Goal: Transaction & Acquisition: Purchase product/service

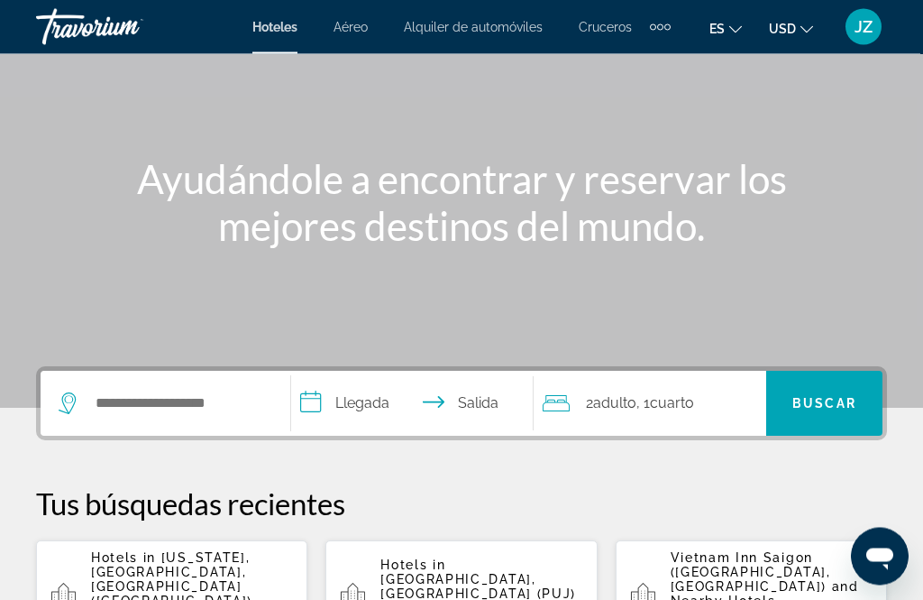
scroll to position [133, 0]
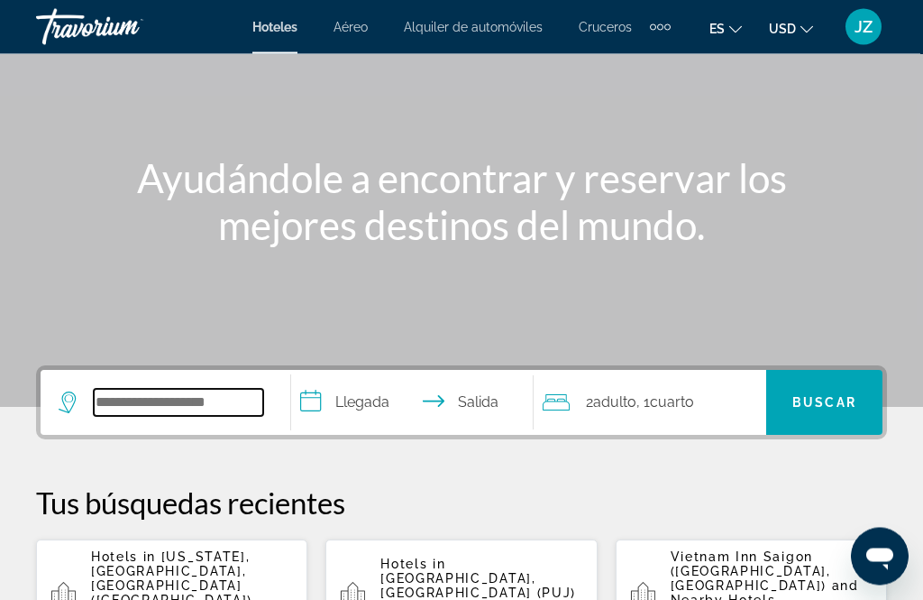
click at [131, 400] on input "Search hotel destination" at bounding box center [179, 403] width 170 height 27
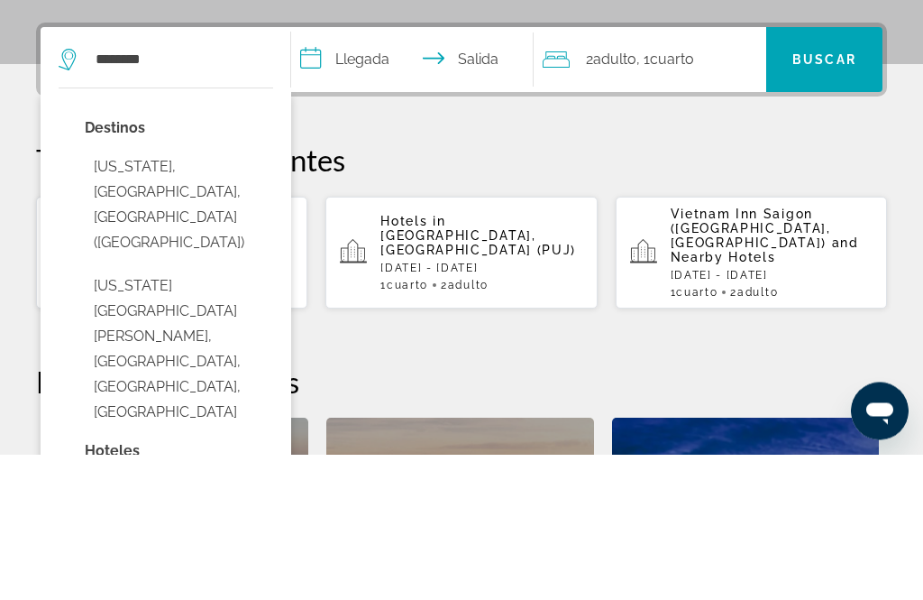
click at [106, 296] on button "[US_STATE], [GEOGRAPHIC_DATA], [GEOGRAPHIC_DATA] ([GEOGRAPHIC_DATA])" at bounding box center [179, 351] width 188 height 110
type input "**********"
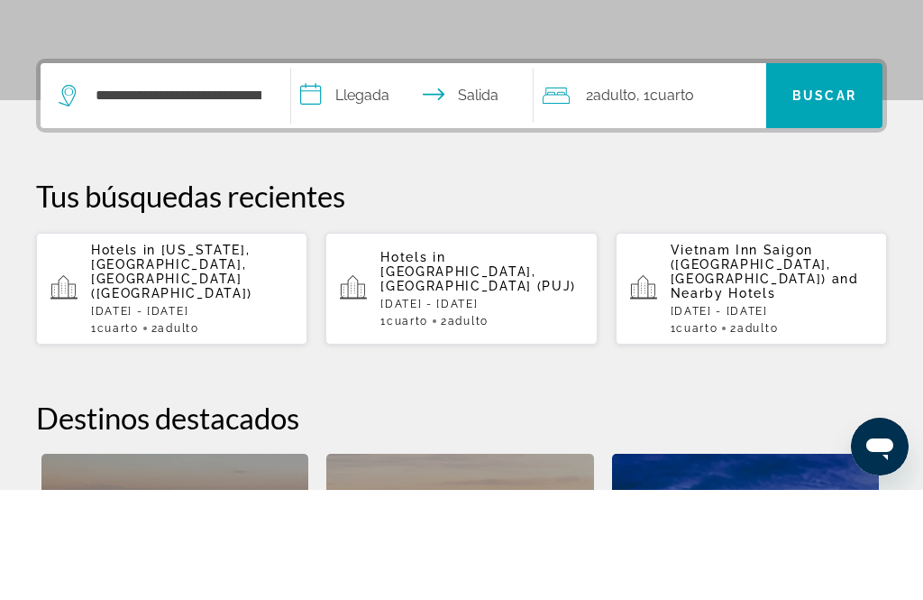
click at [384, 173] on input "**********" at bounding box center [415, 208] width 249 height 70
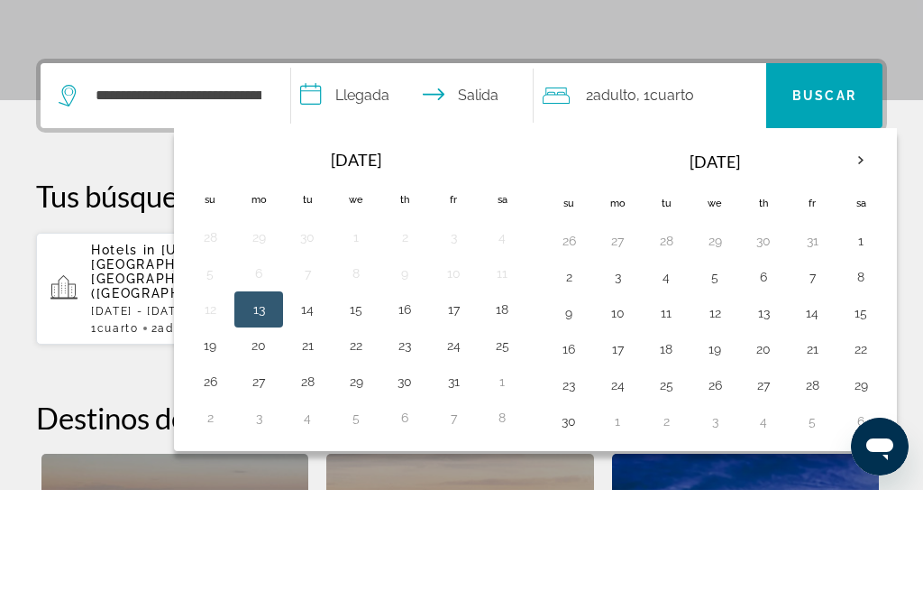
scroll to position [441, 0]
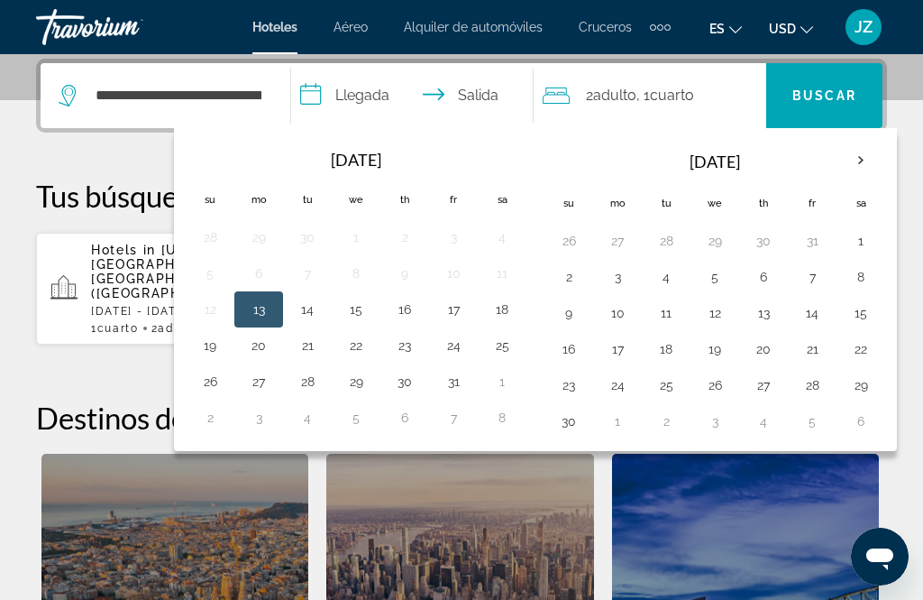
click at [457, 311] on button "17" at bounding box center [453, 309] width 29 height 25
click at [207, 335] on button "19" at bounding box center [210, 345] width 29 height 25
type input "**********"
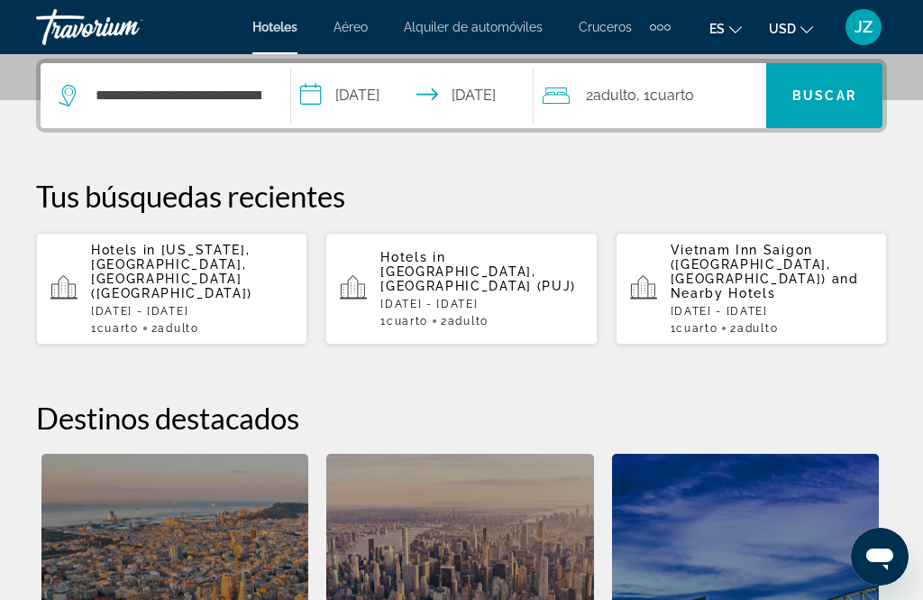
click at [845, 95] on span "Buscar" at bounding box center [825, 95] width 64 height 14
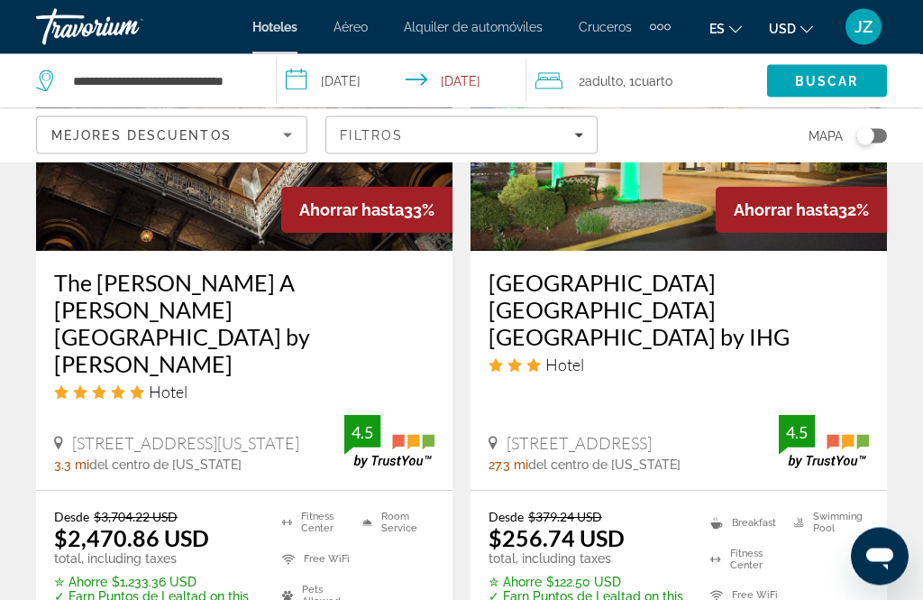
scroll to position [3795, 0]
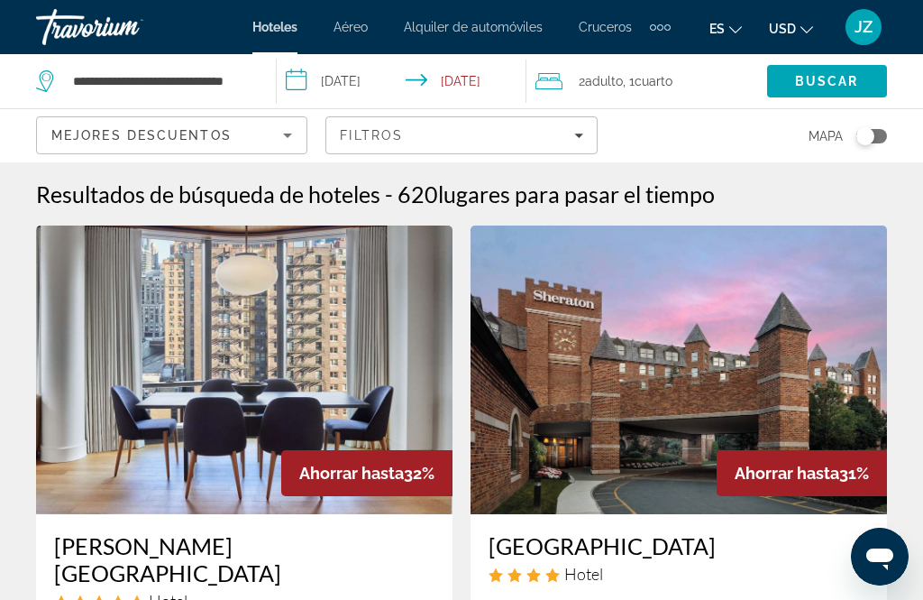
click at [446, 144] on span "Filters" at bounding box center [461, 135] width 270 height 43
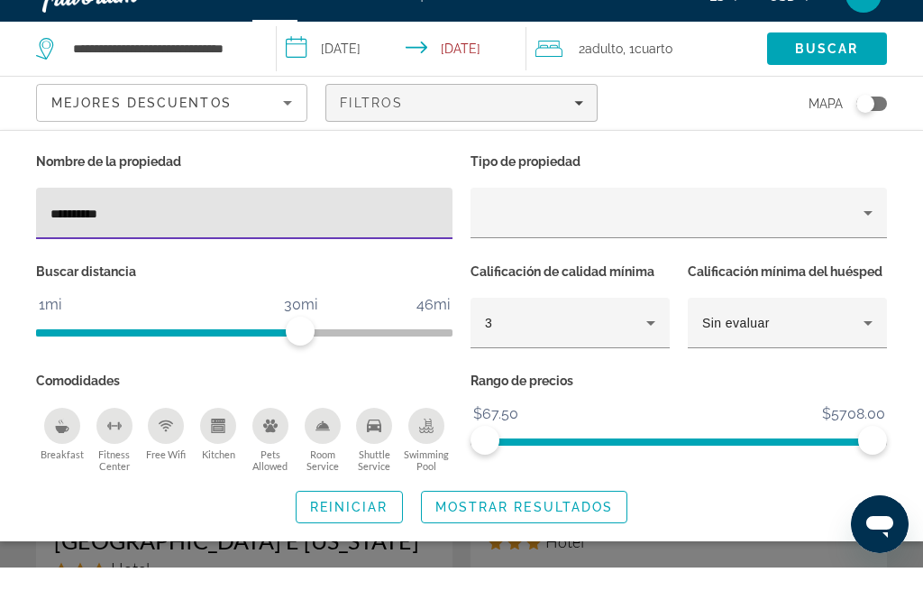
type input "**********"
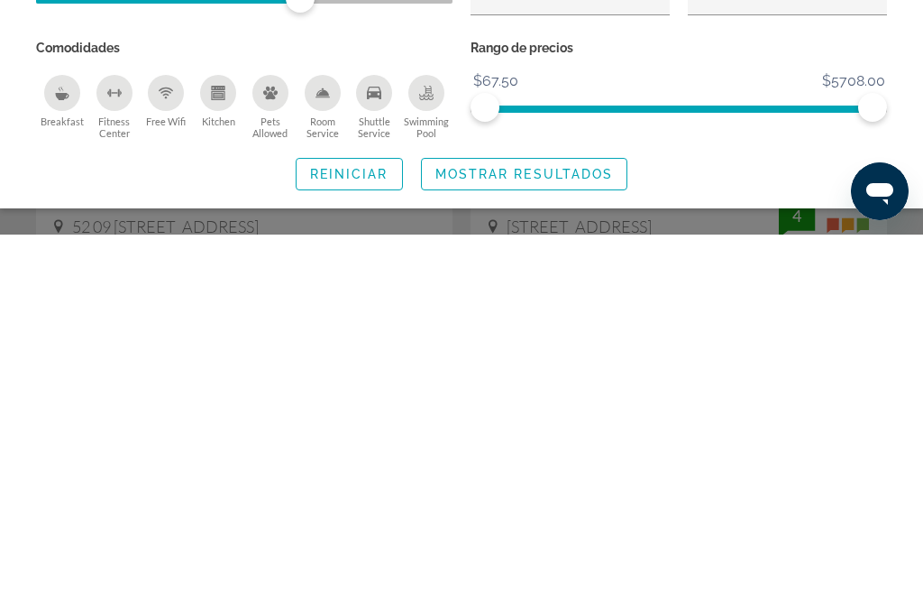
click at [582, 518] on span "Search widget" at bounding box center [525, 539] width 206 height 43
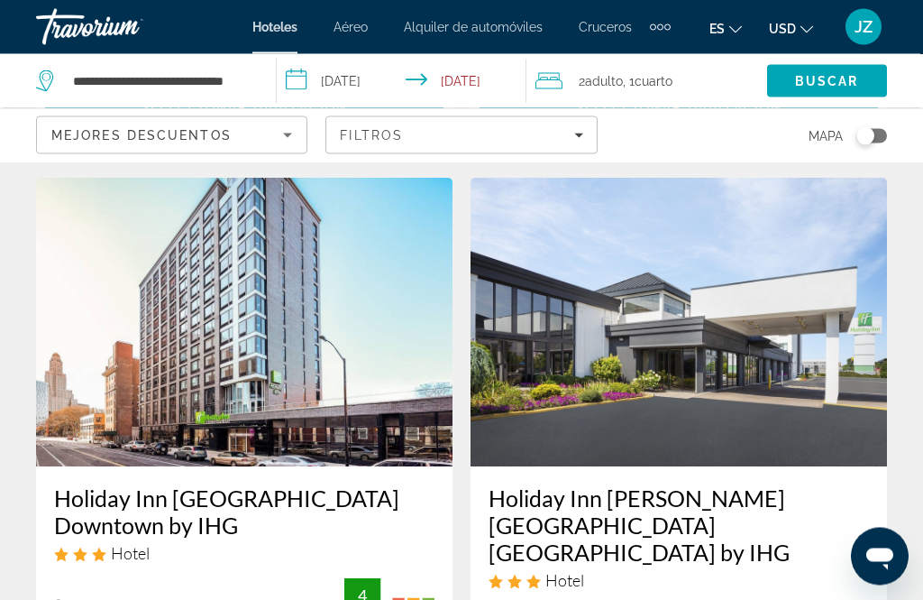
scroll to position [735, 0]
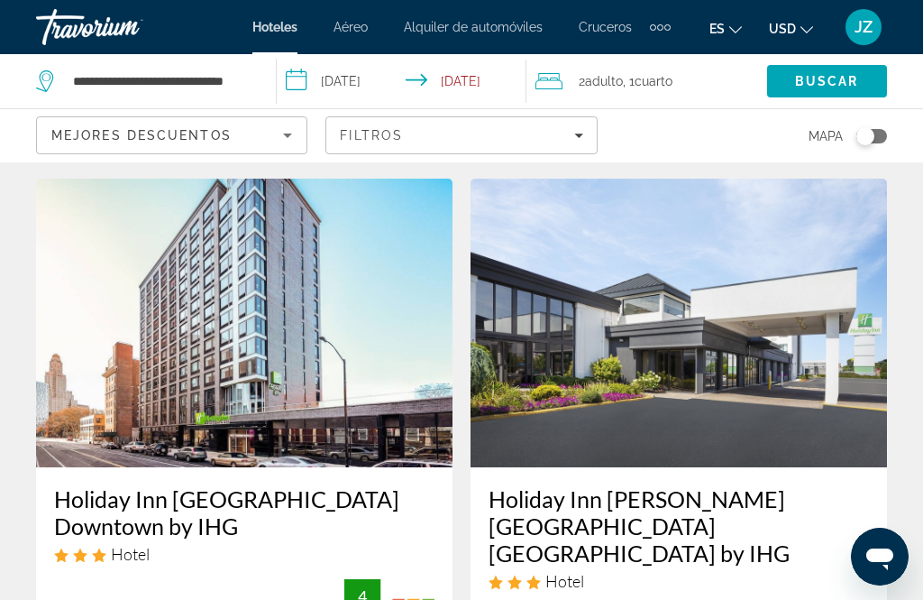
click at [550, 179] on img "Main content" at bounding box center [679, 323] width 417 height 289
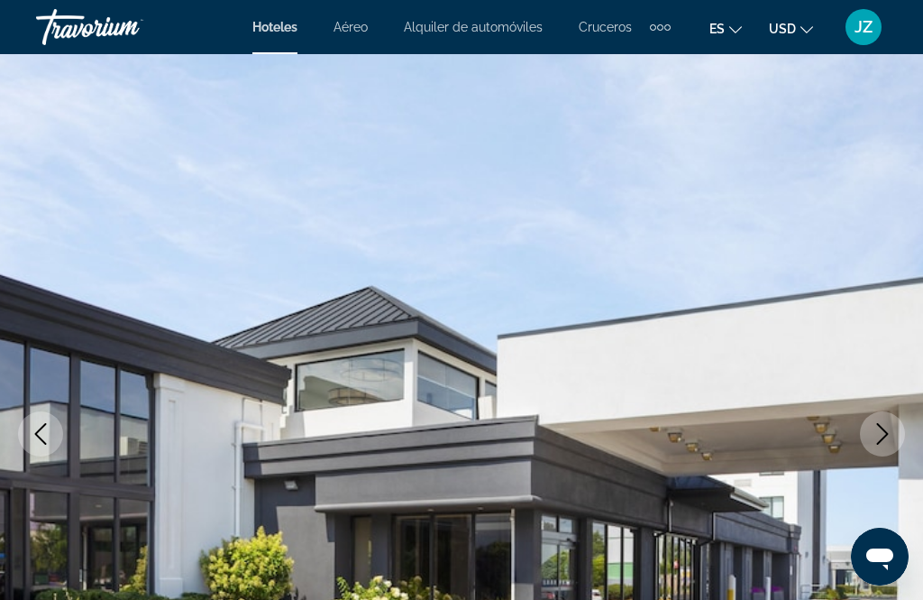
scroll to position [50, 0]
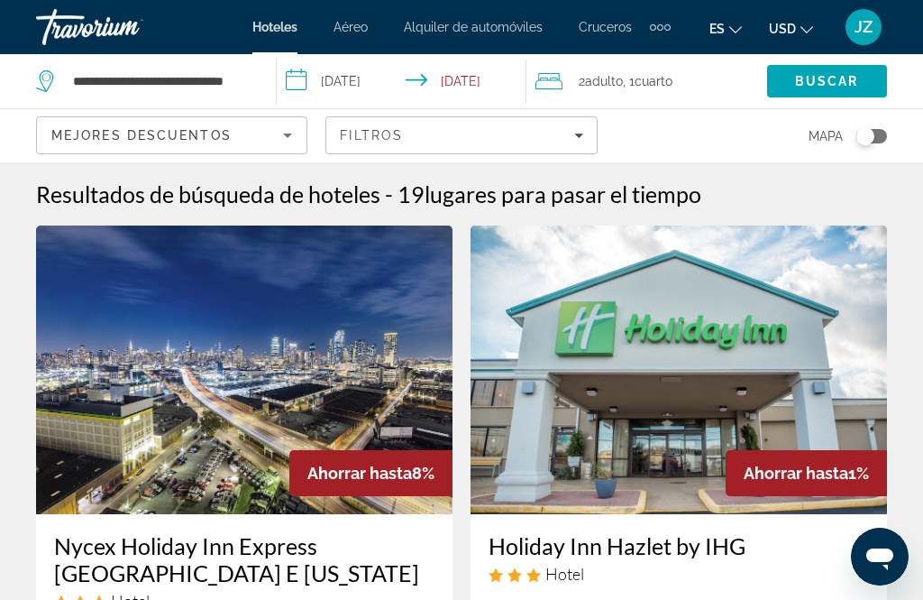
click at [582, 130] on div "Filtros" at bounding box center [461, 135] width 243 height 14
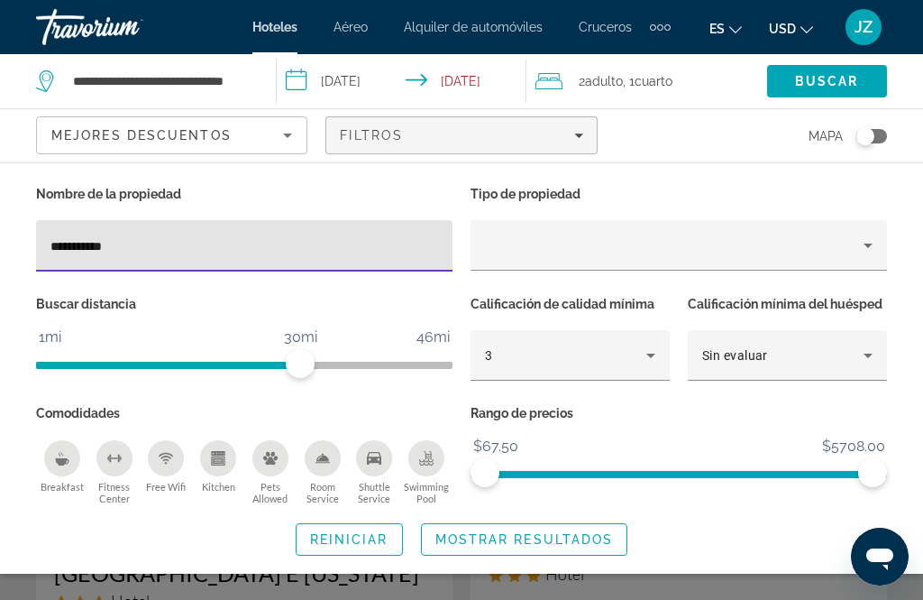
scroll to position [50, 0]
type input "******"
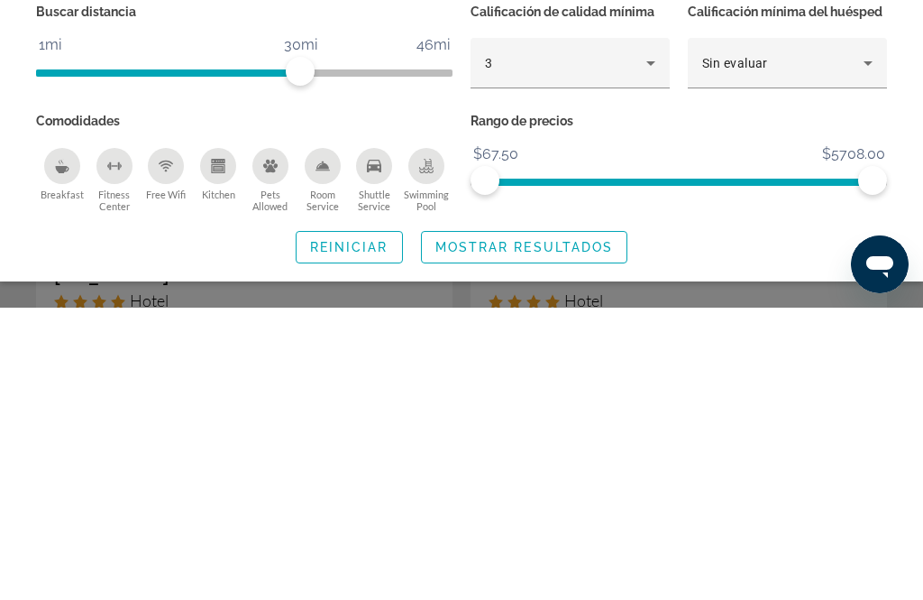
scroll to position [12, 0]
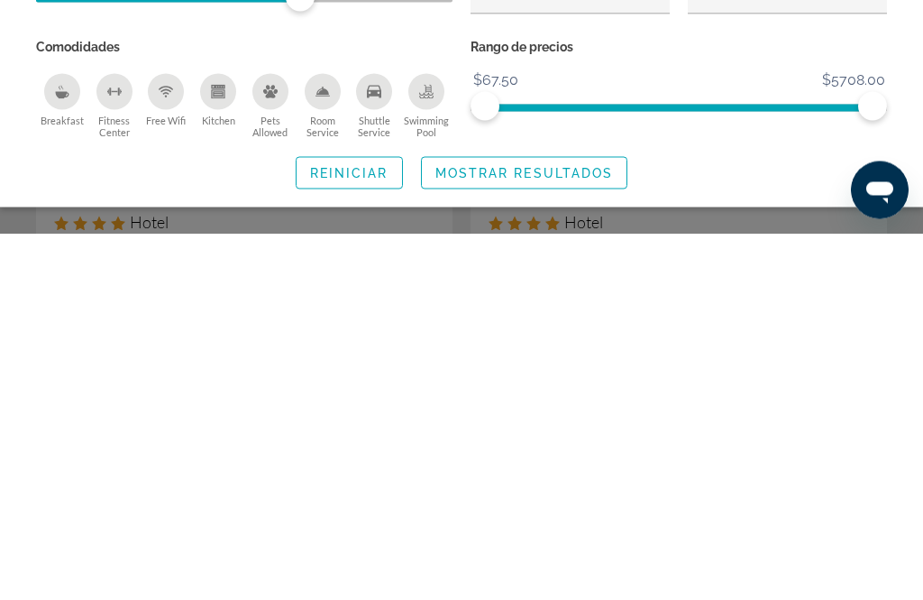
click at [598, 532] on span "Mostrar resultados" at bounding box center [524, 539] width 179 height 14
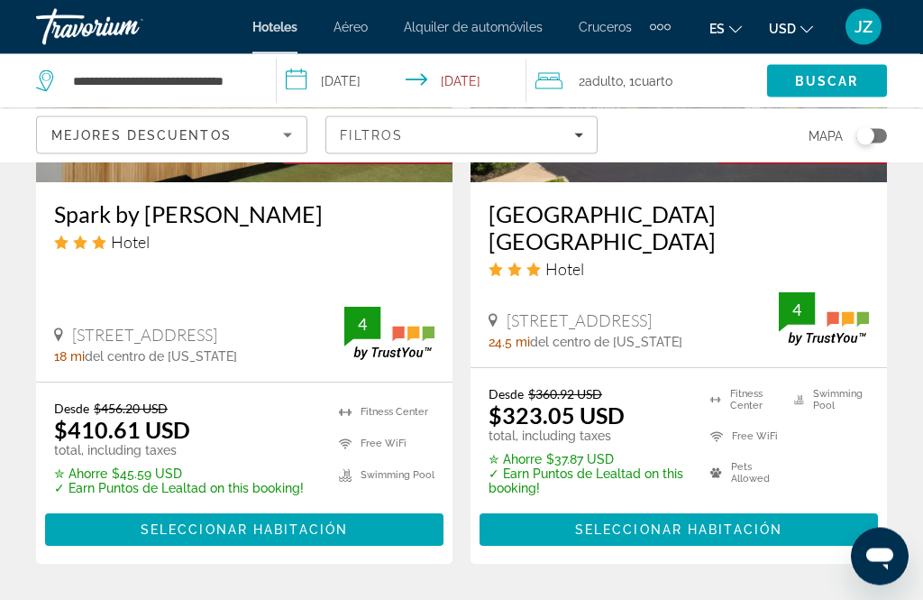
scroll to position [3168, 0]
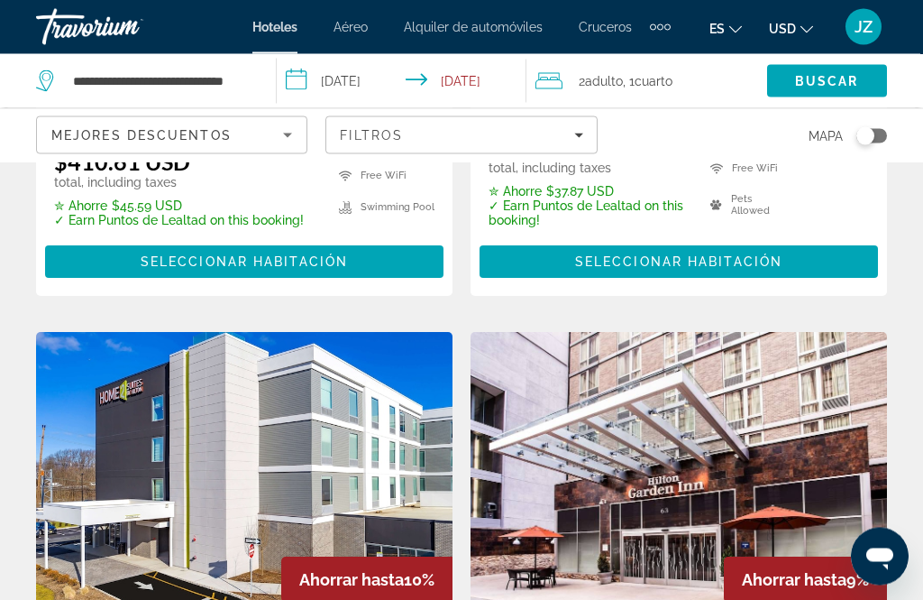
click at [518, 136] on div "Filtros" at bounding box center [461, 135] width 243 height 14
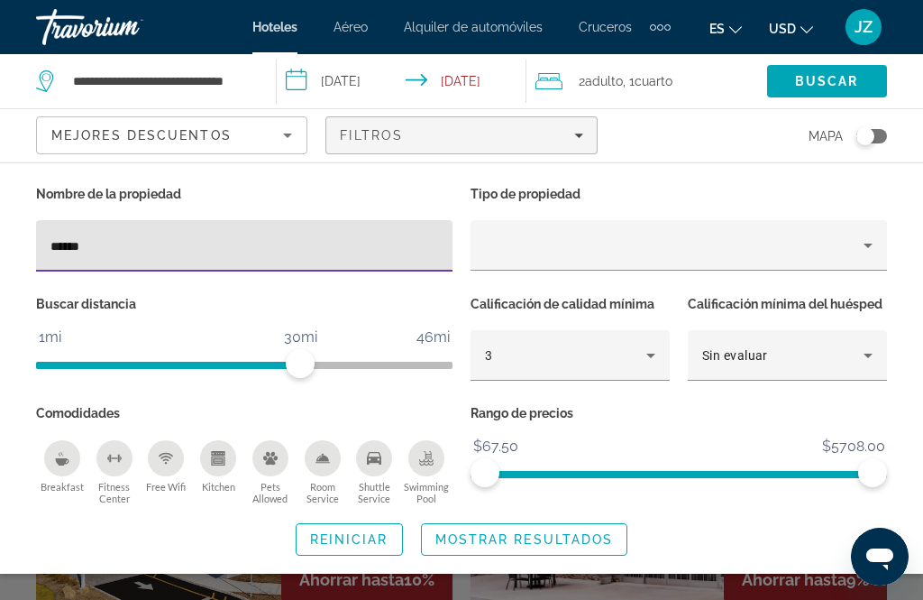
scroll to position [3434, 0]
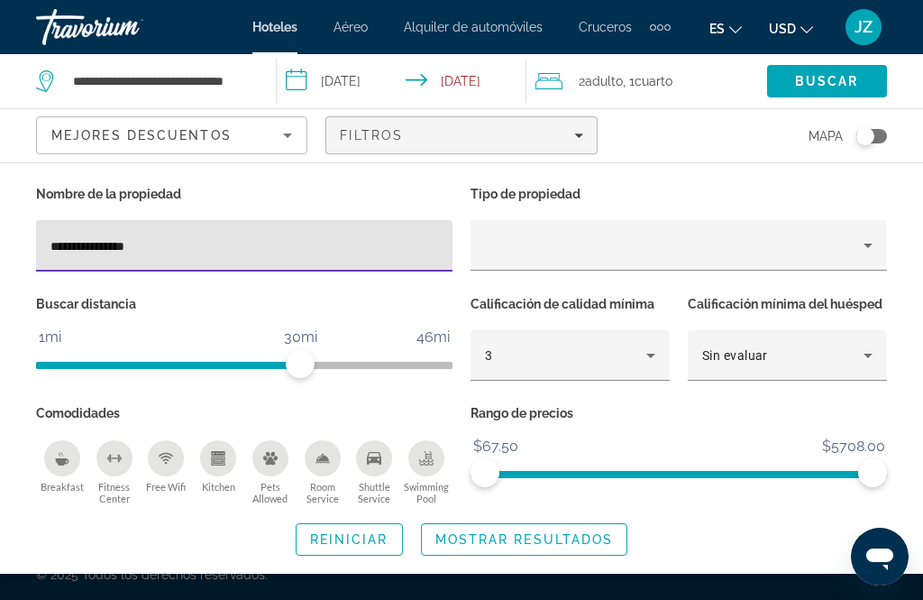
type input "**********"
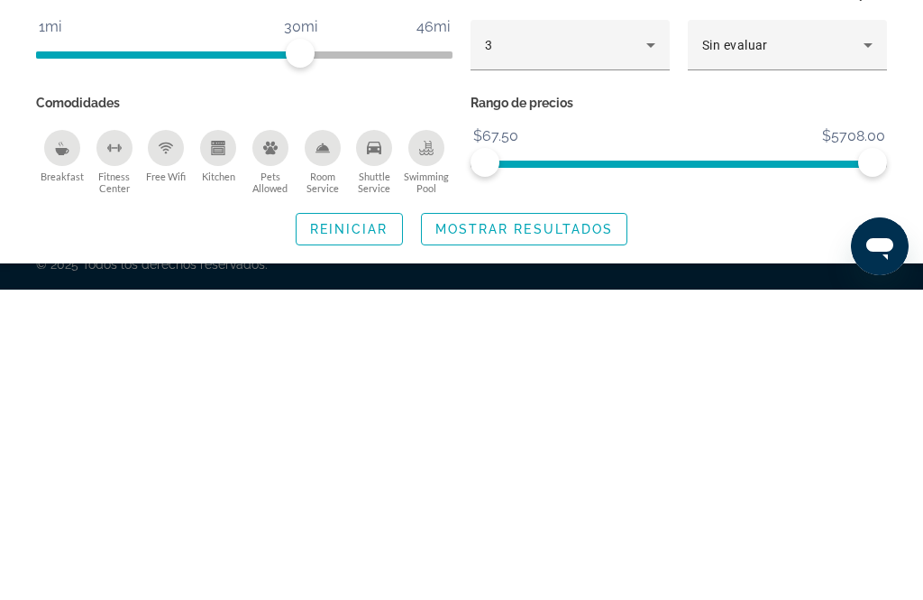
click at [609, 532] on span "Mostrar resultados" at bounding box center [524, 539] width 179 height 14
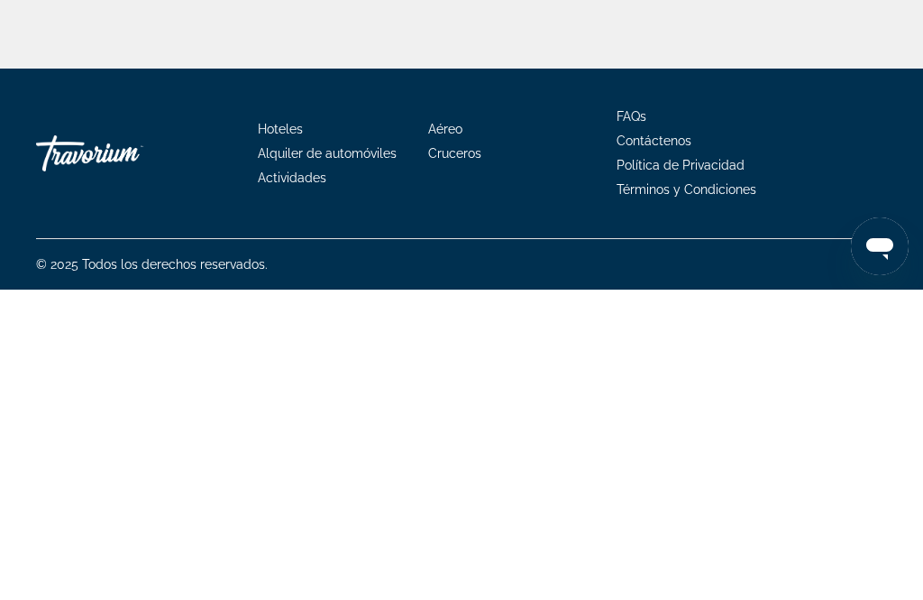
scroll to position [0, 0]
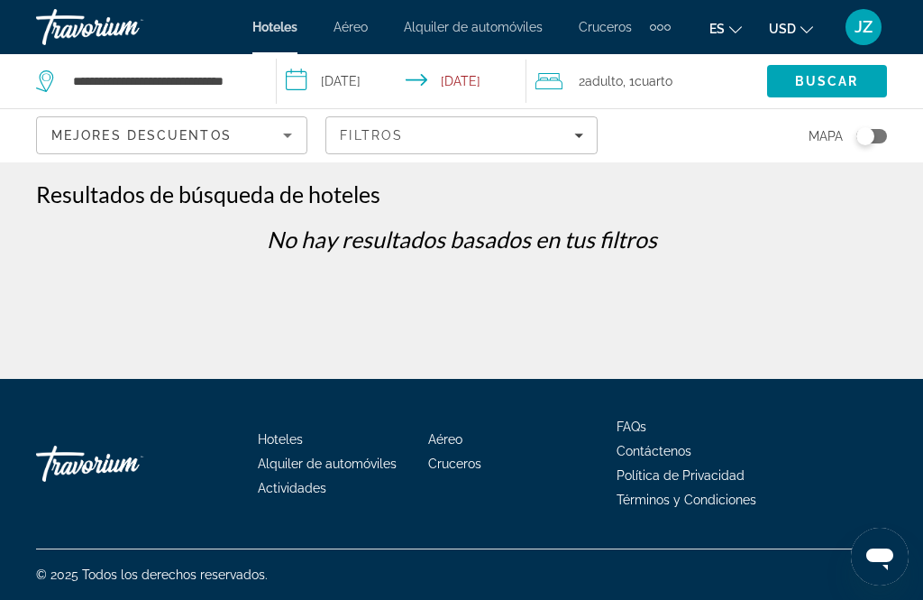
click at [354, 129] on span "Filtros" at bounding box center [371, 135] width 63 height 14
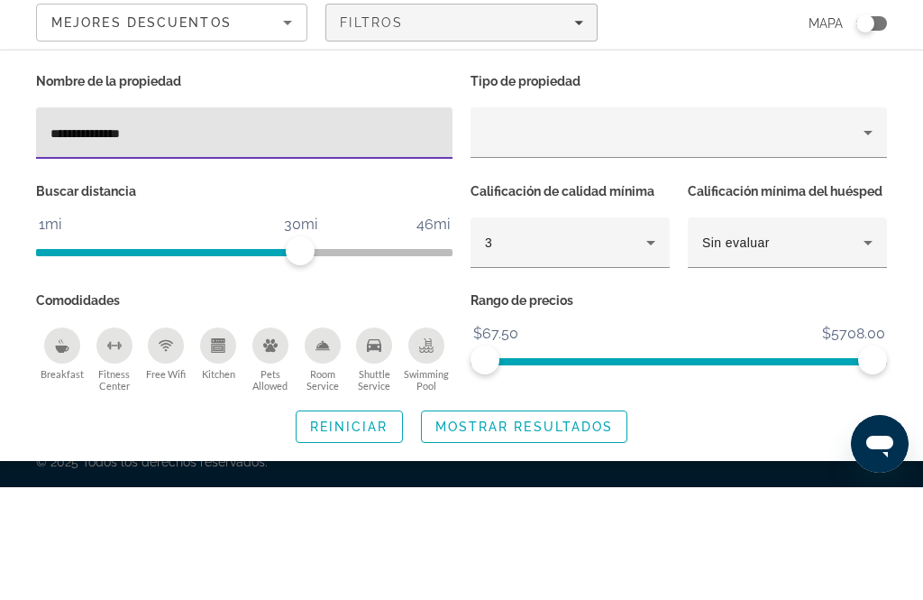
type input "**********"
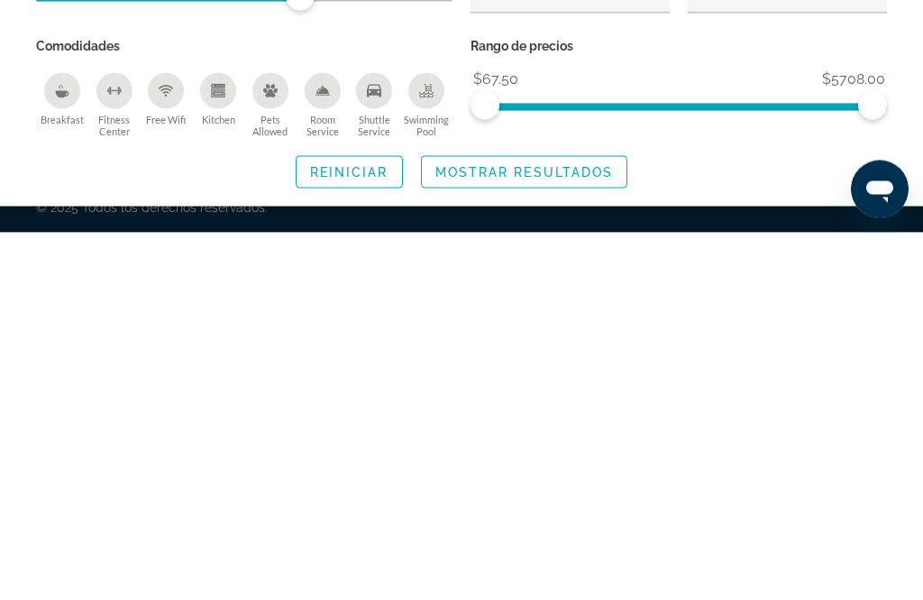
click at [565, 532] on span "Mostrar resultados" at bounding box center [524, 539] width 179 height 14
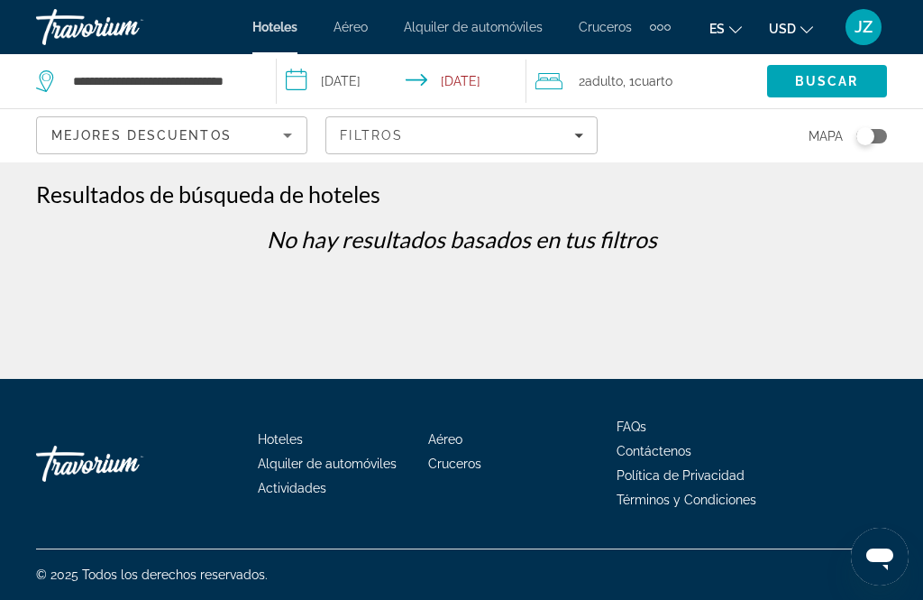
click at [579, 148] on span "Filters" at bounding box center [461, 135] width 270 height 43
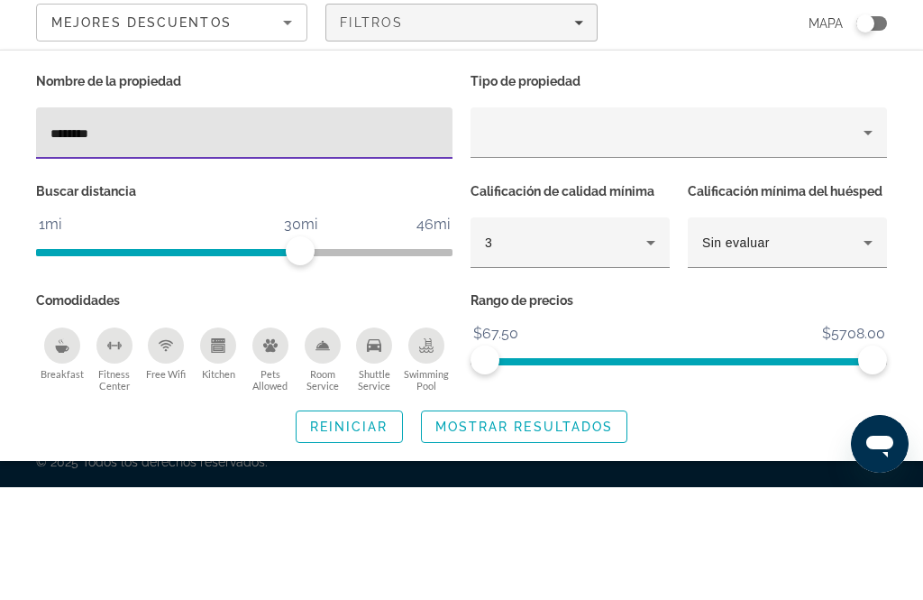
type input "******"
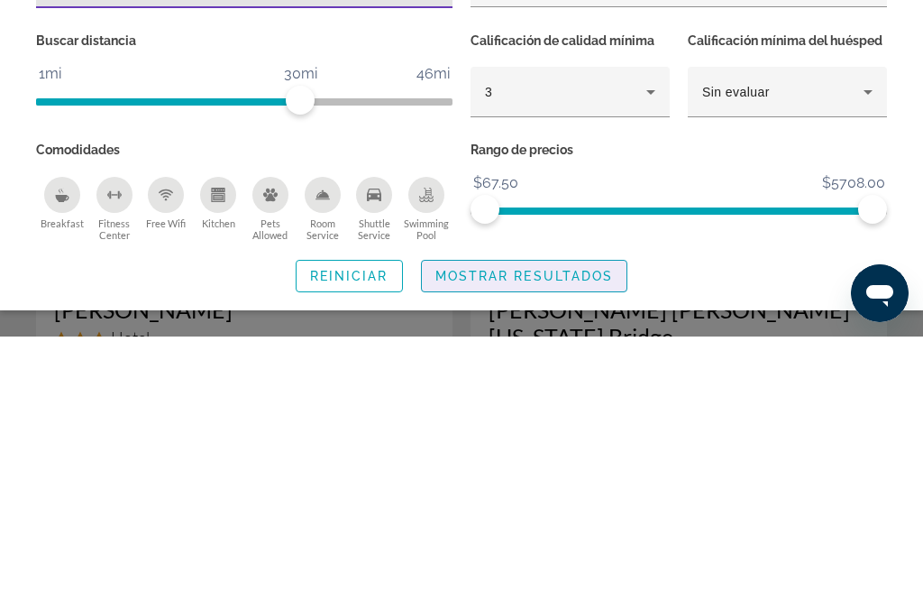
click at [545, 518] on span "Search widget" at bounding box center [525, 539] width 206 height 43
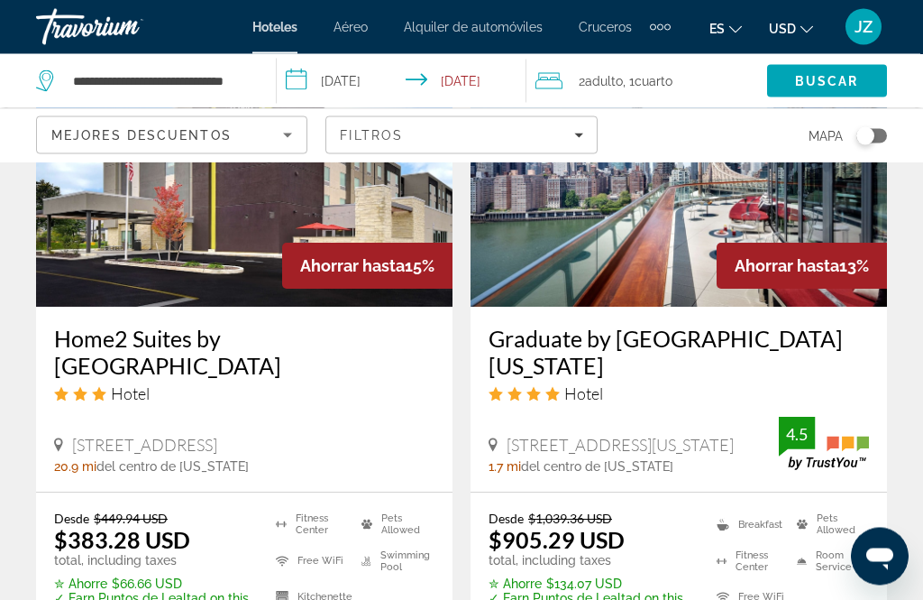
scroll to position [4017, 0]
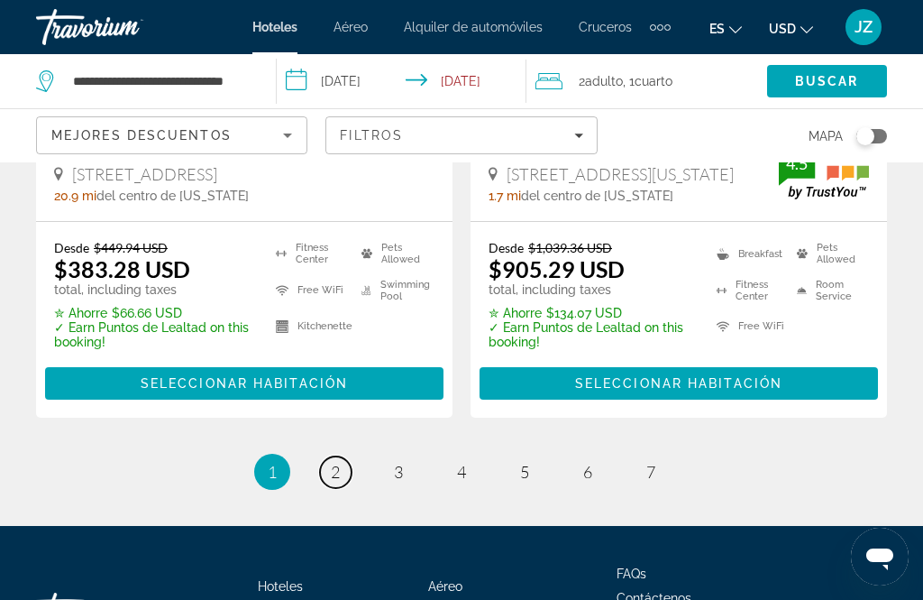
click at [336, 462] on span "2" at bounding box center [335, 472] width 9 height 20
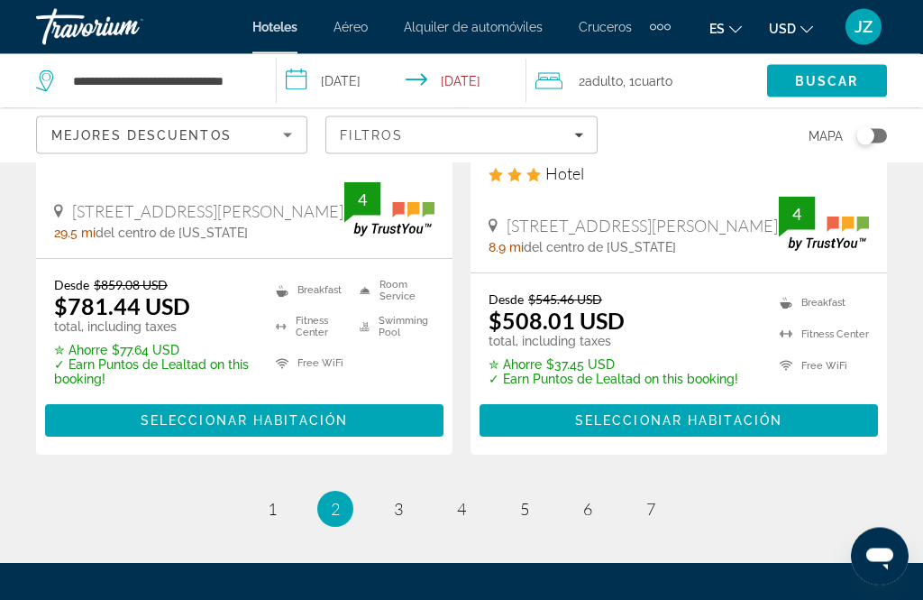
scroll to position [3996, 0]
click at [395, 499] on span "3" at bounding box center [398, 509] width 9 height 20
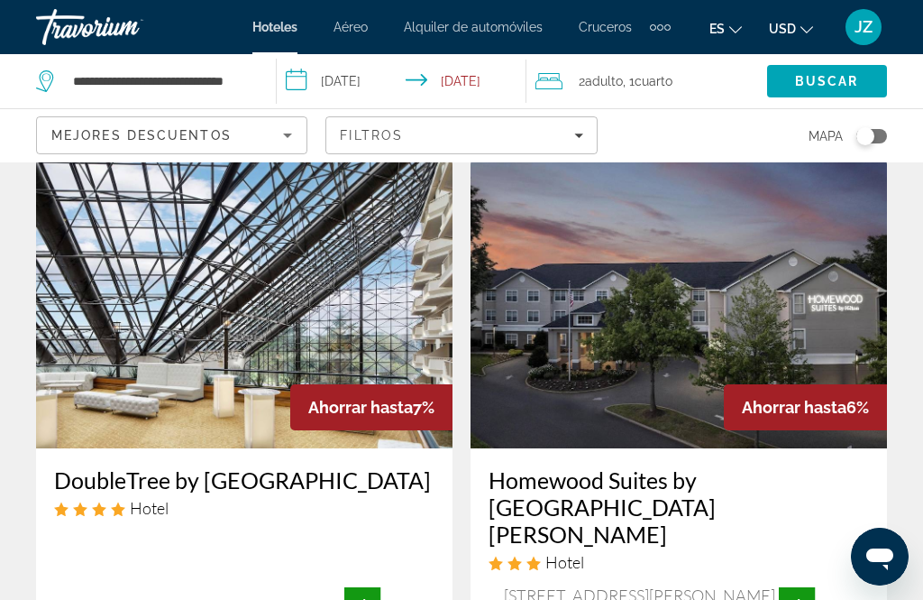
scroll to position [65, 0]
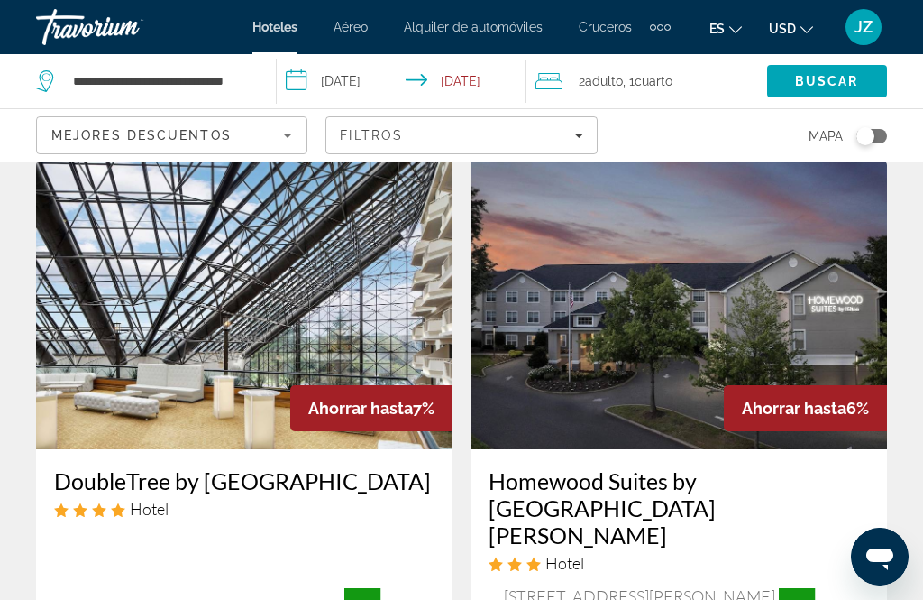
click at [78, 412] on img "Main content" at bounding box center [244, 304] width 417 height 289
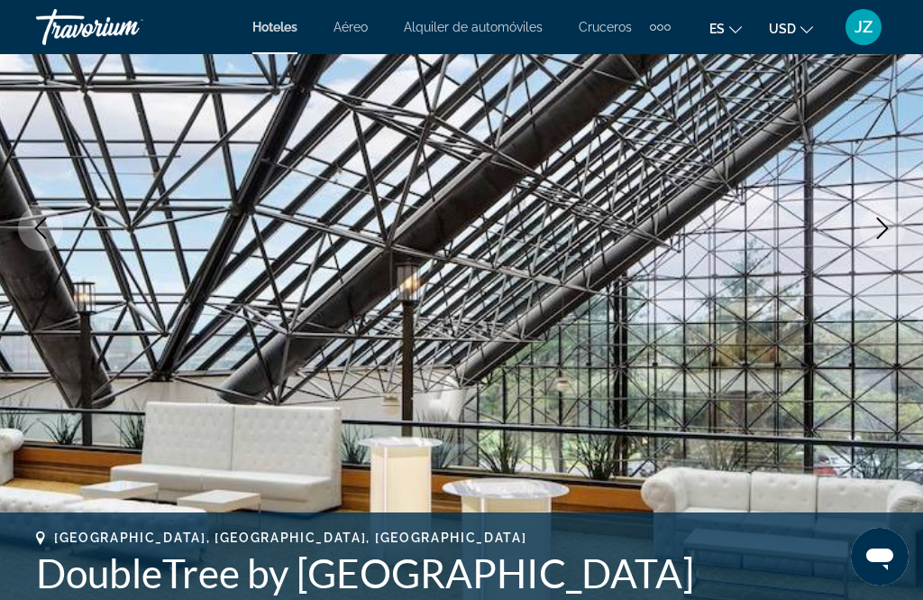
scroll to position [253, 0]
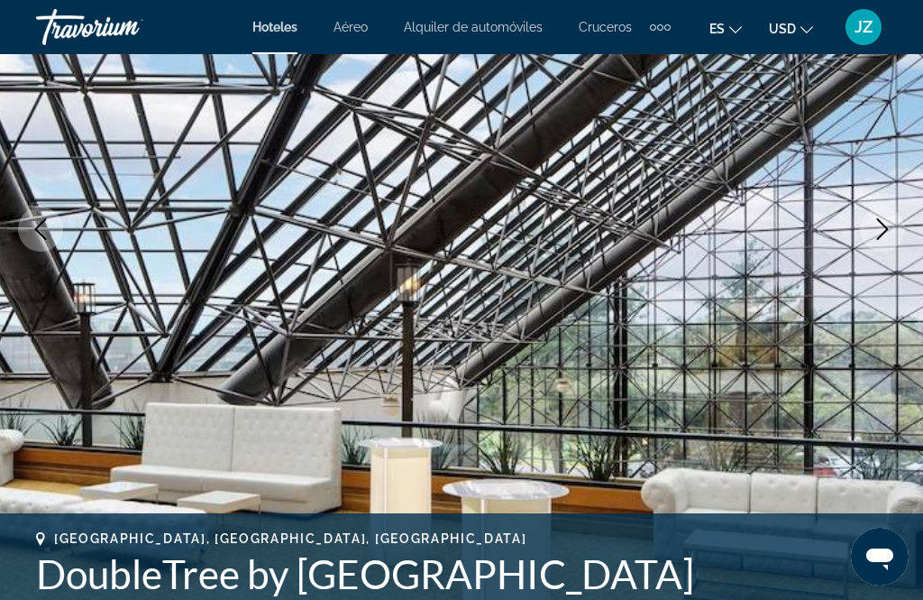
click at [863, 225] on button "Next image" at bounding box center [882, 228] width 45 height 45
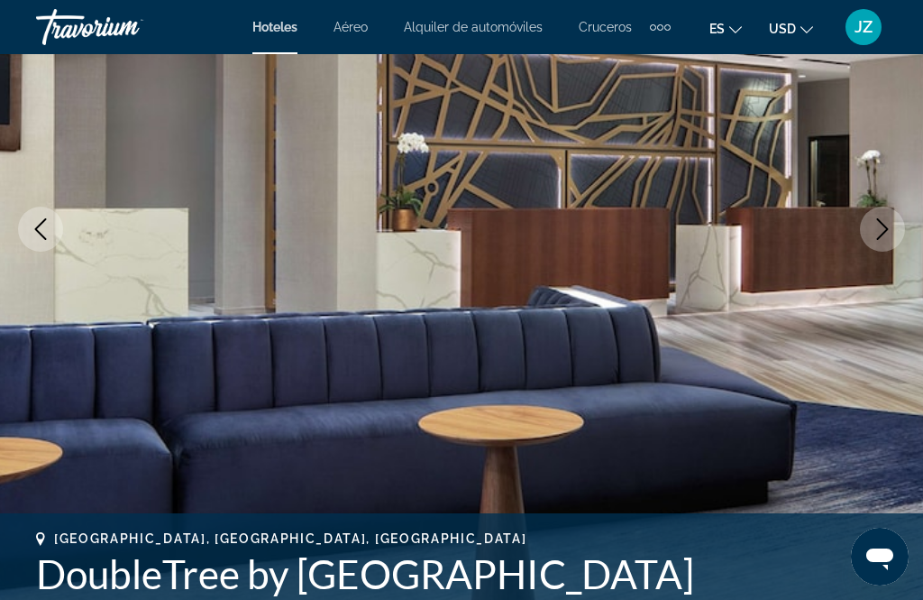
click at [884, 241] on button "Next image" at bounding box center [882, 228] width 45 height 45
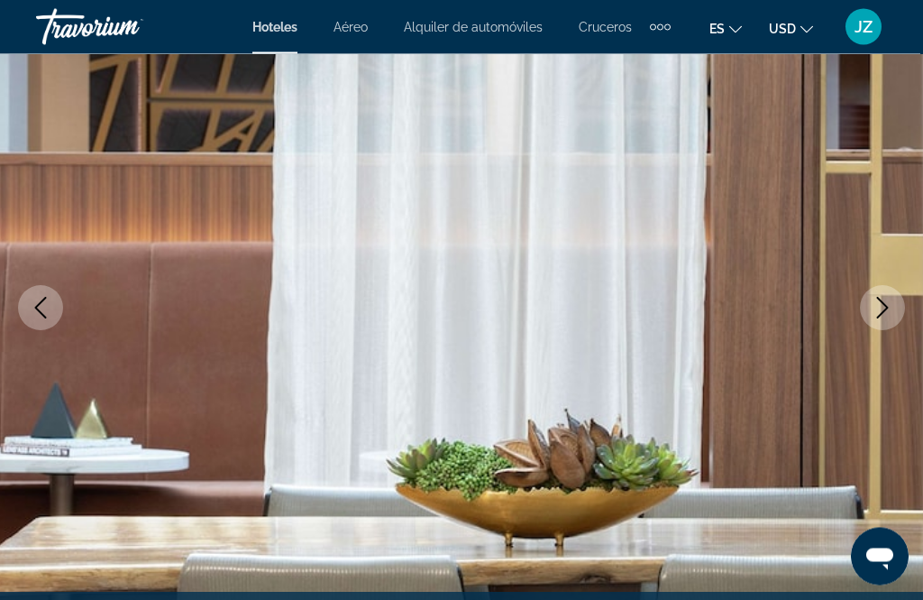
scroll to position [175, 0]
click at [891, 287] on button "Next image" at bounding box center [882, 307] width 45 height 45
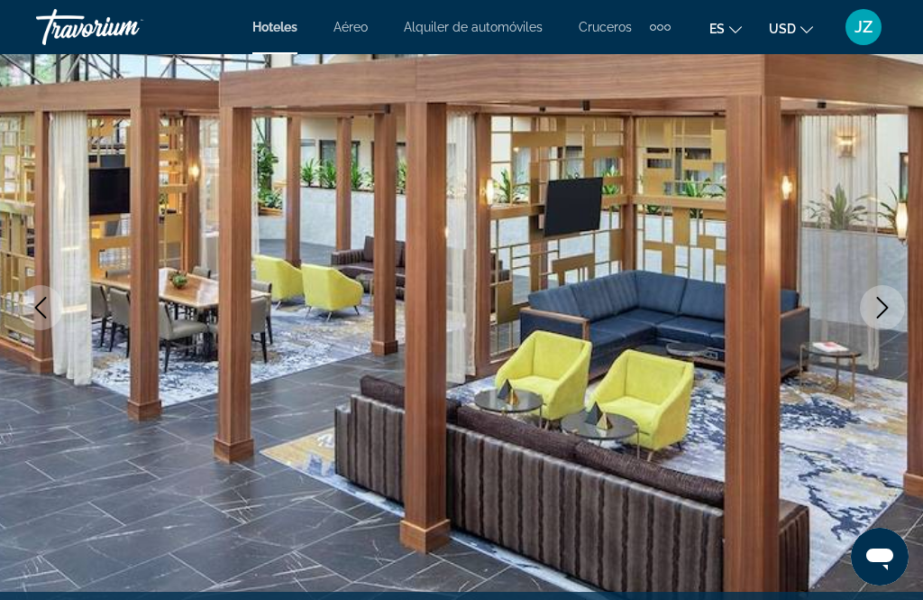
click at [880, 311] on icon "Next image" at bounding box center [883, 308] width 22 height 22
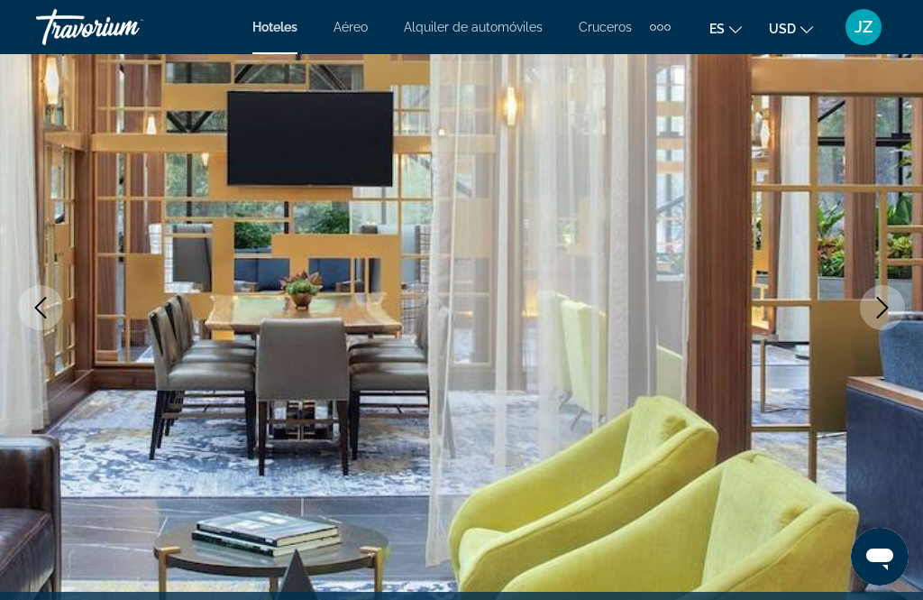
click at [889, 299] on icon "Next image" at bounding box center [883, 308] width 22 height 22
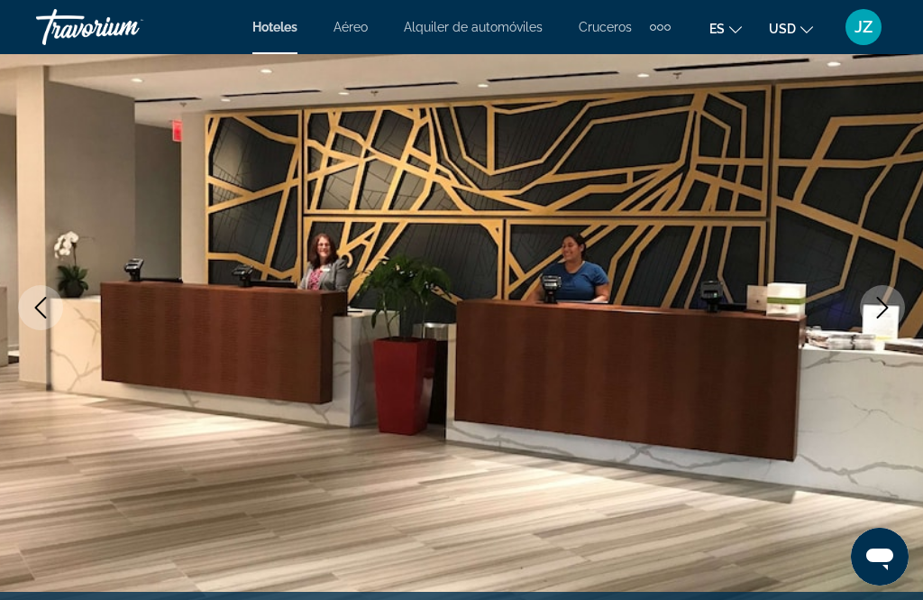
click at [870, 302] on button "Next image" at bounding box center [882, 307] width 45 height 45
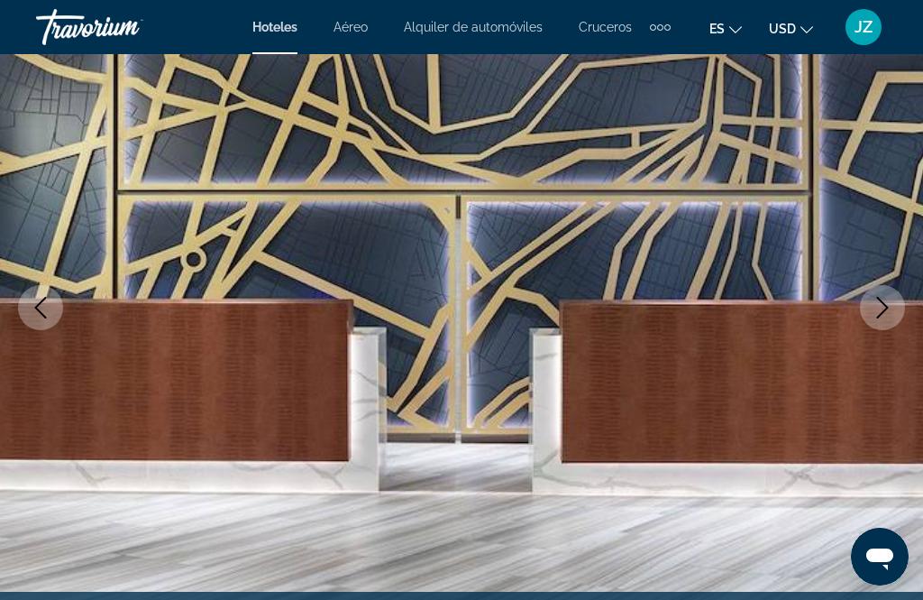
click at [857, 316] on img "Main content" at bounding box center [461, 307] width 923 height 857
click at [875, 303] on icon "Next image" at bounding box center [883, 308] width 22 height 22
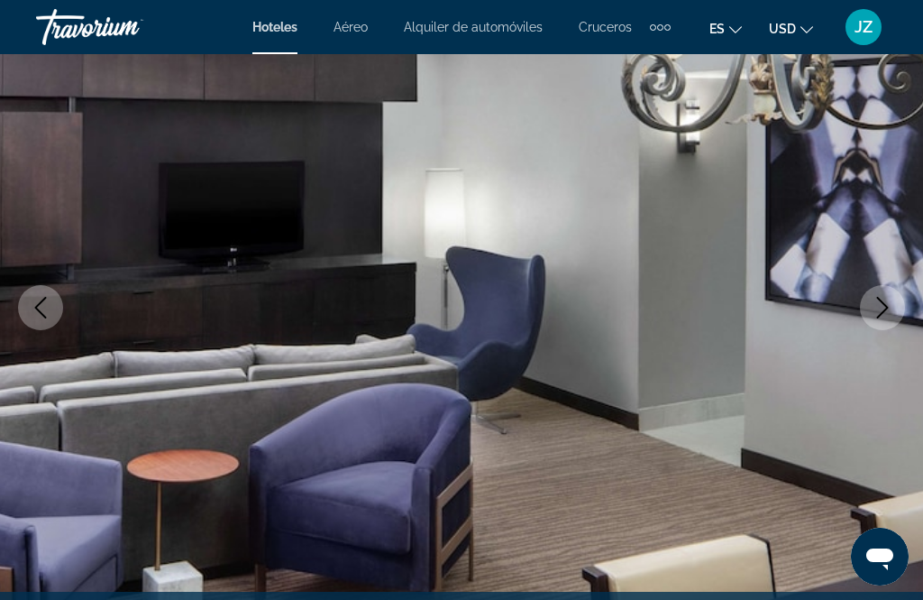
click at [880, 309] on icon "Next image" at bounding box center [883, 308] width 22 height 22
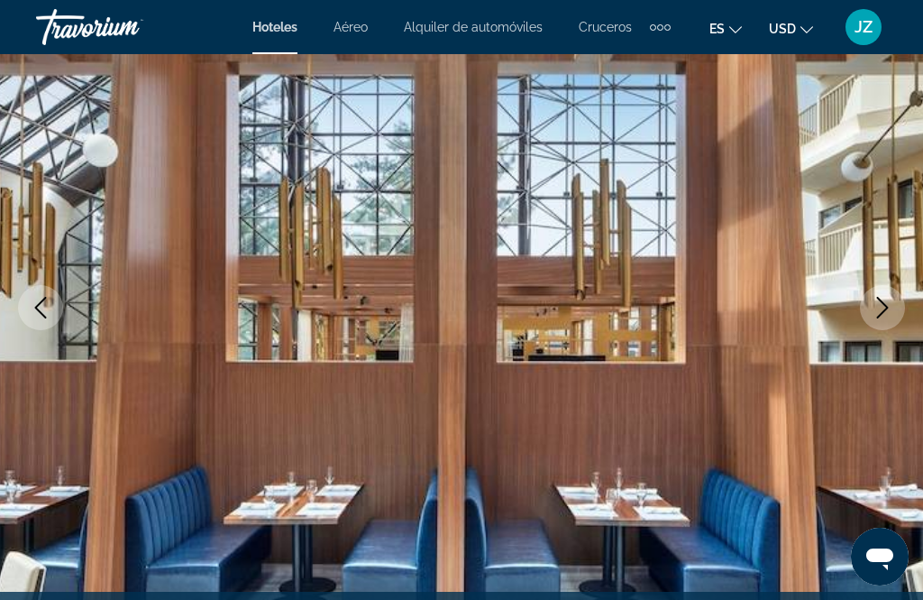
click at [883, 307] on icon "Next image" at bounding box center [883, 308] width 22 height 22
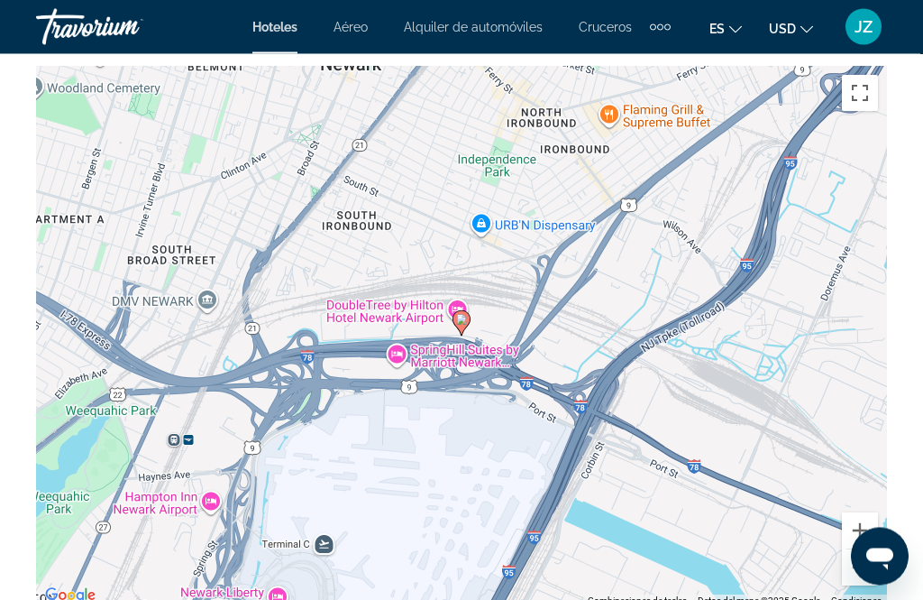
scroll to position [2295, 0]
click at [809, 426] on div "Para activar la función de arrastrar con el teclado, presiona Alt + Intro. Una …" at bounding box center [461, 337] width 851 height 541
click at [762, 457] on div "Para activar la función de arrastrar con el teclado, presiona Alt + Intro. Una …" at bounding box center [461, 337] width 851 height 541
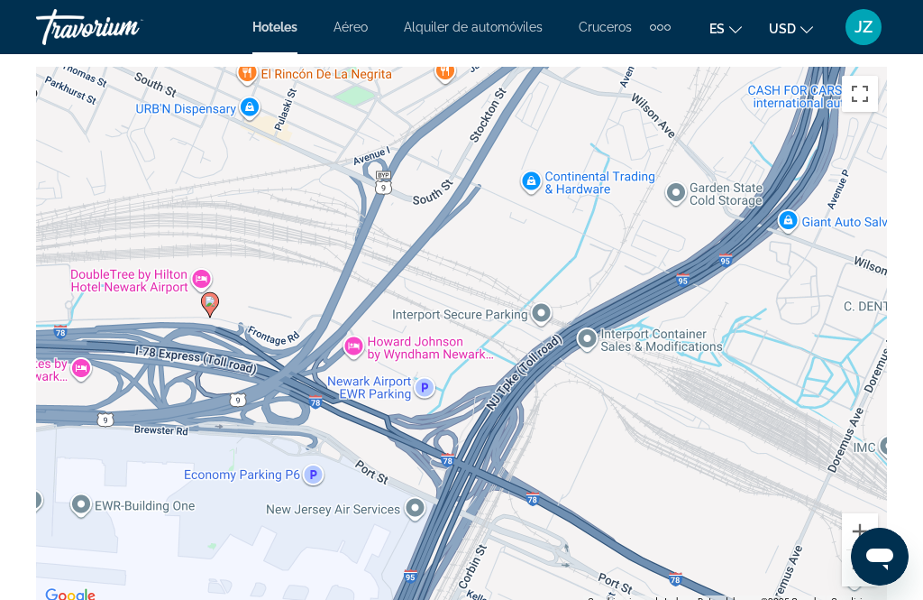
click at [858, 575] on button "Alejar" at bounding box center [860, 568] width 36 height 36
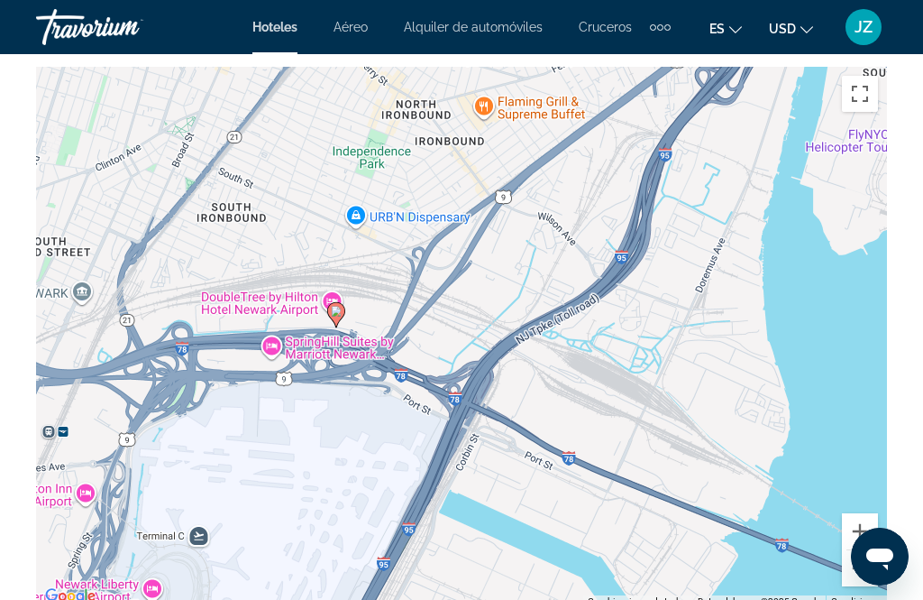
click at [861, 571] on button "Alejar" at bounding box center [860, 568] width 36 height 36
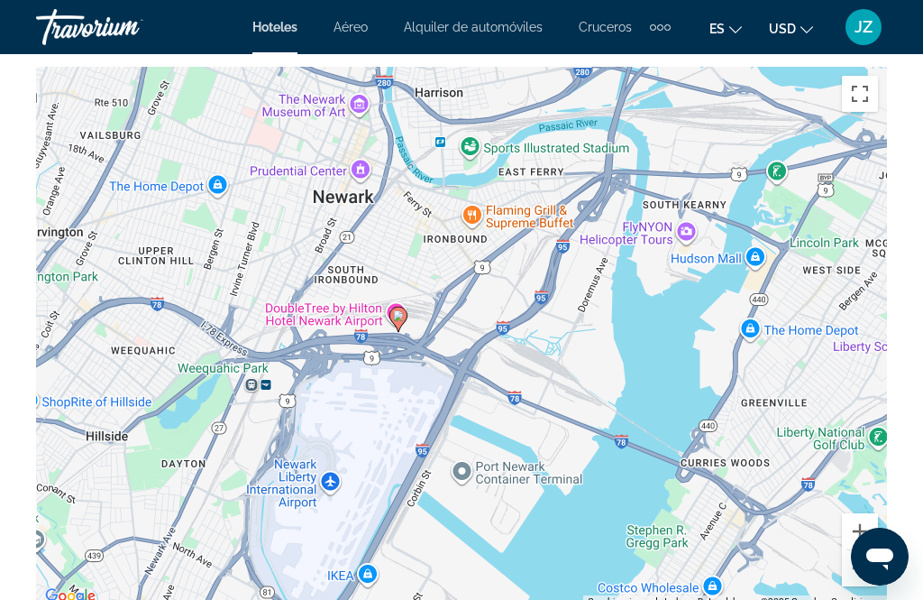
click at [871, 571] on button "Alejar" at bounding box center [860, 568] width 36 height 36
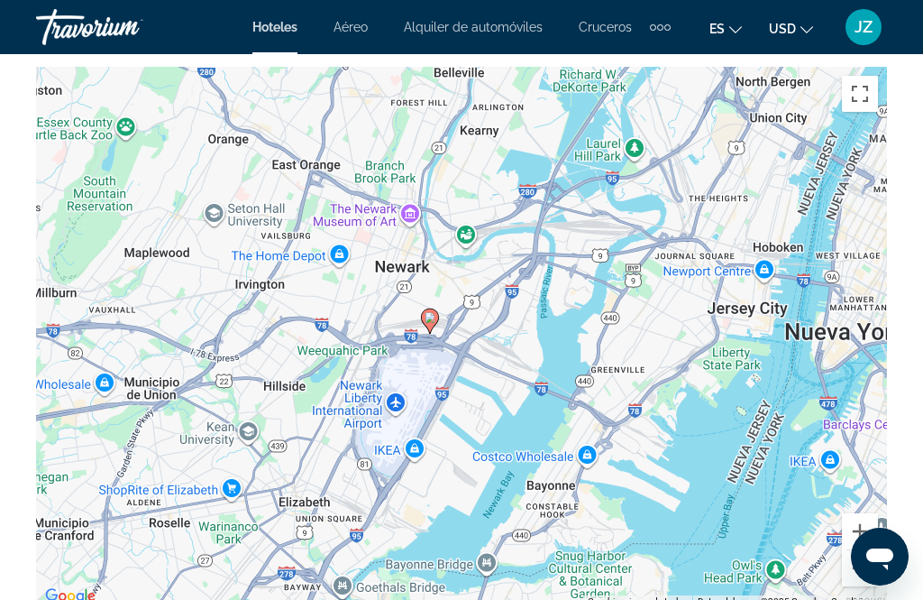
click at [873, 568] on button "Alejar" at bounding box center [860, 568] width 36 height 36
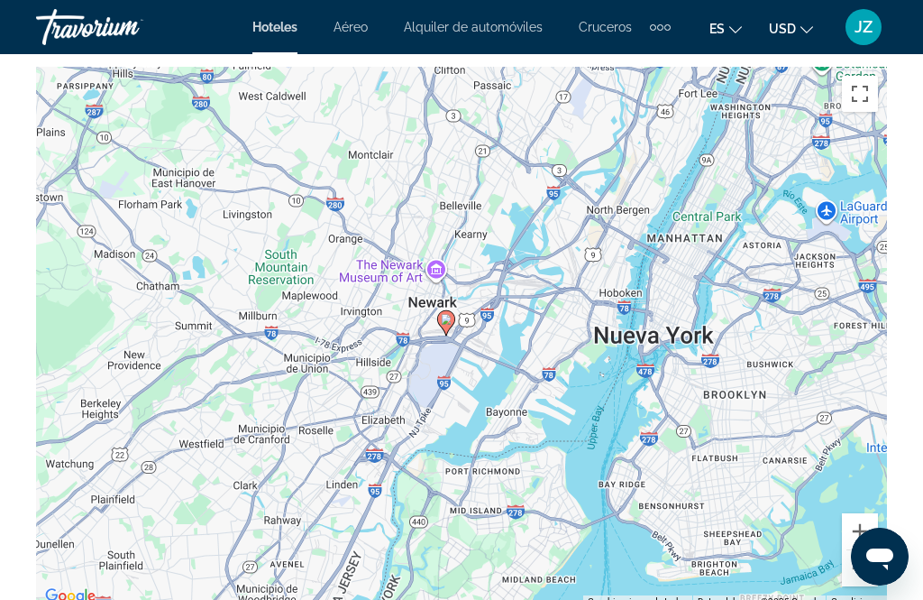
click at [871, 570] on button "Alejar" at bounding box center [860, 568] width 36 height 36
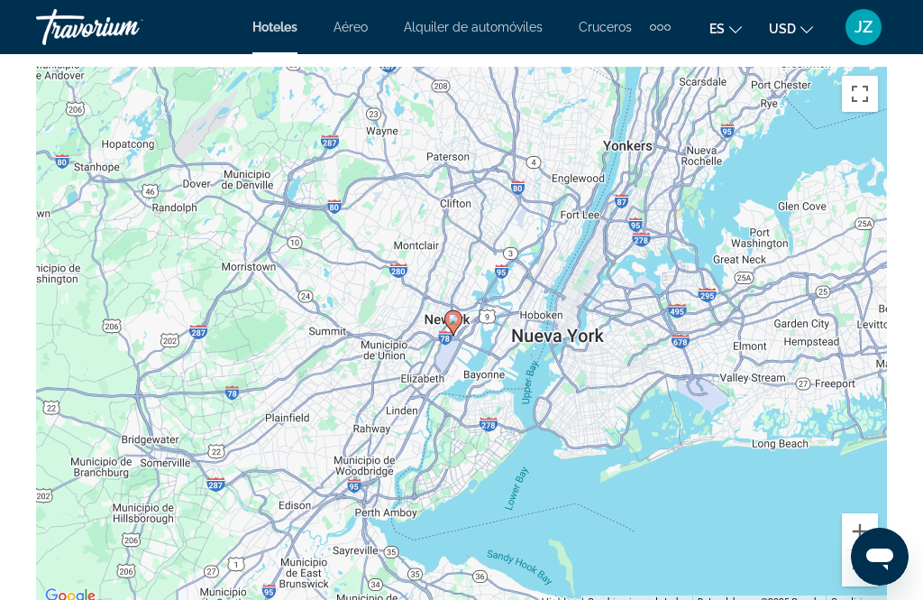
click at [877, 528] on button "Acercar" at bounding box center [860, 531] width 36 height 36
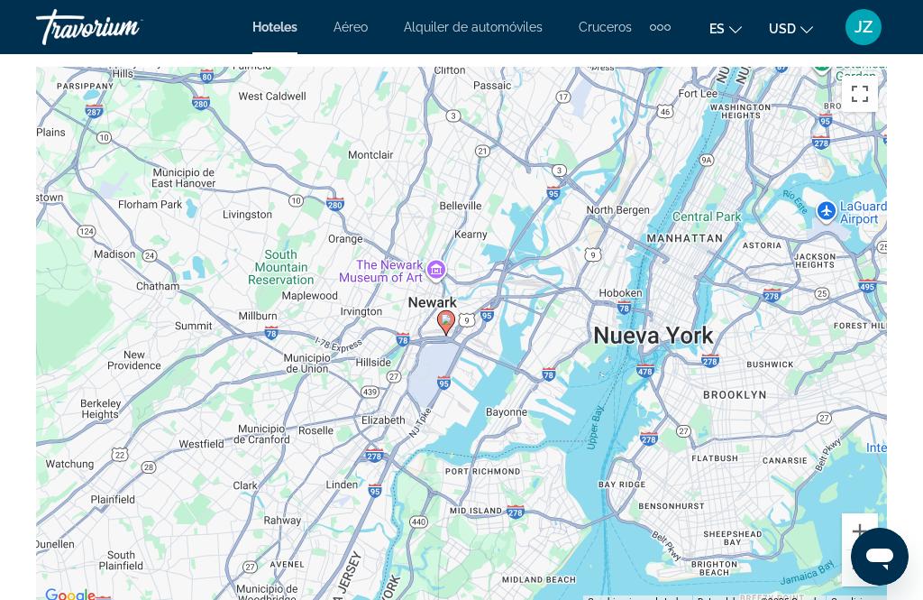
click at [871, 528] on button "Acercar" at bounding box center [860, 531] width 36 height 36
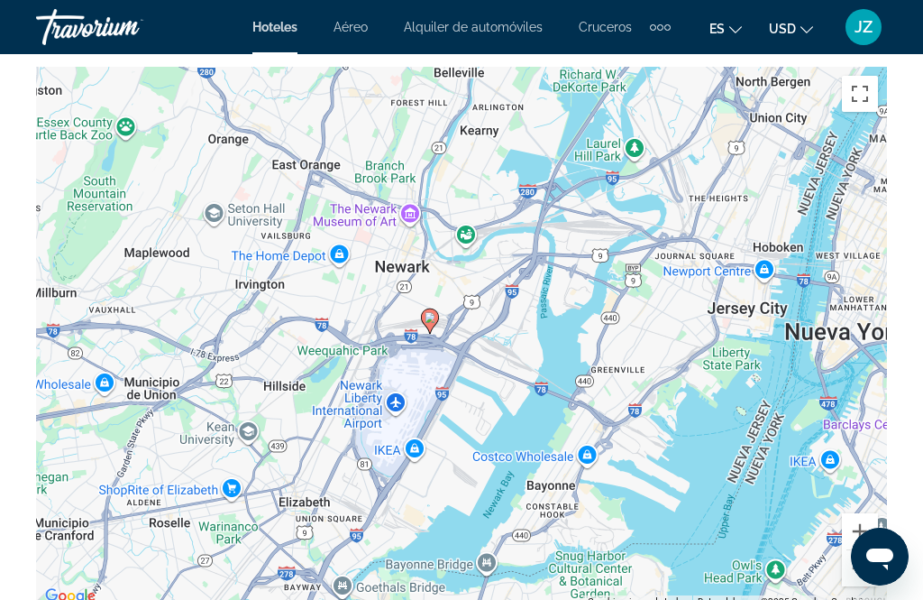
click at [866, 572] on button "Alejar" at bounding box center [860, 568] width 36 height 36
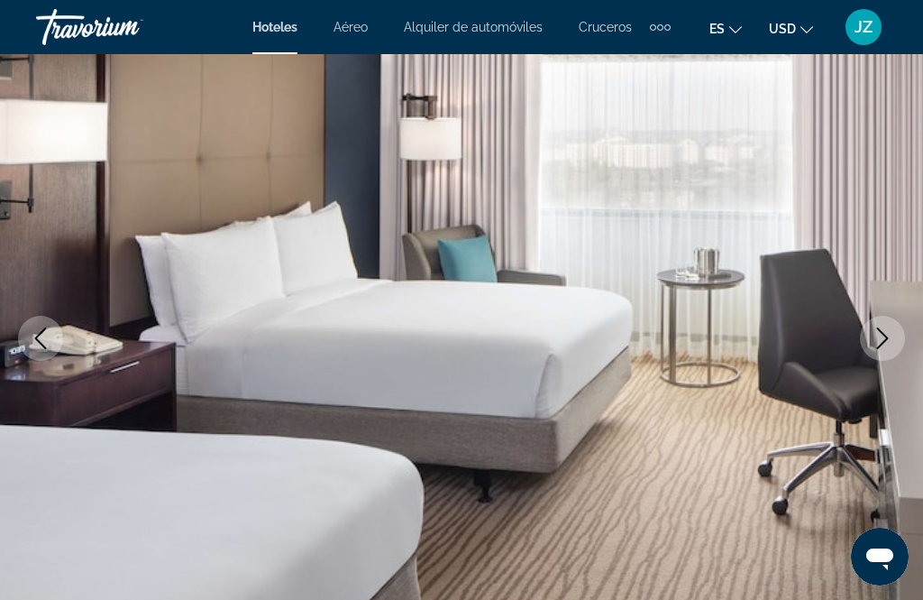
scroll to position [0, 0]
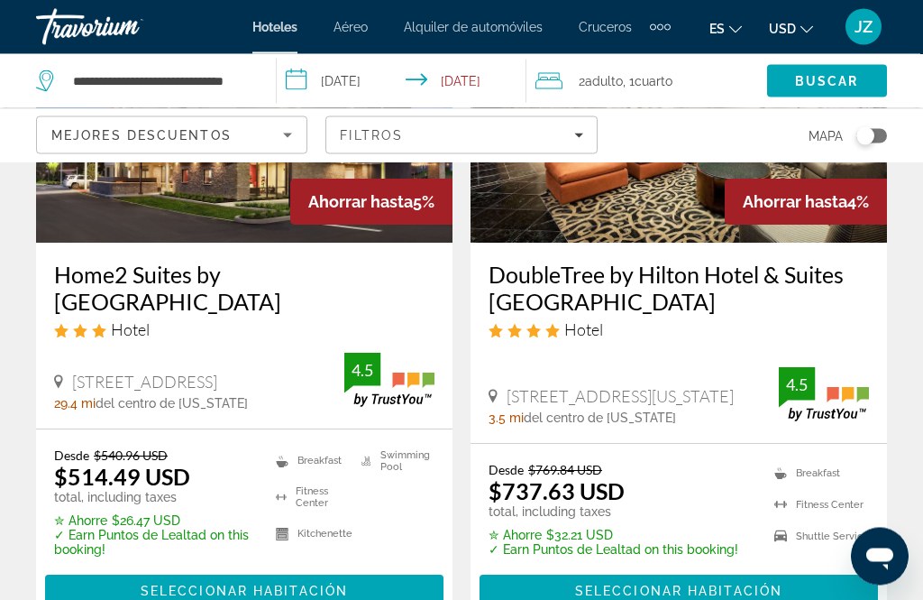
scroll to position [3848, 0]
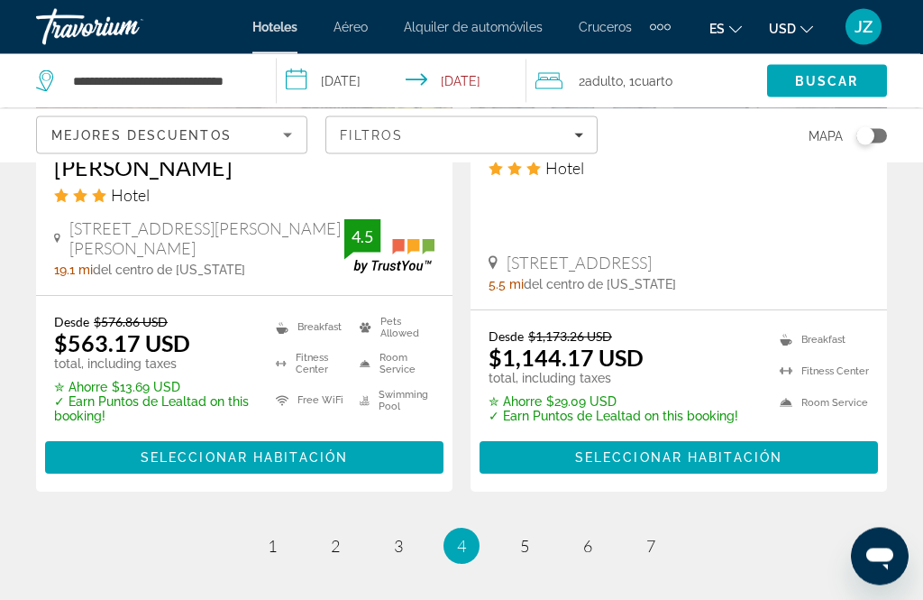
scroll to position [3889, 0]
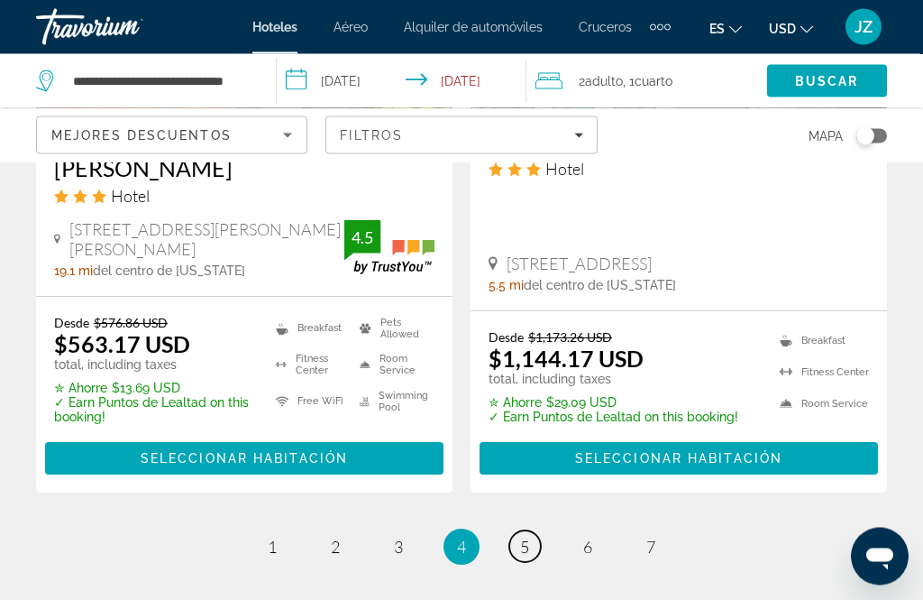
click at [517, 531] on link "page 5" at bounding box center [525, 547] width 32 height 32
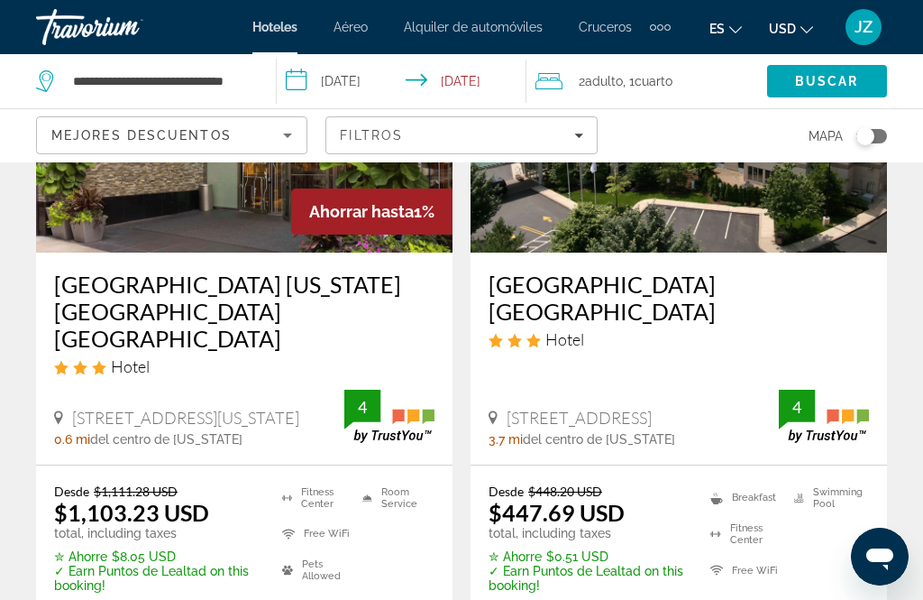
scroll to position [939, 0]
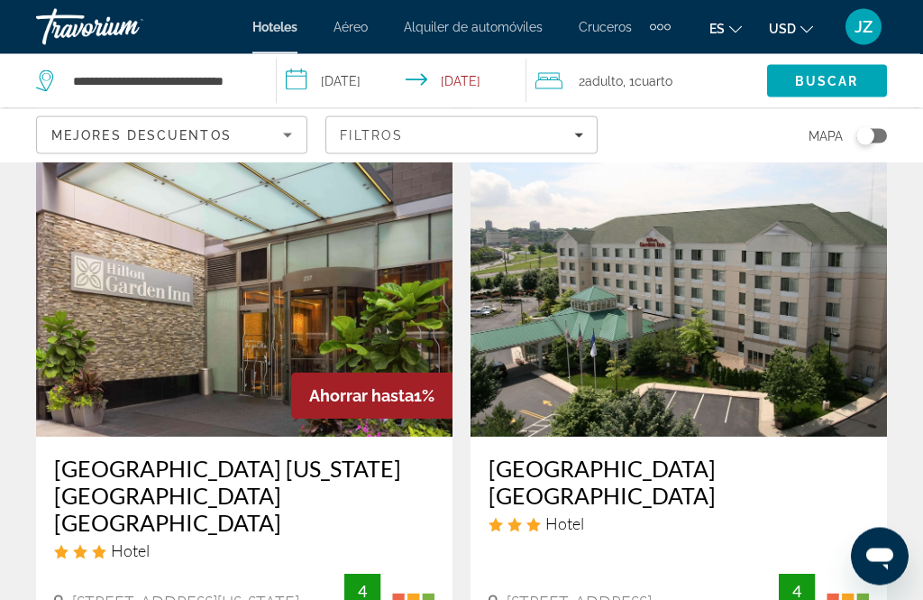
click at [837, 407] on img "Main content" at bounding box center [679, 293] width 417 height 289
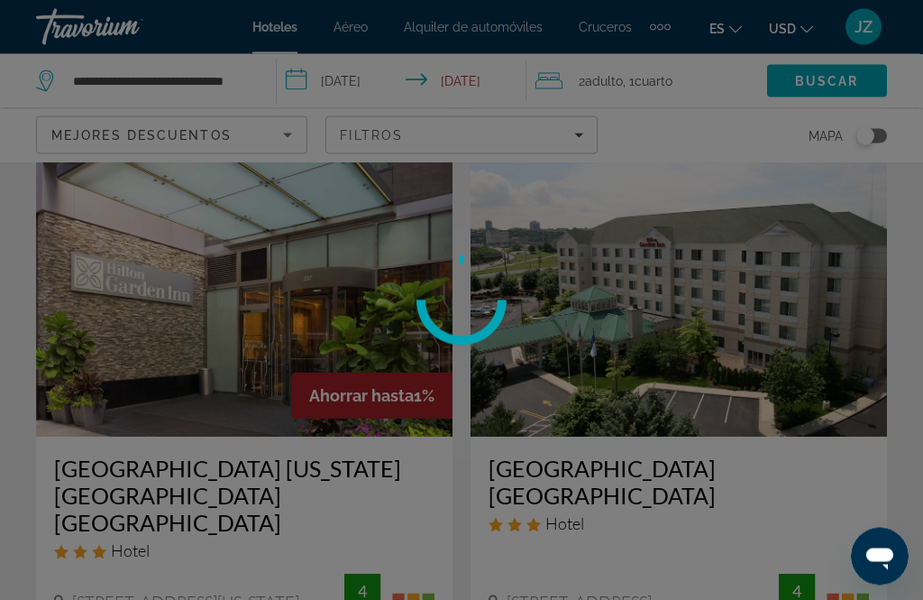
scroll to position [785, 0]
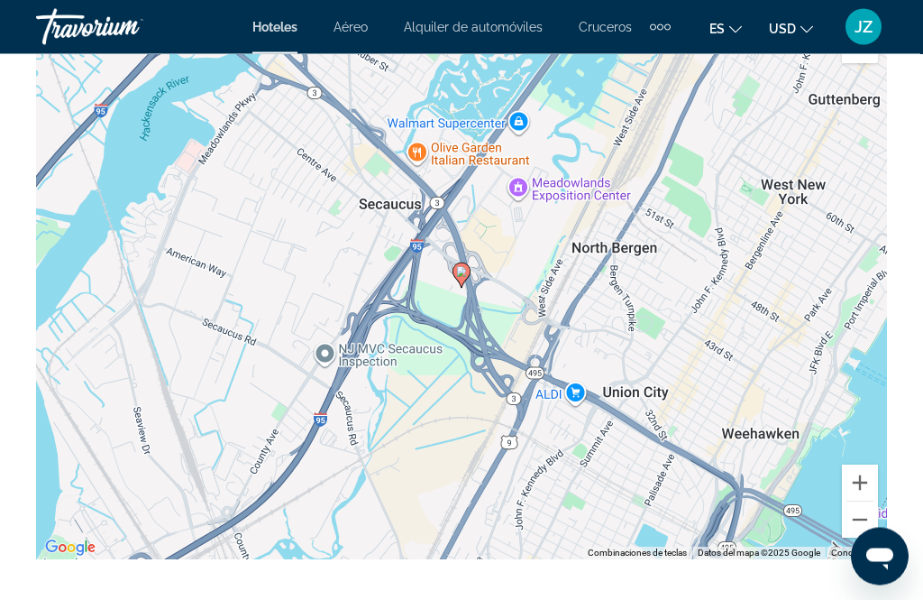
scroll to position [2355, 0]
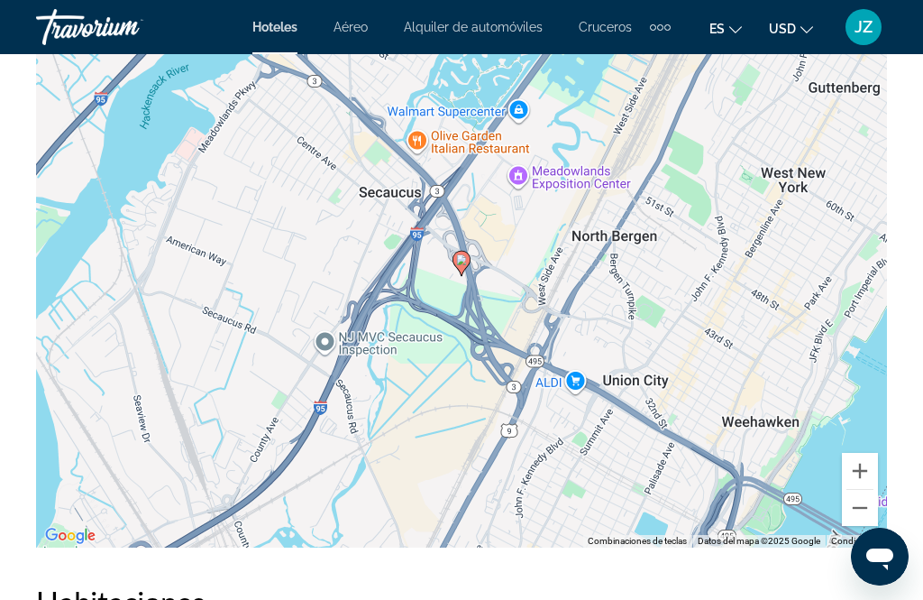
click at [800, 423] on div "Para activar la función de arrastrar con el teclado, presiona Alt + Intro. Una …" at bounding box center [461, 276] width 851 height 541
click at [860, 520] on button "Alejar" at bounding box center [860, 508] width 36 height 36
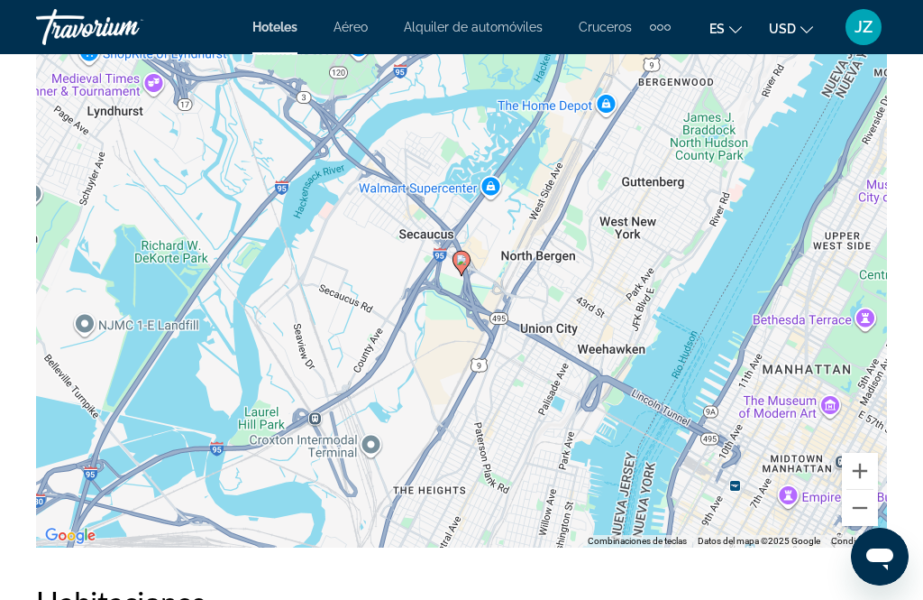
click at [875, 519] on button "Alejar" at bounding box center [860, 508] width 36 height 36
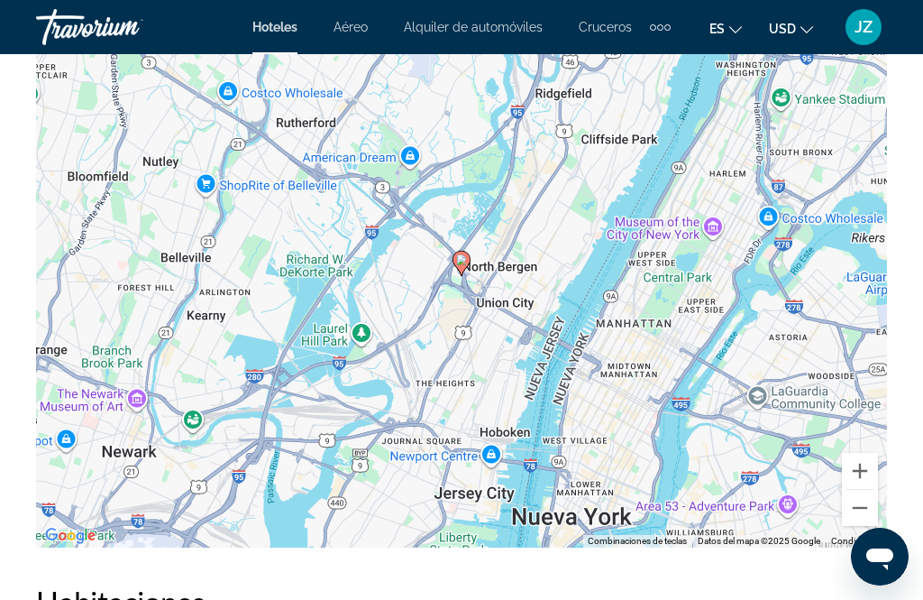
click at [867, 514] on button "Alejar" at bounding box center [860, 508] width 36 height 36
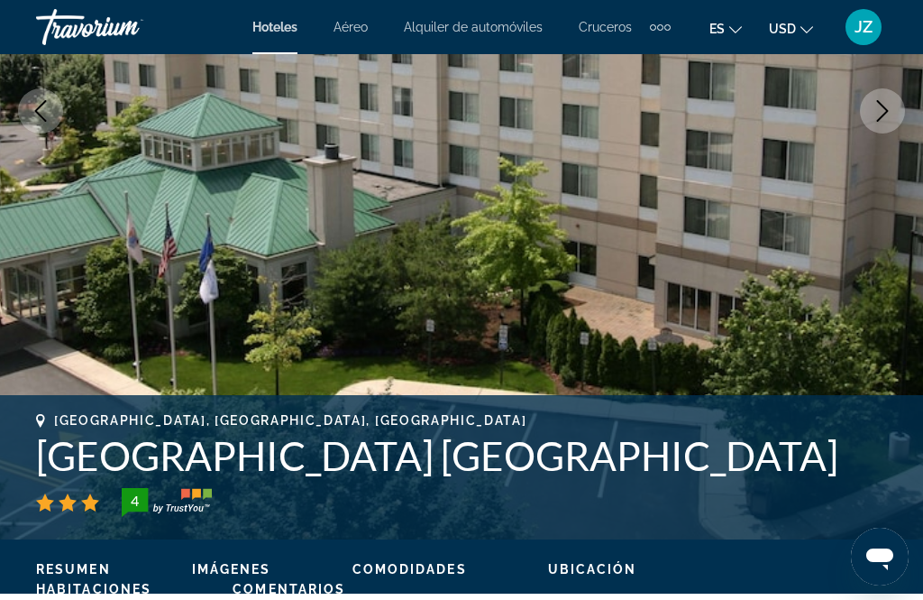
scroll to position [367, 0]
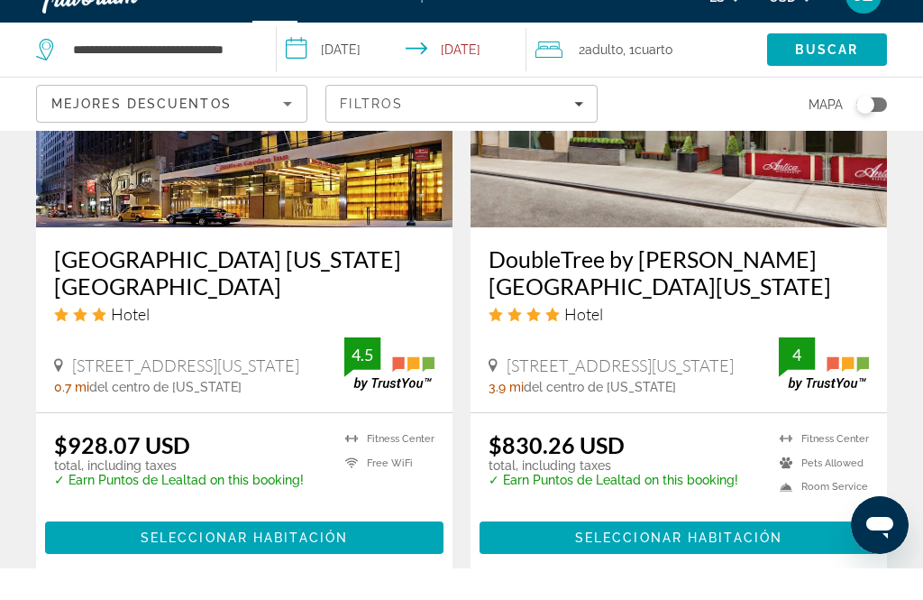
scroll to position [3856, 0]
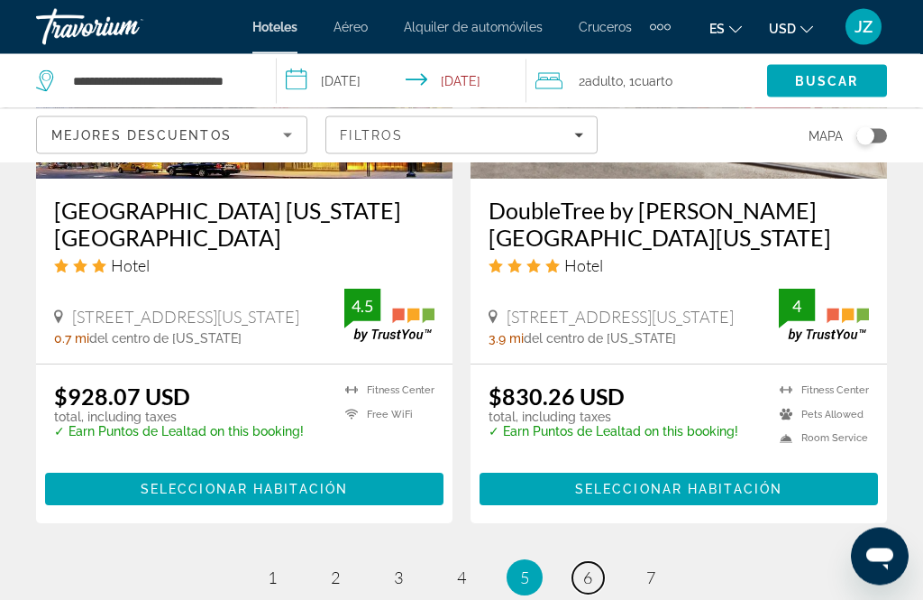
click at [593, 563] on link "page 6" at bounding box center [589, 579] width 32 height 32
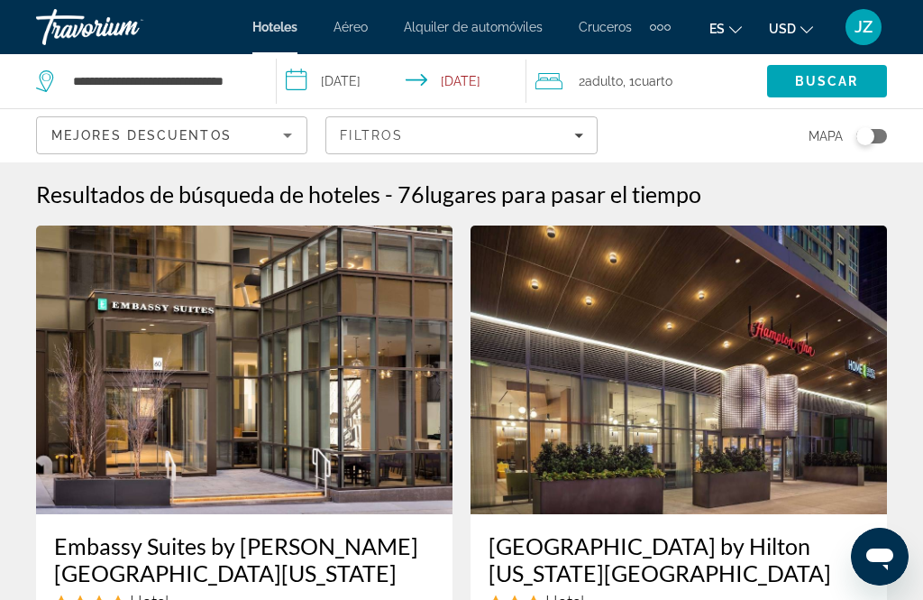
click at [596, 135] on span "Filters" at bounding box center [461, 135] width 270 height 43
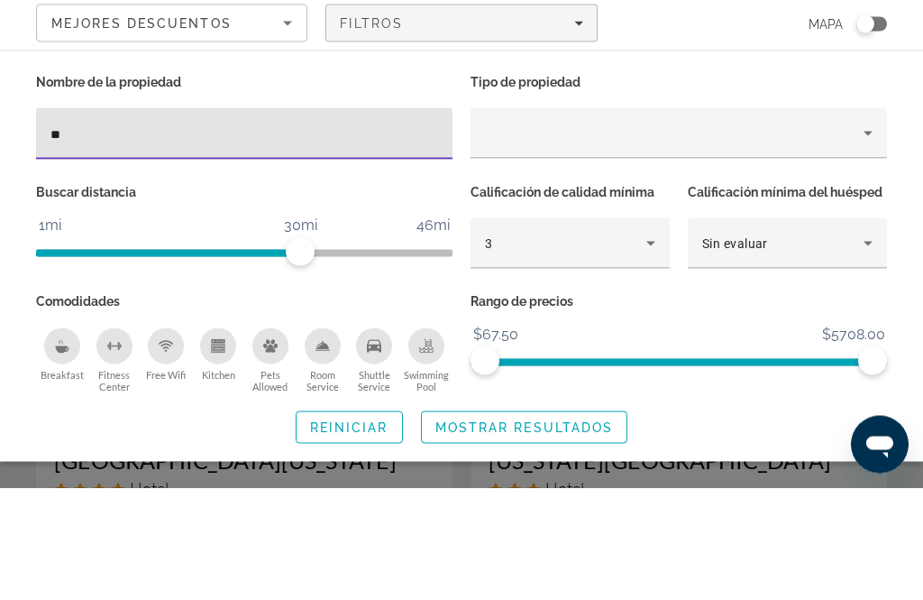
type input "*"
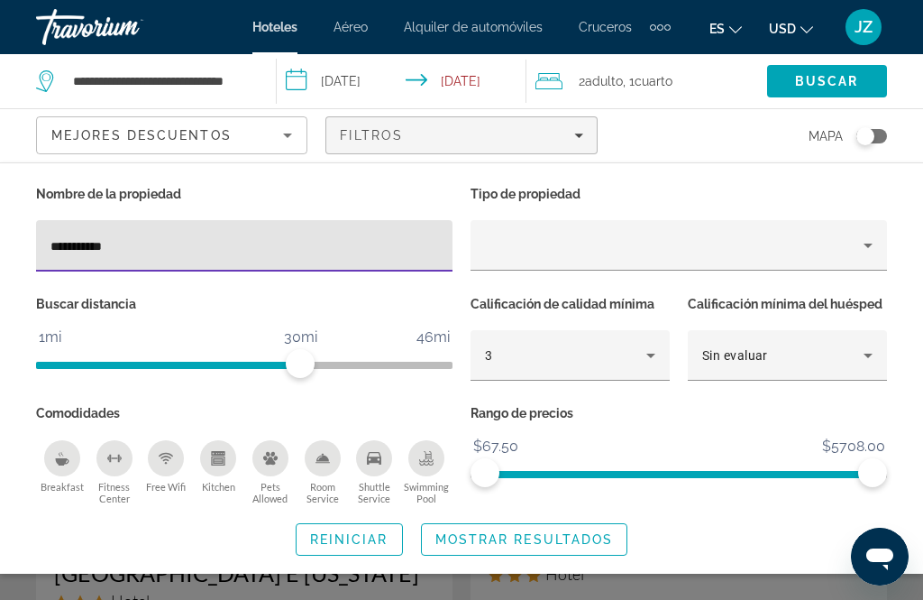
type input "**********"
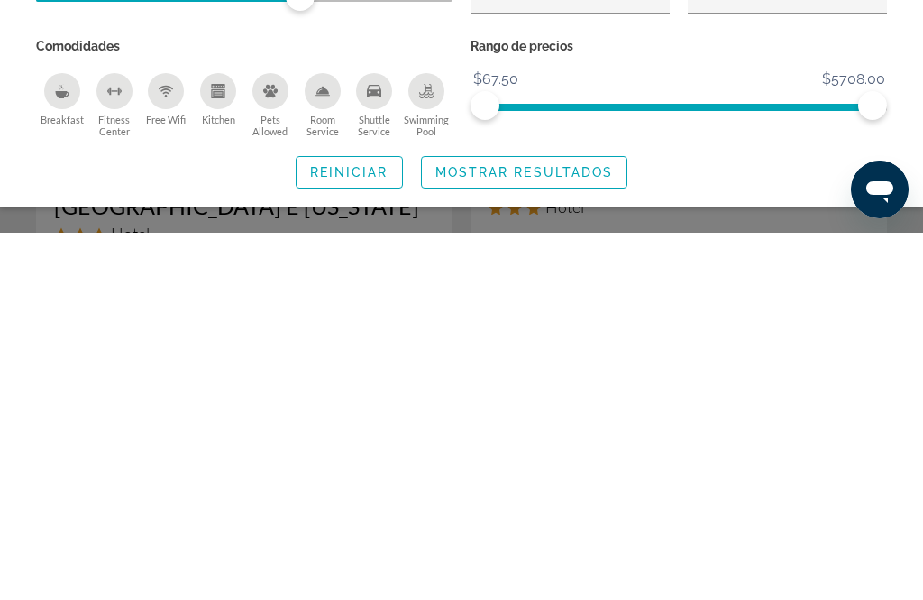
click at [578, 532] on span "Mostrar resultados" at bounding box center [524, 539] width 179 height 14
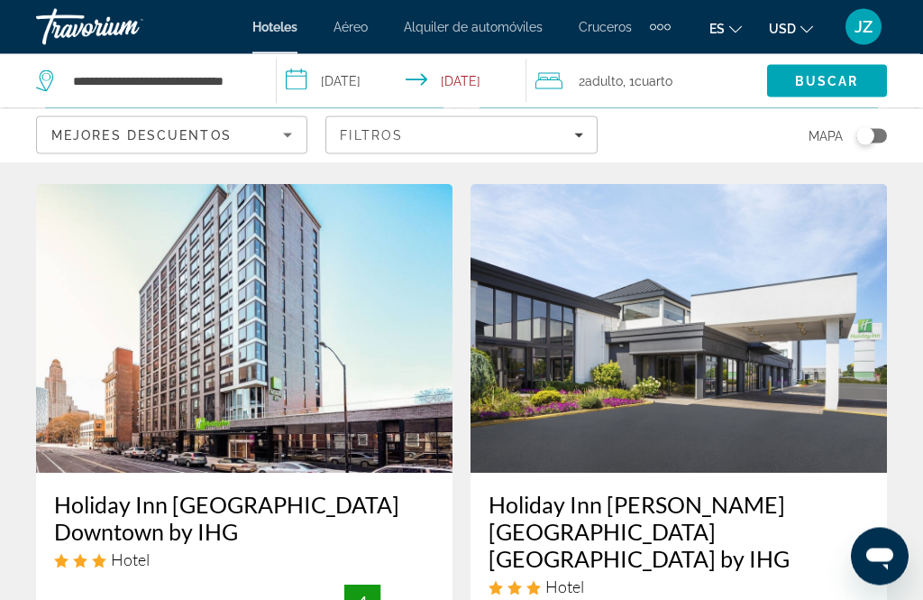
scroll to position [695, 0]
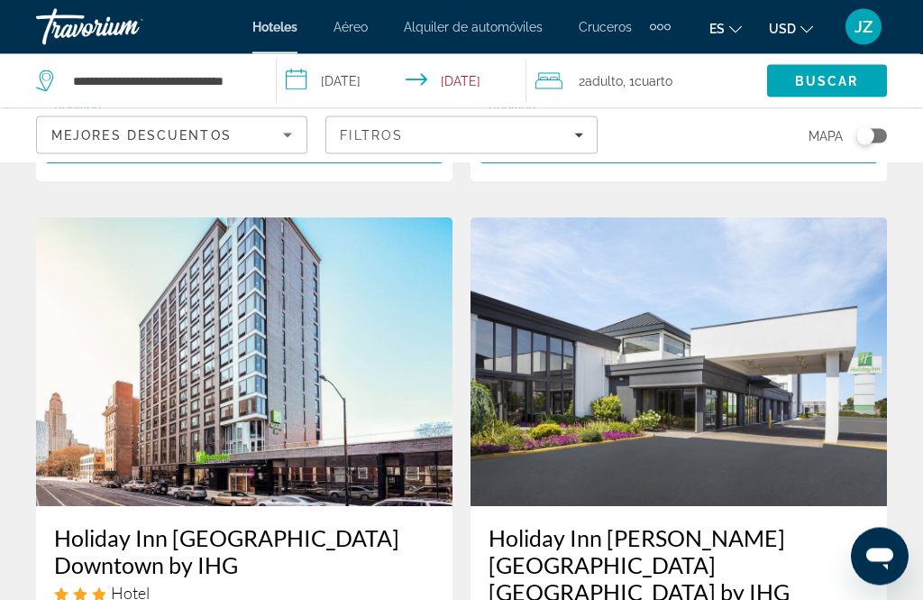
click at [827, 380] on img "Main content" at bounding box center [679, 362] width 417 height 289
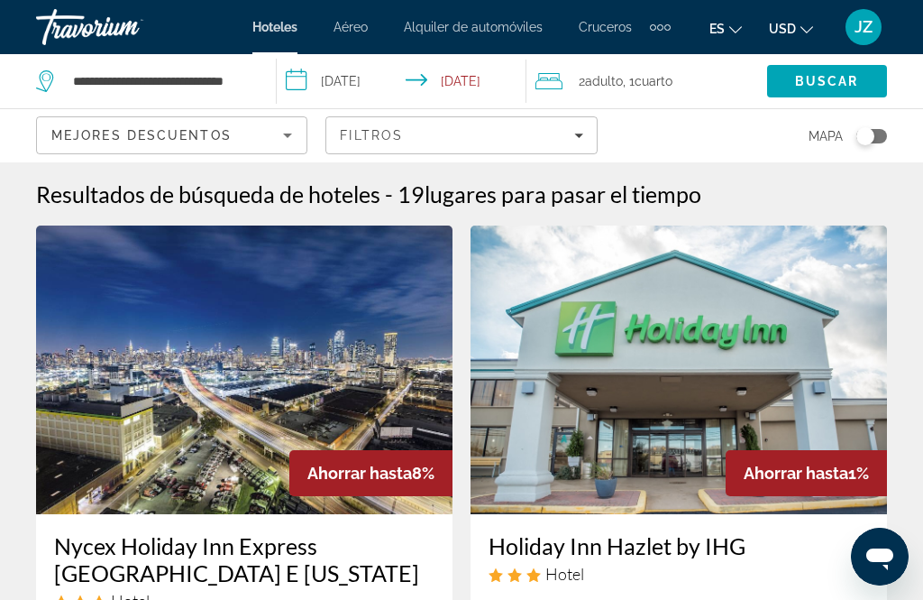
click at [407, 118] on span "Filters" at bounding box center [461, 135] width 270 height 43
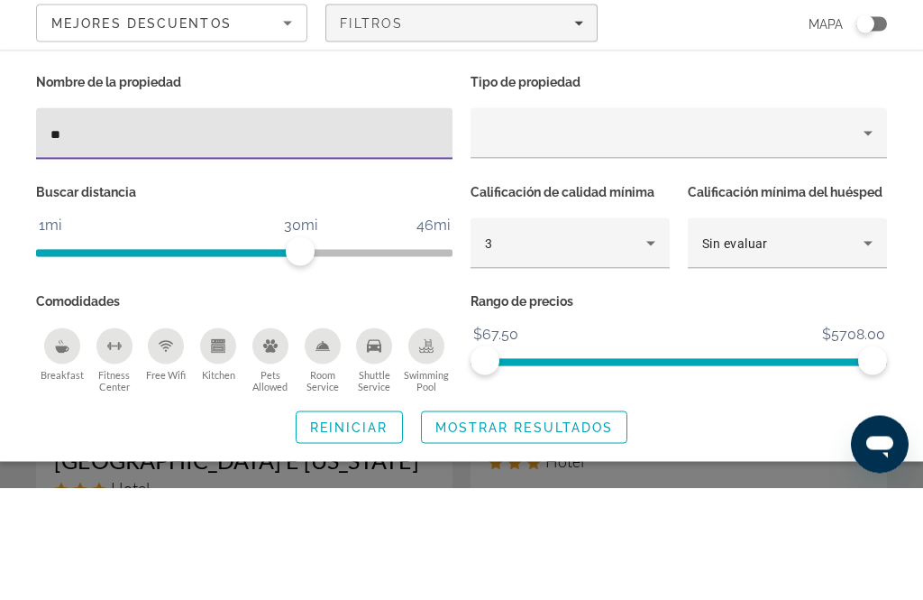
type input "*"
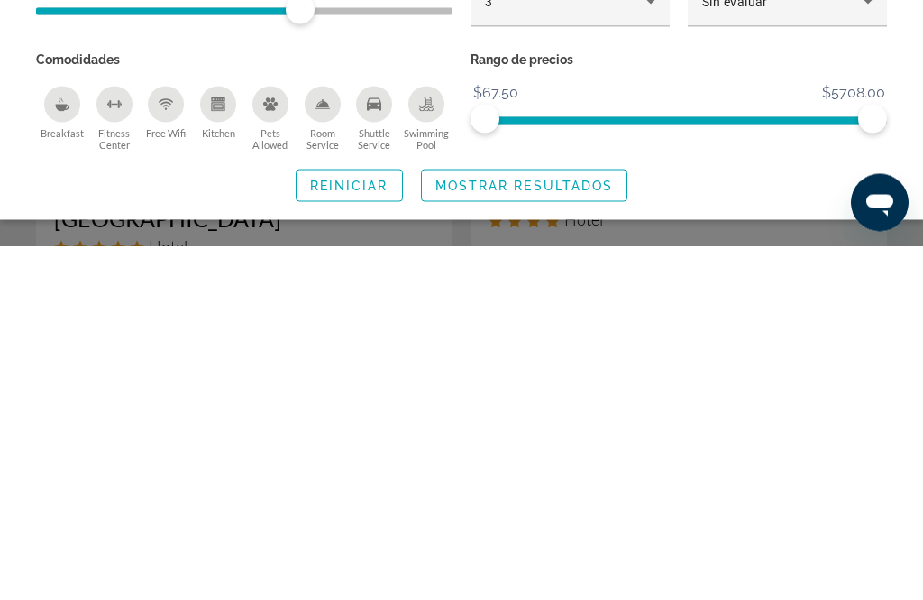
click at [316, 518] on span "Search widget" at bounding box center [349, 539] width 105 height 43
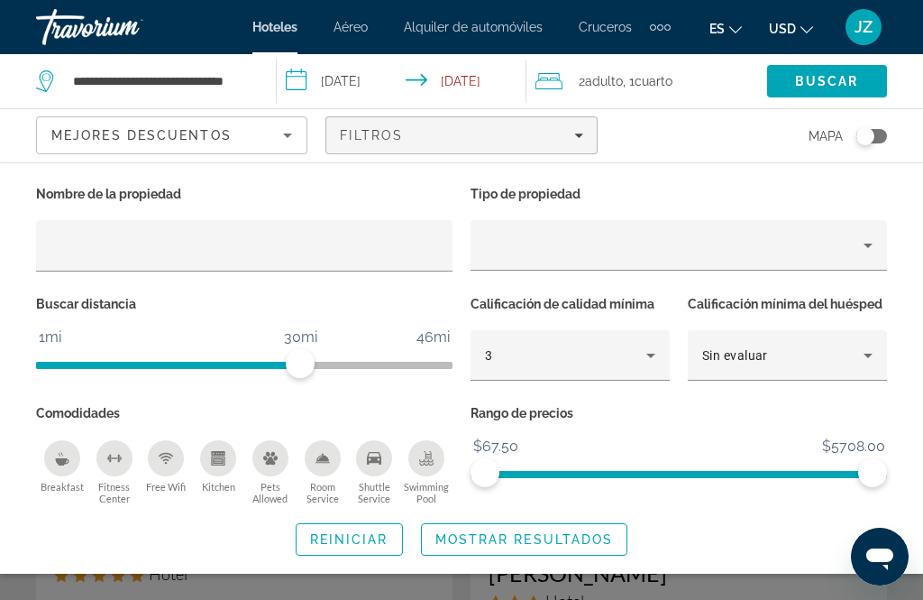
click at [343, 556] on span "Search widget" at bounding box center [349, 539] width 105 height 43
click at [773, 68] on span "Search" at bounding box center [827, 81] width 120 height 43
click at [828, 83] on span "Buscar" at bounding box center [827, 81] width 64 height 14
click at [829, 78] on span "Buscar" at bounding box center [827, 81] width 64 height 14
click at [360, 532] on span "Reiniciar" at bounding box center [349, 539] width 78 height 14
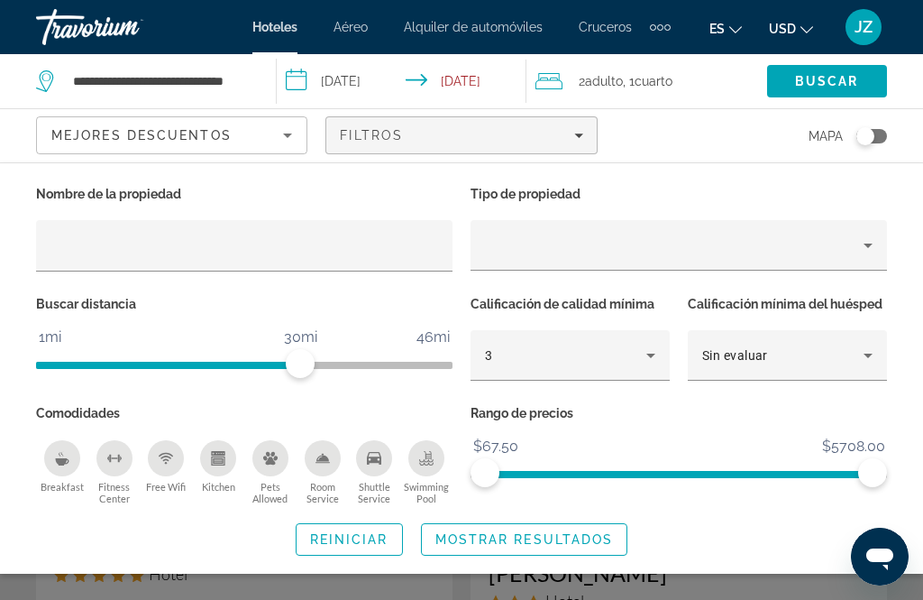
click at [336, 599] on div "Search widget" at bounding box center [461, 434] width 923 height 329
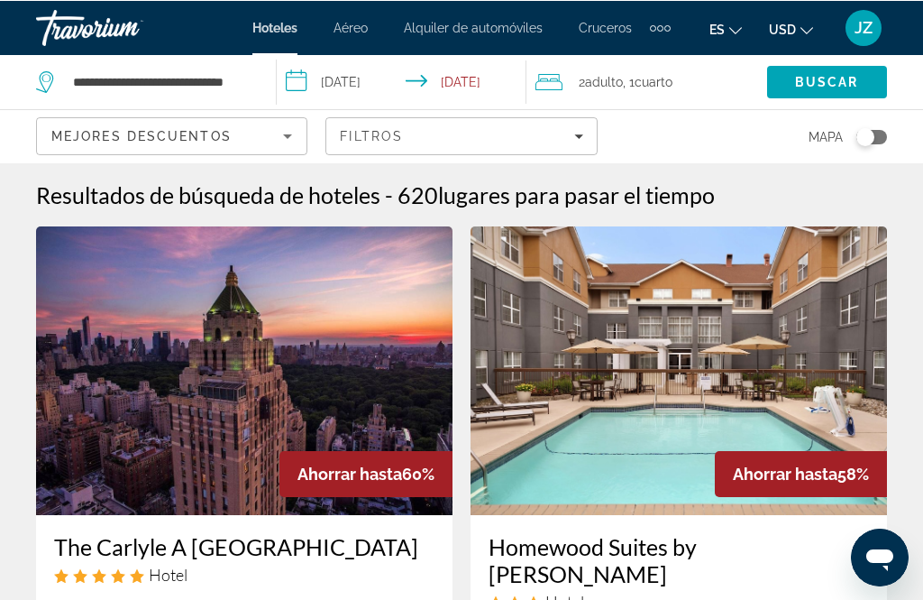
click at [528, 135] on div "Filtros" at bounding box center [461, 135] width 243 height 14
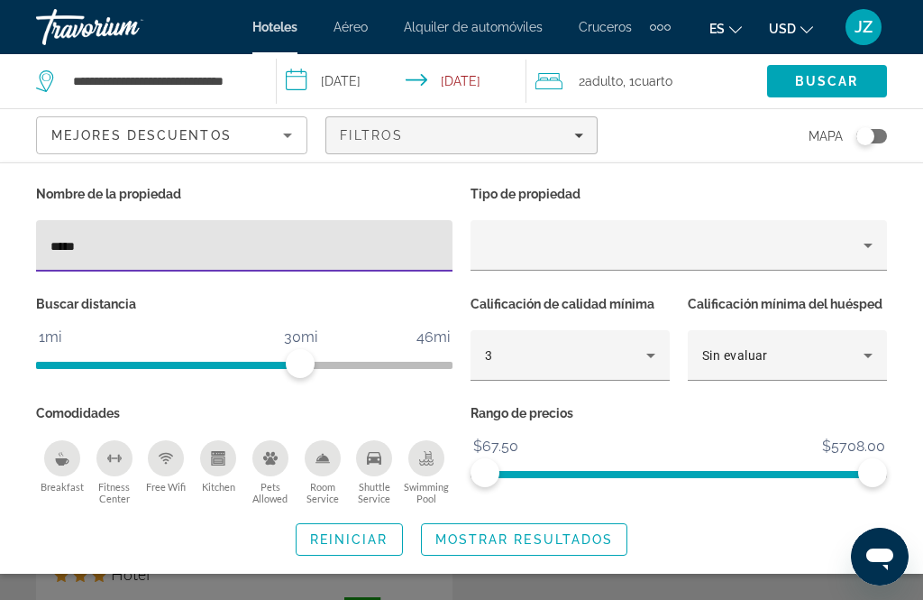
type input "******"
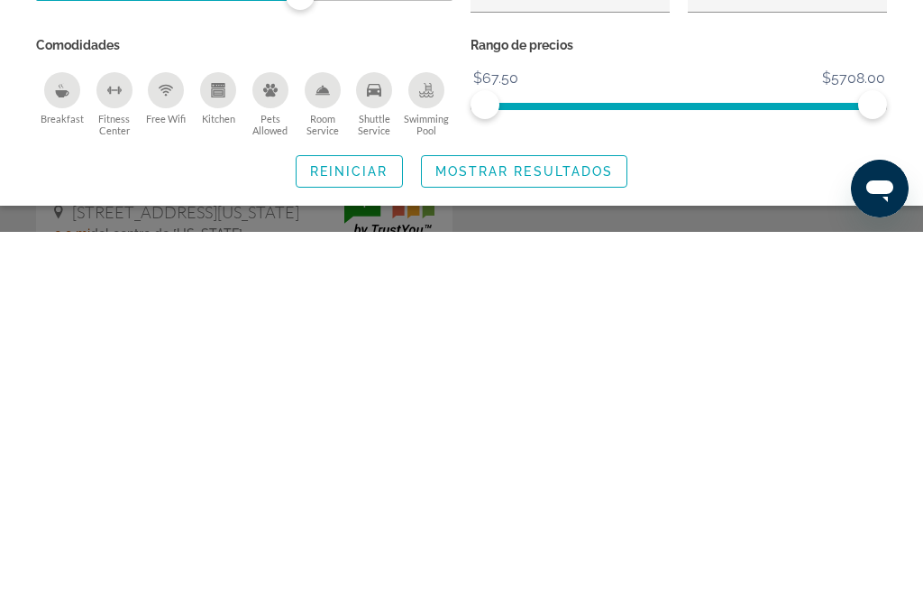
click at [602, 532] on span "Mostrar resultados" at bounding box center [524, 539] width 179 height 14
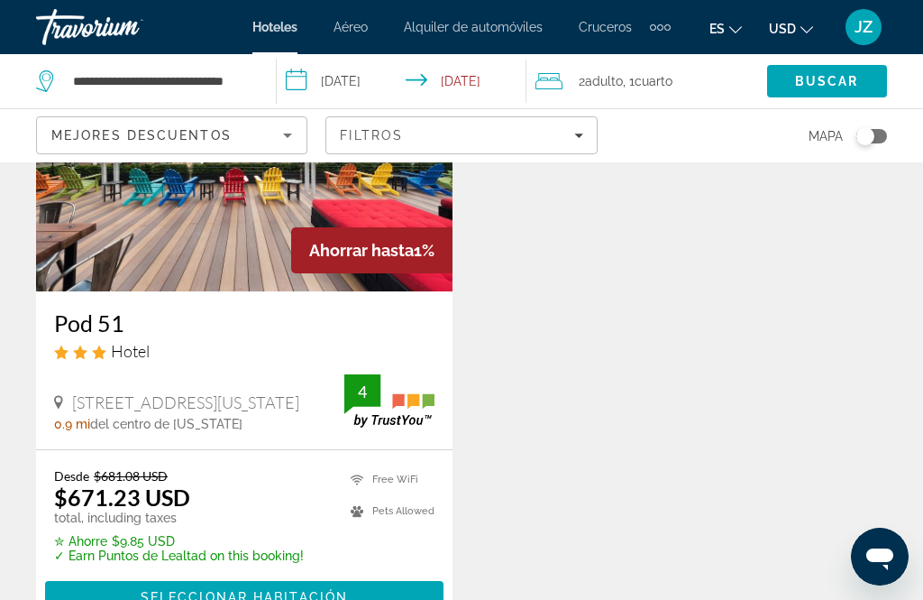
scroll to position [221, 0]
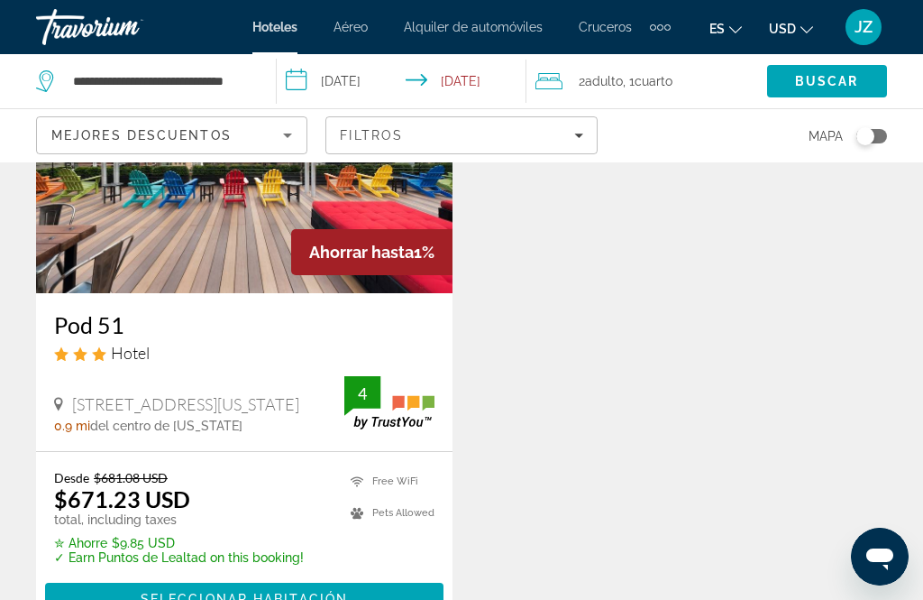
click at [340, 599] on span "Seleccionar habitación" at bounding box center [244, 598] width 207 height 14
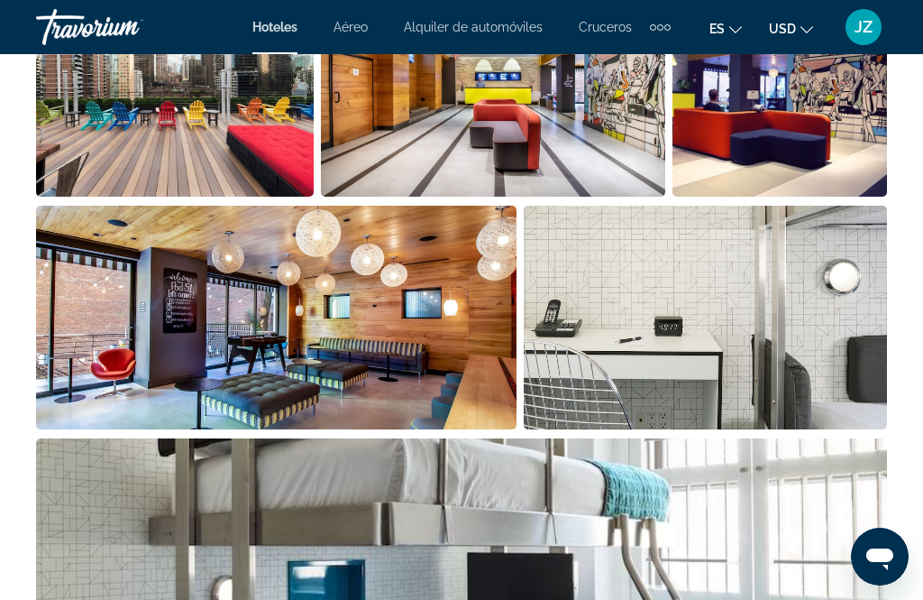
scroll to position [1333, 0]
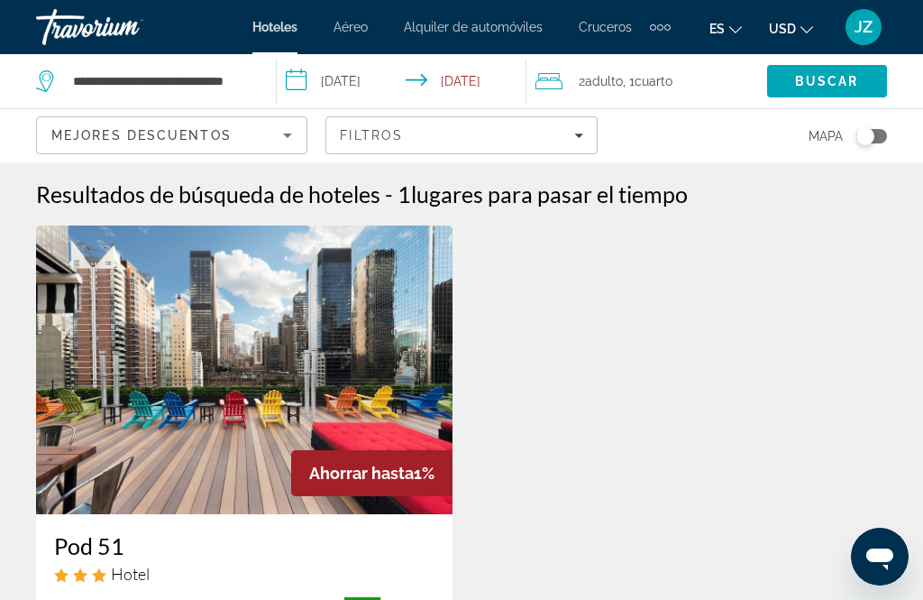
click at [364, 131] on span "Filtros" at bounding box center [371, 135] width 63 height 14
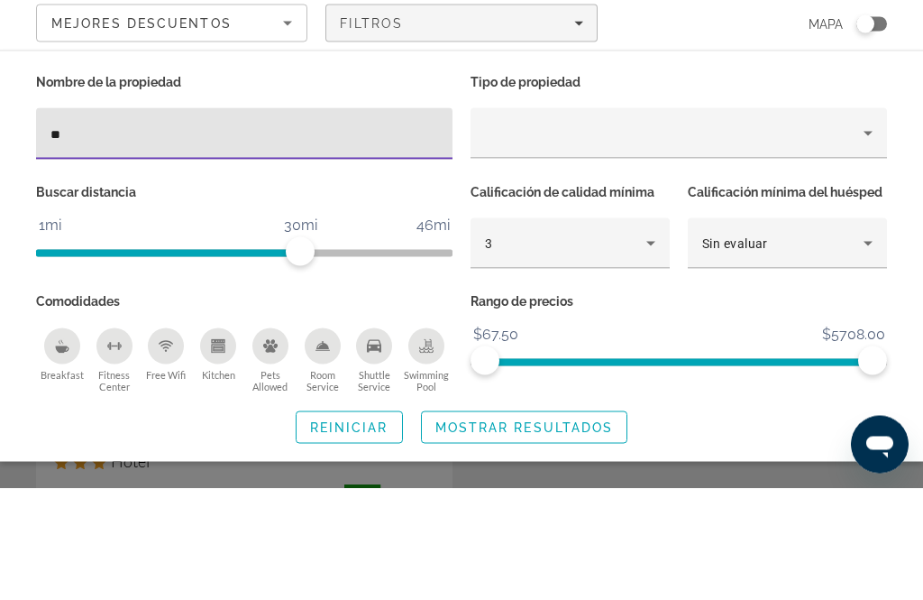
type input "*"
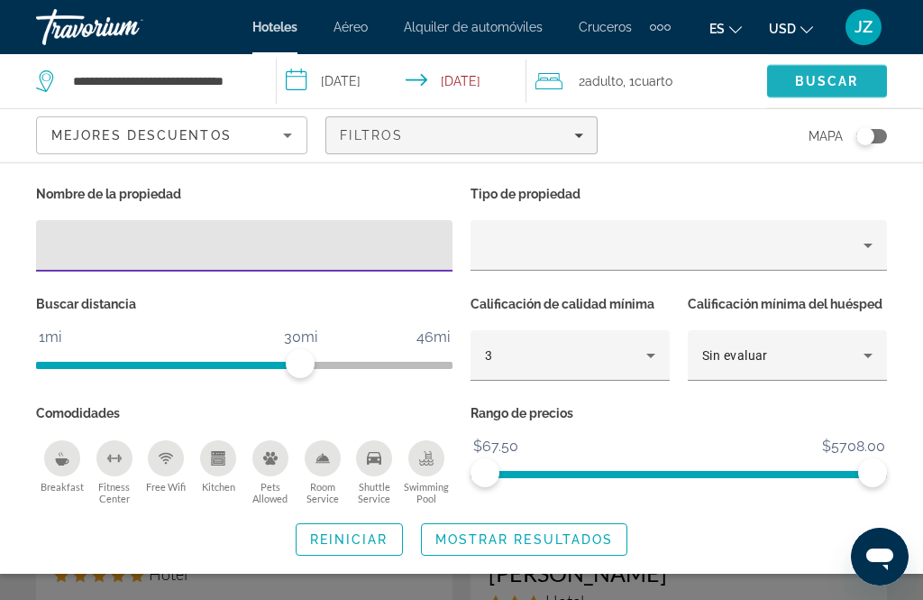
click at [829, 78] on span "Buscar" at bounding box center [827, 81] width 64 height 14
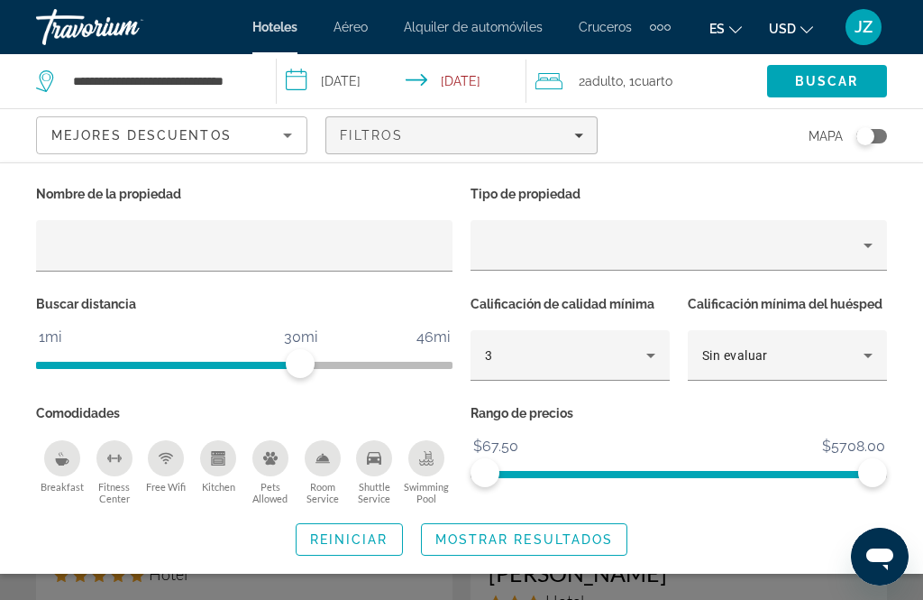
click at [139, 586] on div "Search widget" at bounding box center [461, 434] width 923 height 329
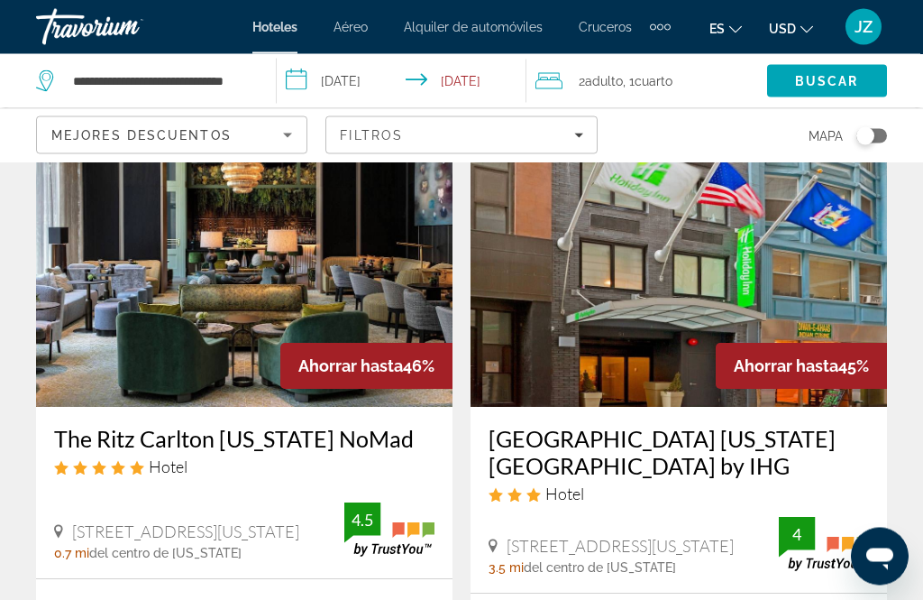
scroll to position [1497, 0]
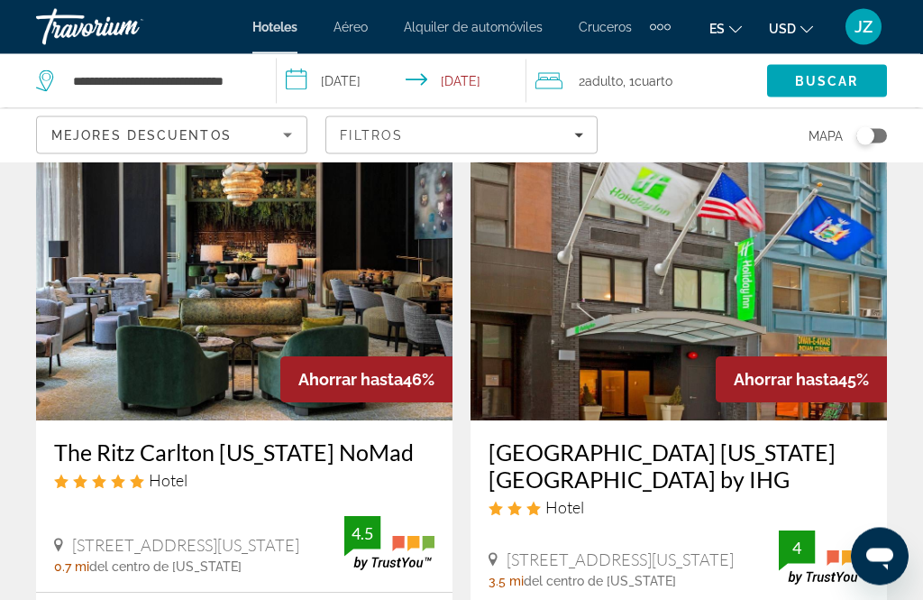
click at [687, 317] on img "Main content" at bounding box center [679, 277] width 417 height 289
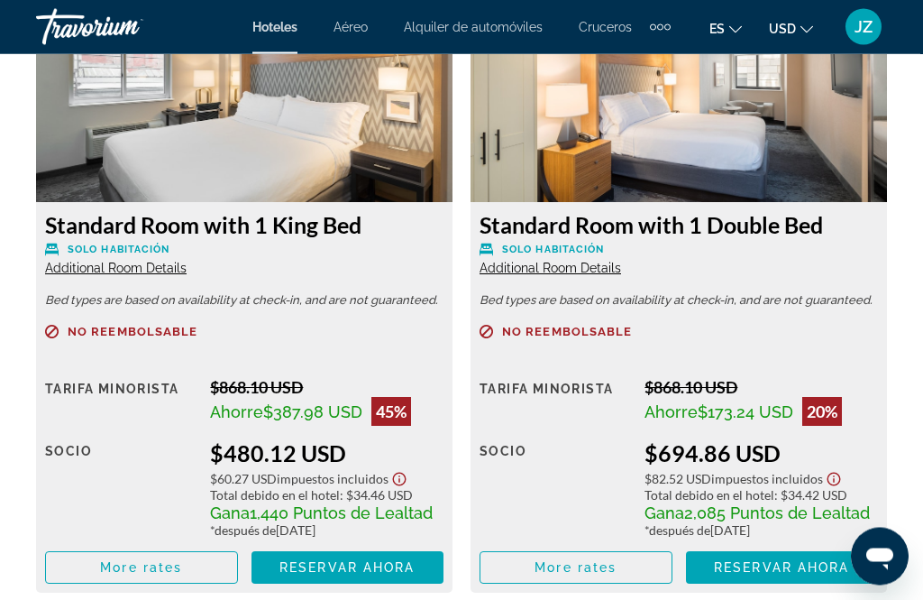
scroll to position [3130, 0]
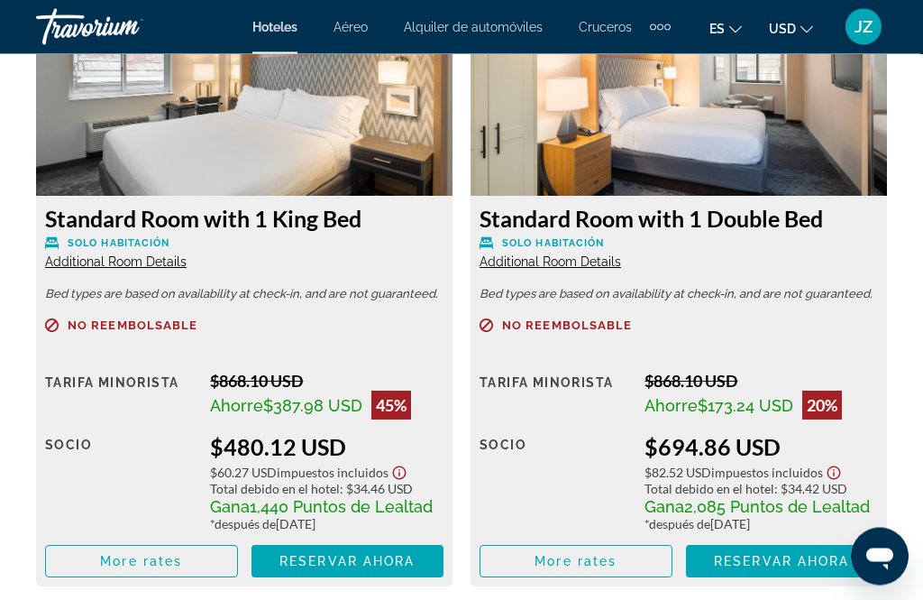
click at [298, 555] on span "Reservar ahora" at bounding box center [347, 562] width 135 height 14
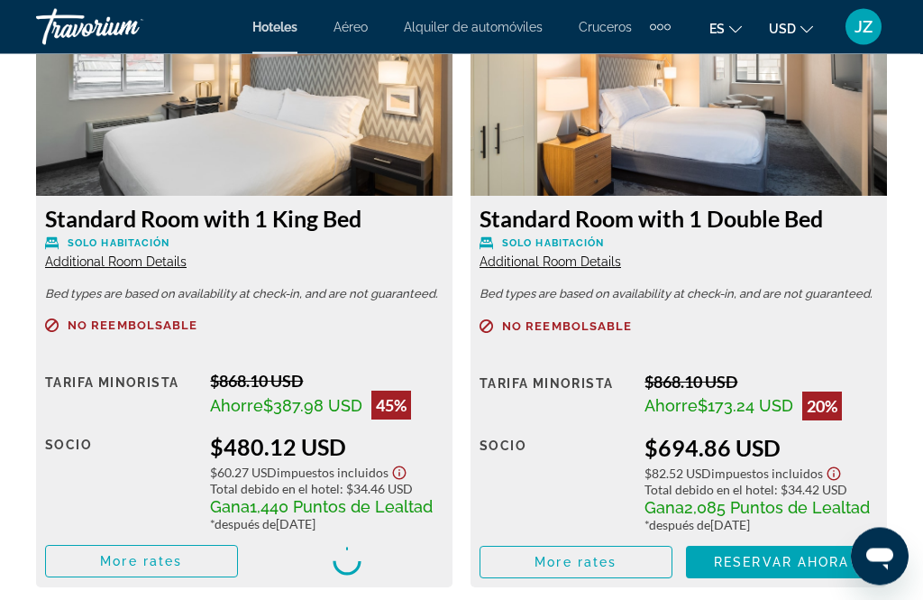
scroll to position [3130, 0]
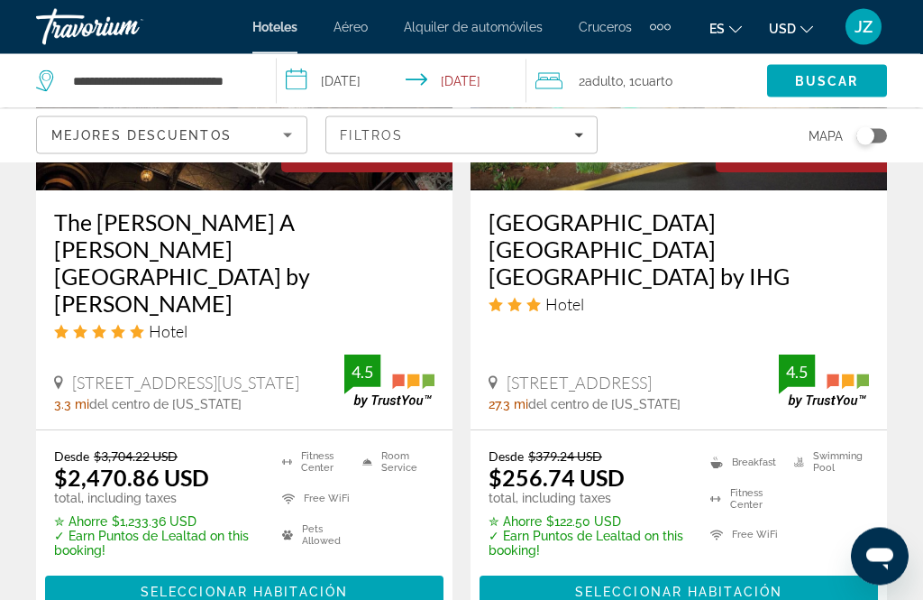
scroll to position [3850, 0]
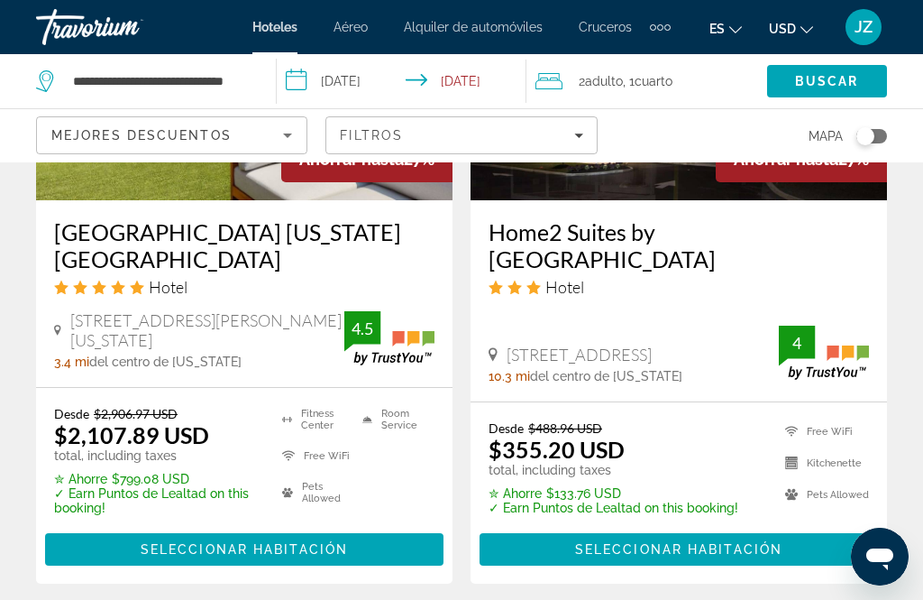
scroll to position [3856, 0]
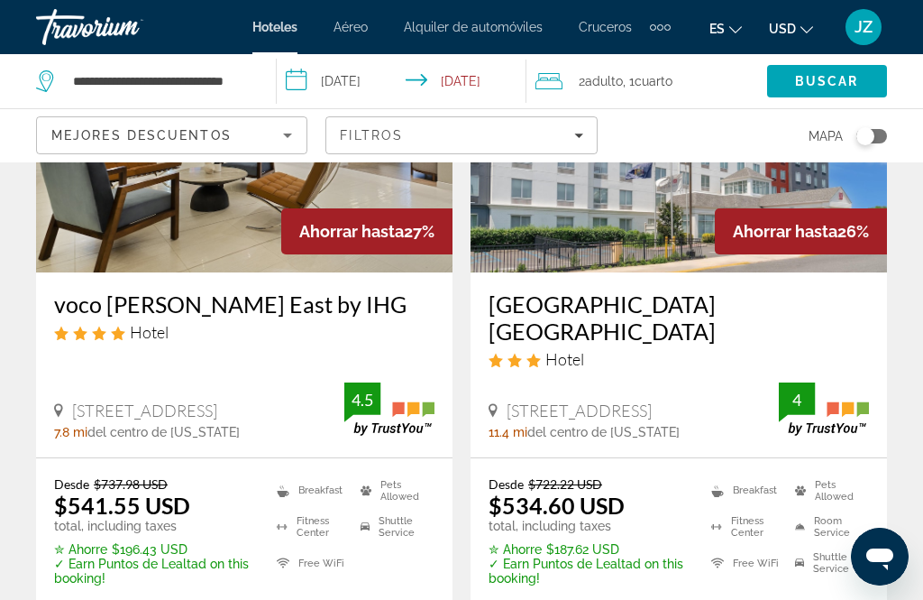
scroll to position [243, 0]
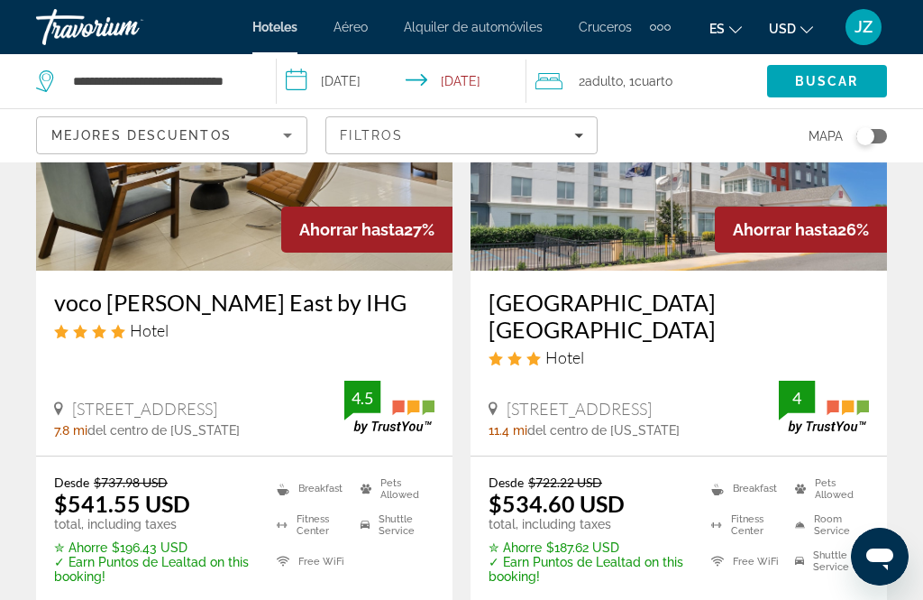
click at [451, 127] on span "Filters" at bounding box center [461, 135] width 270 height 43
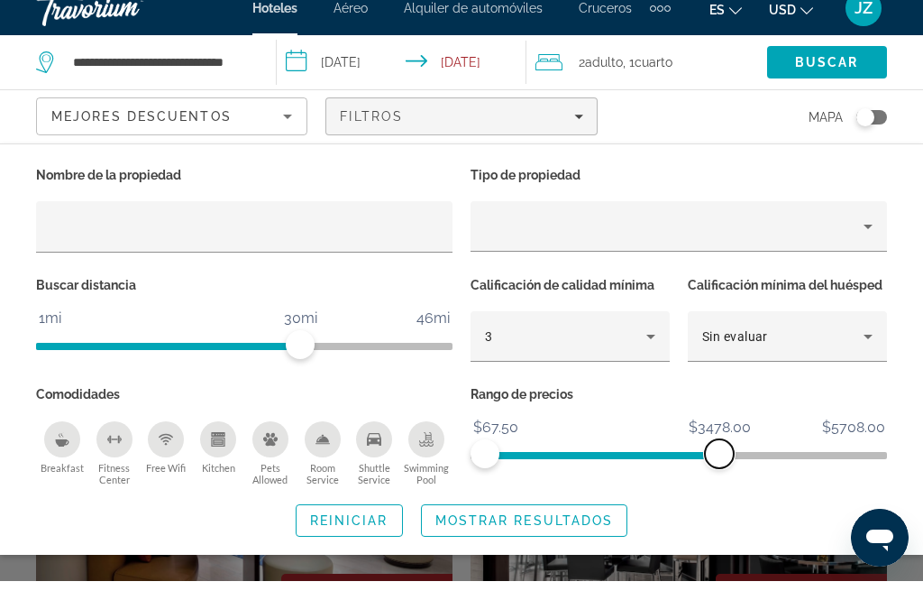
scroll to position [563, 0]
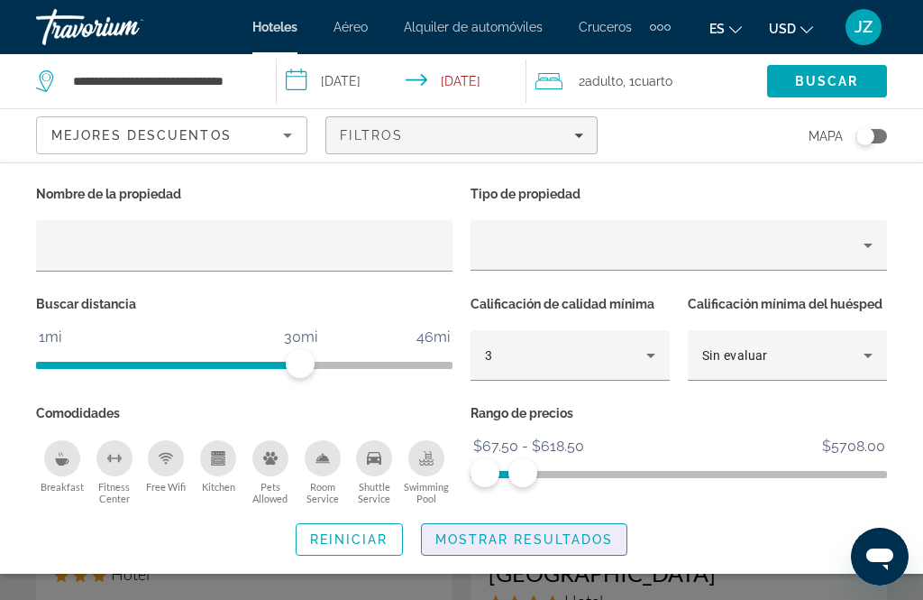
click at [468, 552] on span "Search widget" at bounding box center [525, 539] width 206 height 43
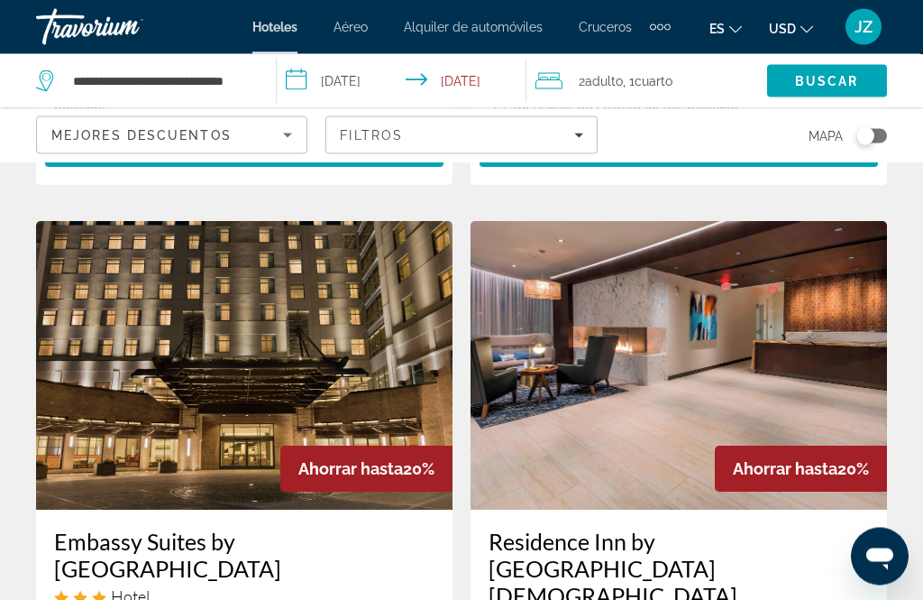
scroll to position [2124, 0]
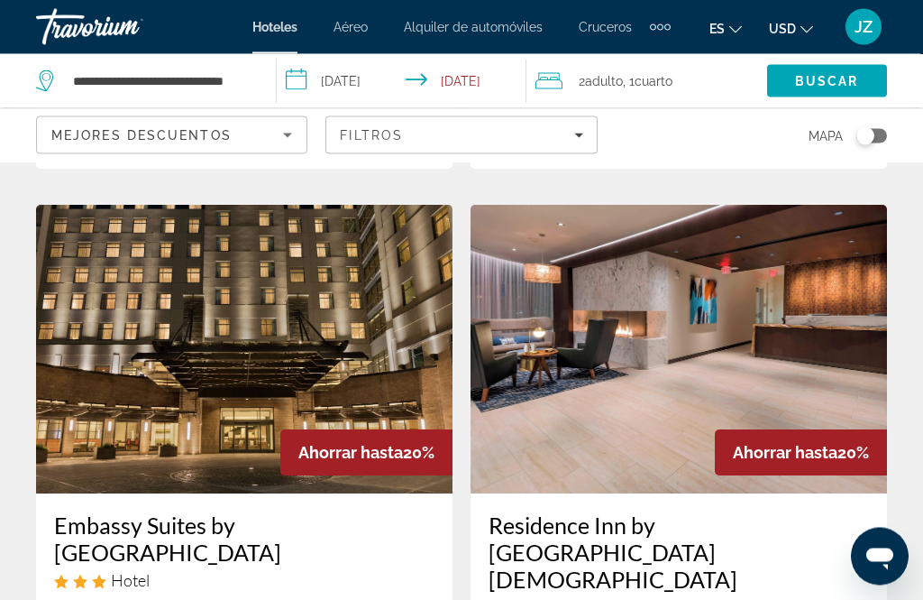
click at [21, 343] on div "Resultados de búsqueda de hoteles - 494 lugares para pasar el tiempo Ahorrar ha…" at bounding box center [461, 201] width 923 height 4291
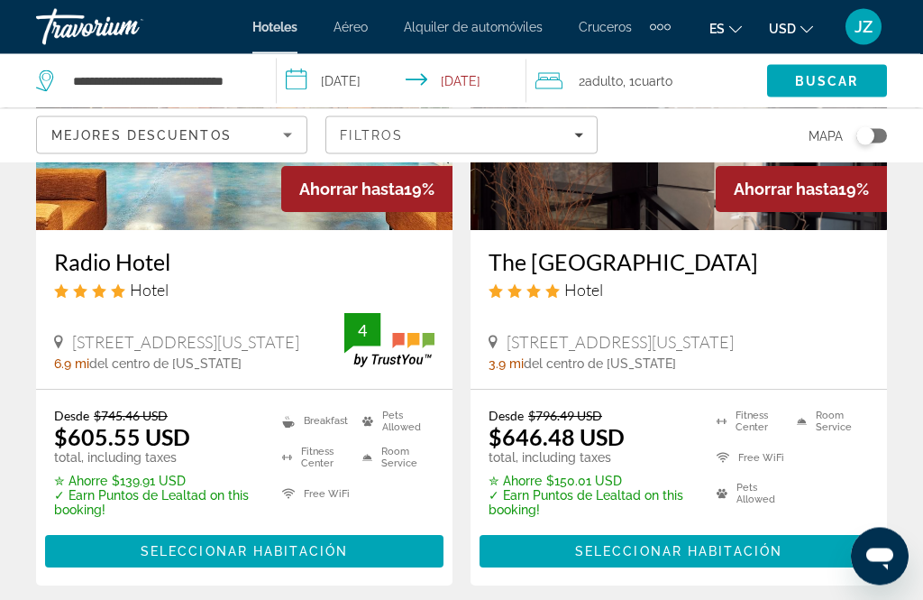
scroll to position [3814, 0]
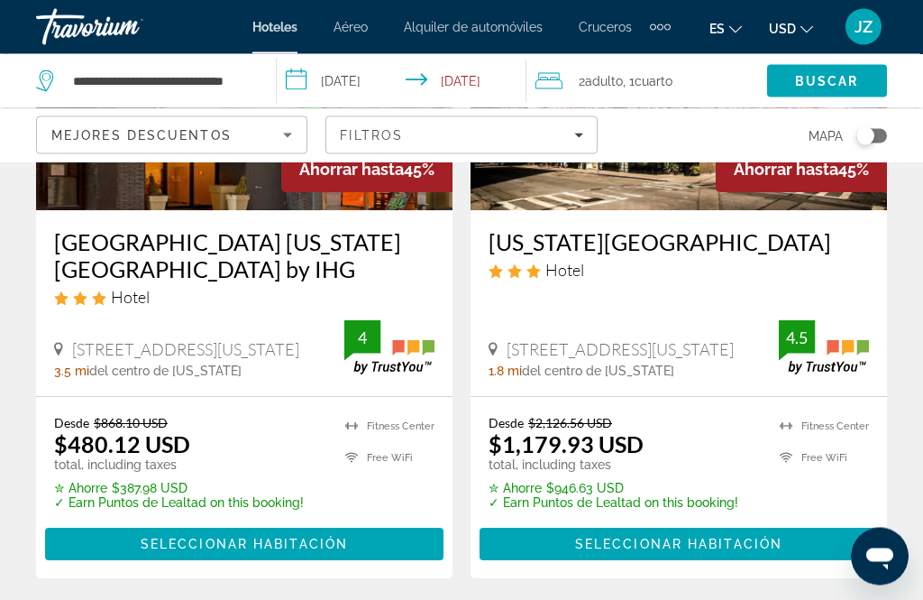
scroll to position [1010, 0]
click at [62, 522] on span "Main content" at bounding box center [244, 543] width 399 height 43
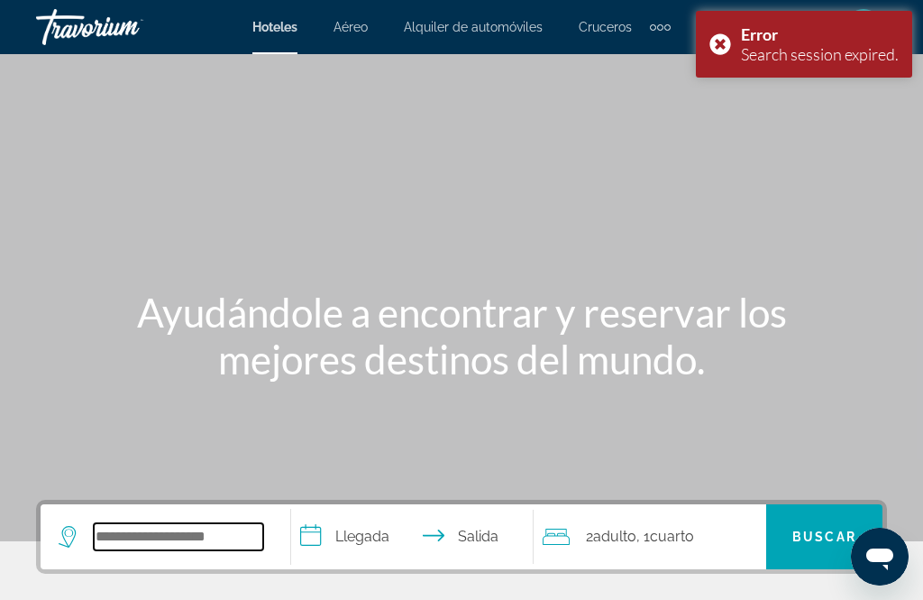
click at [152, 550] on input "Search hotel destination" at bounding box center [179, 536] width 170 height 27
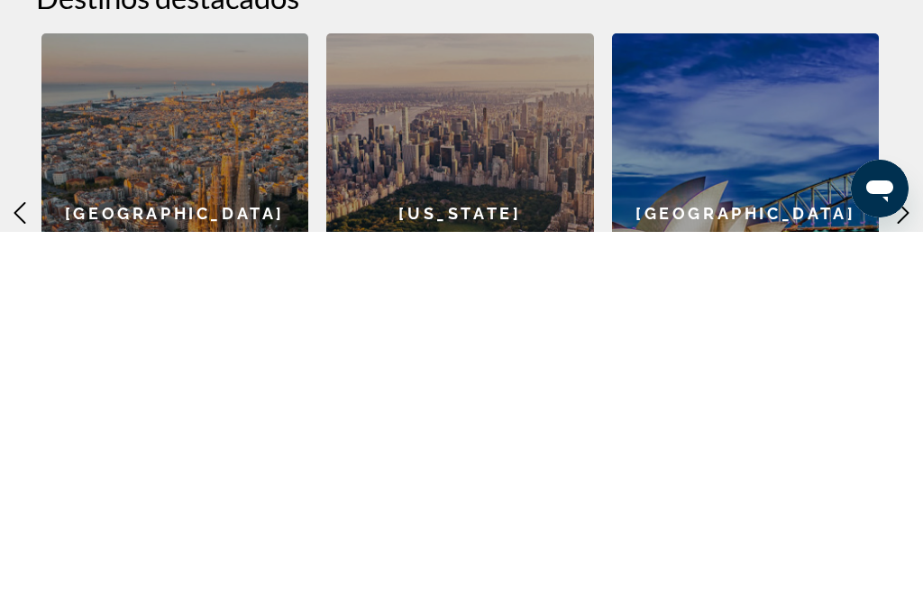
scroll to position [420, 0]
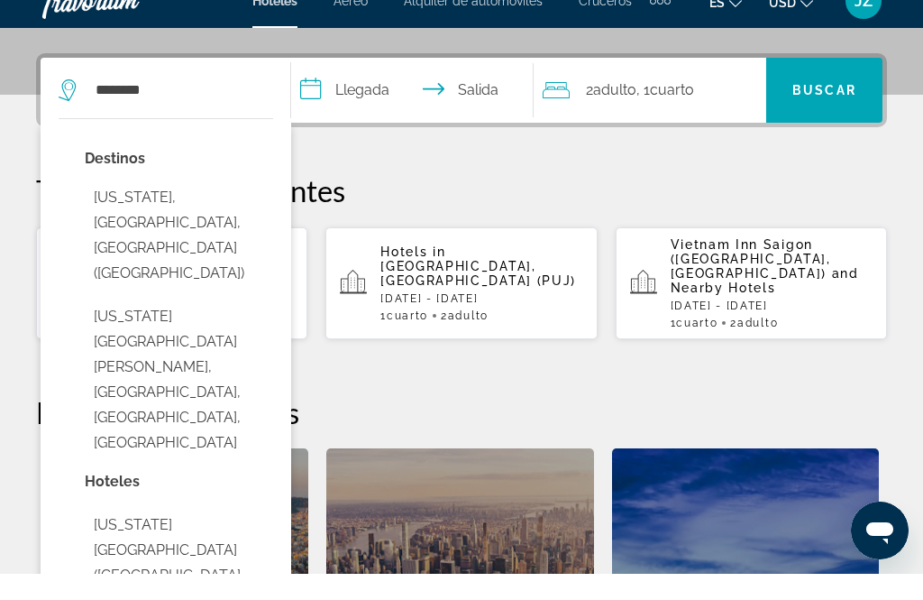
click at [95, 206] on button "[US_STATE], [GEOGRAPHIC_DATA], [GEOGRAPHIC_DATA] ([GEOGRAPHIC_DATA])" at bounding box center [179, 261] width 188 height 110
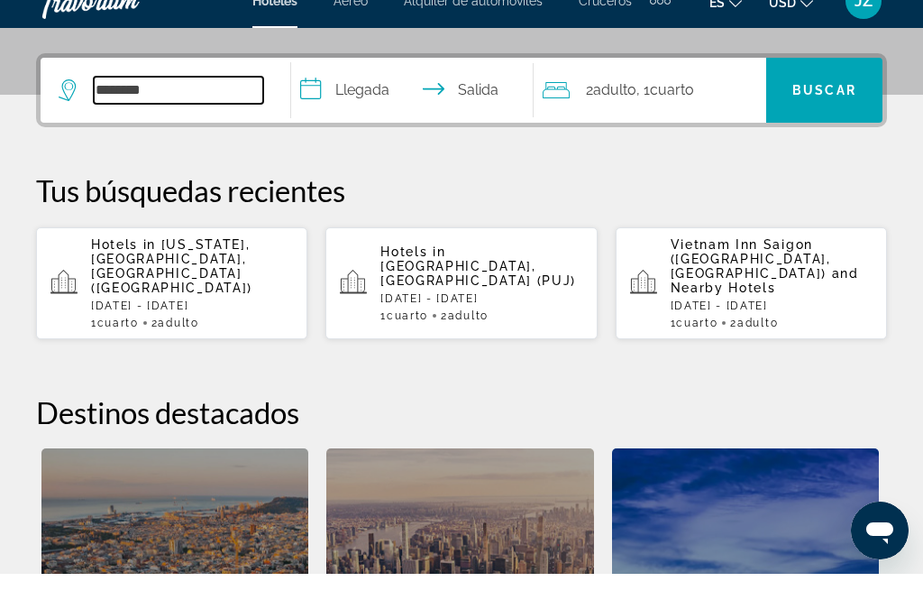
type input "**********"
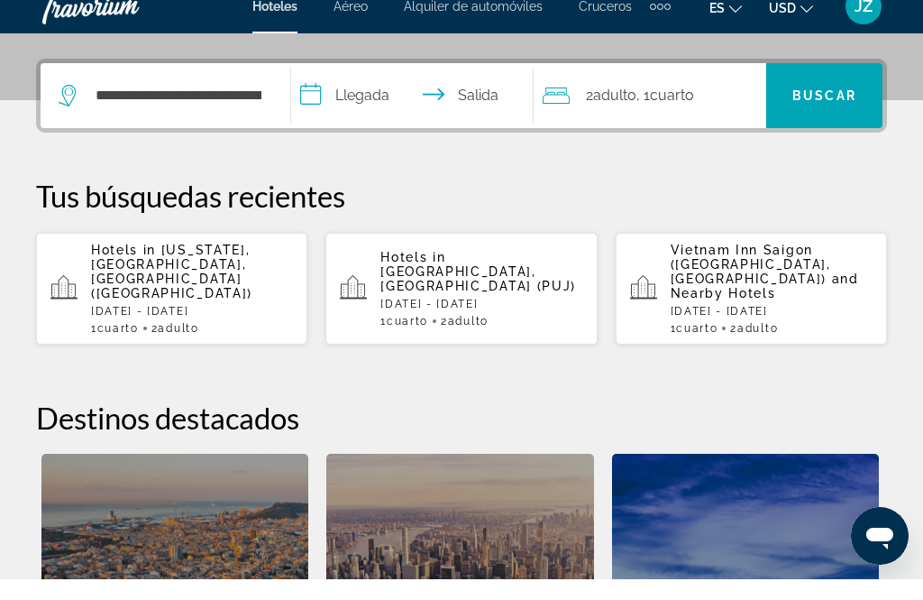
click at [353, 92] on input "**********" at bounding box center [415, 119] width 249 height 70
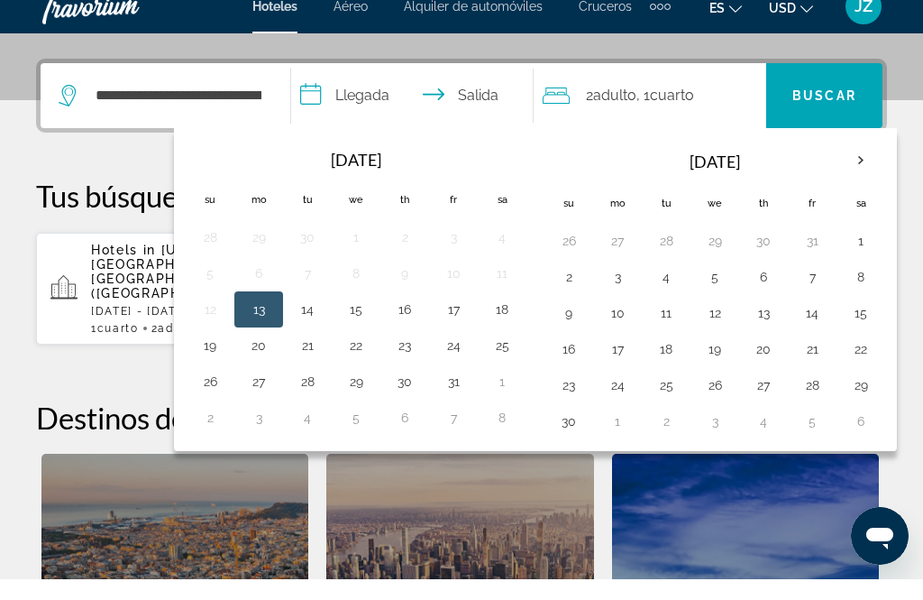
scroll to position [441, 0]
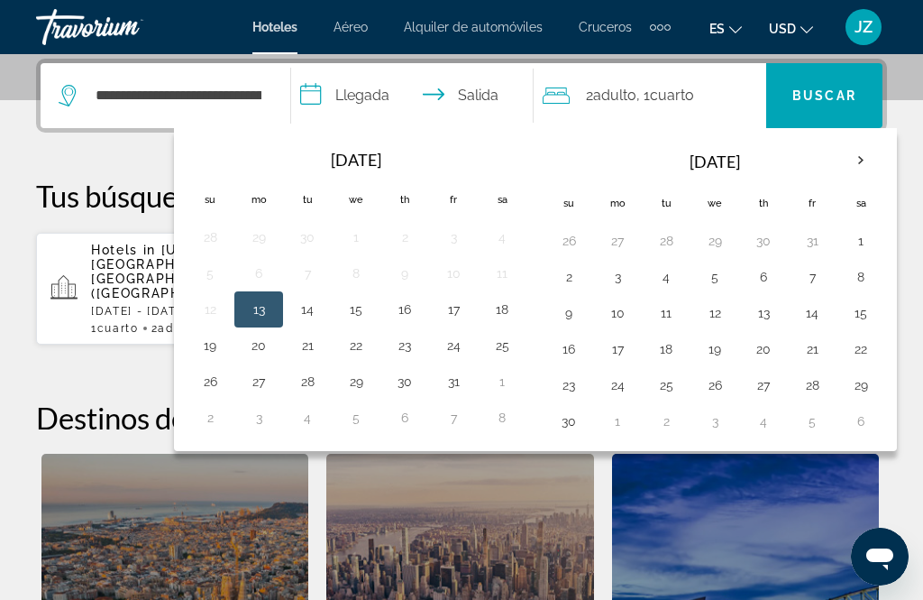
click at [464, 297] on button "17" at bounding box center [453, 309] width 29 height 25
click at [223, 353] on button "19" at bounding box center [210, 345] width 29 height 25
type input "**********"
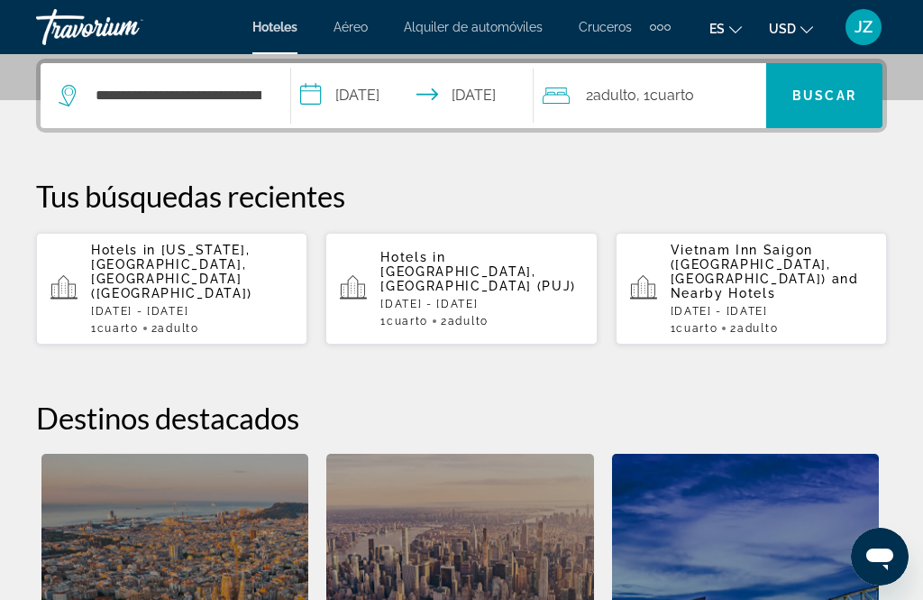
click at [817, 83] on span "Search" at bounding box center [824, 95] width 116 height 43
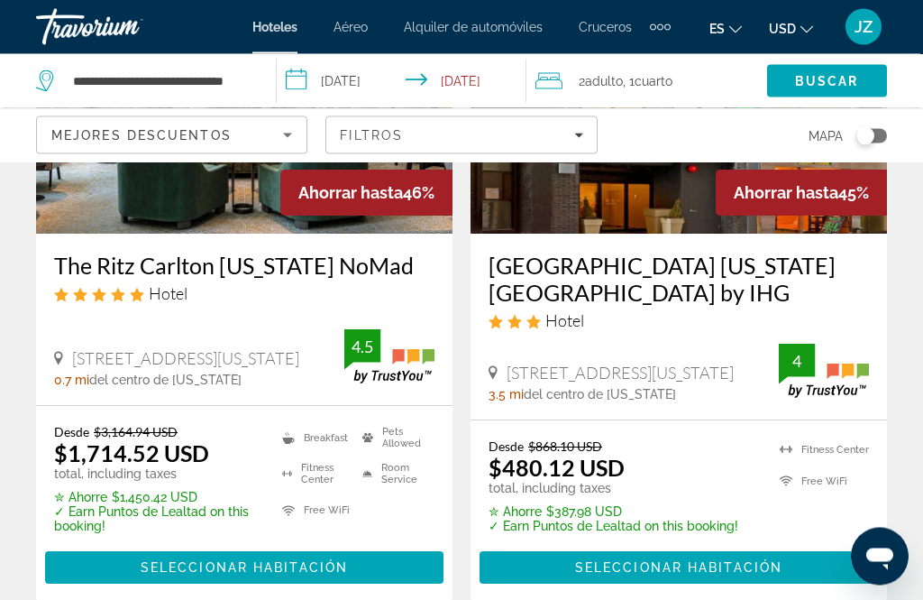
scroll to position [1671, 0]
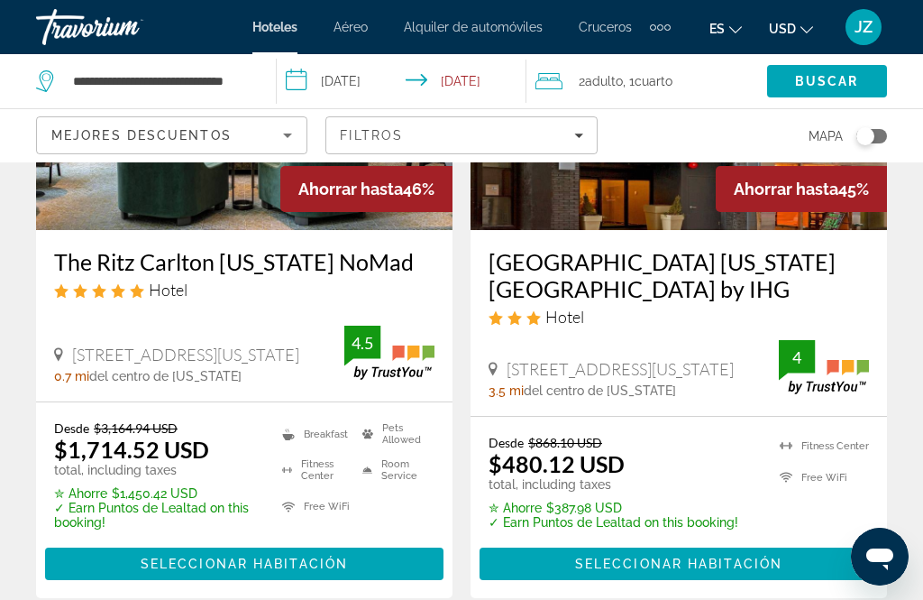
click at [530, 542] on span "Main content" at bounding box center [679, 563] width 399 height 43
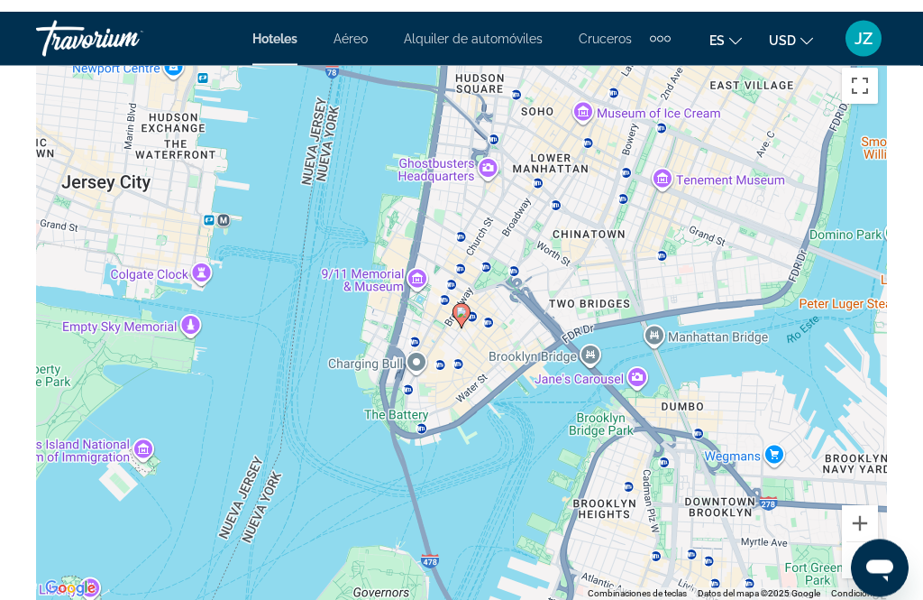
scroll to position [2302, 0]
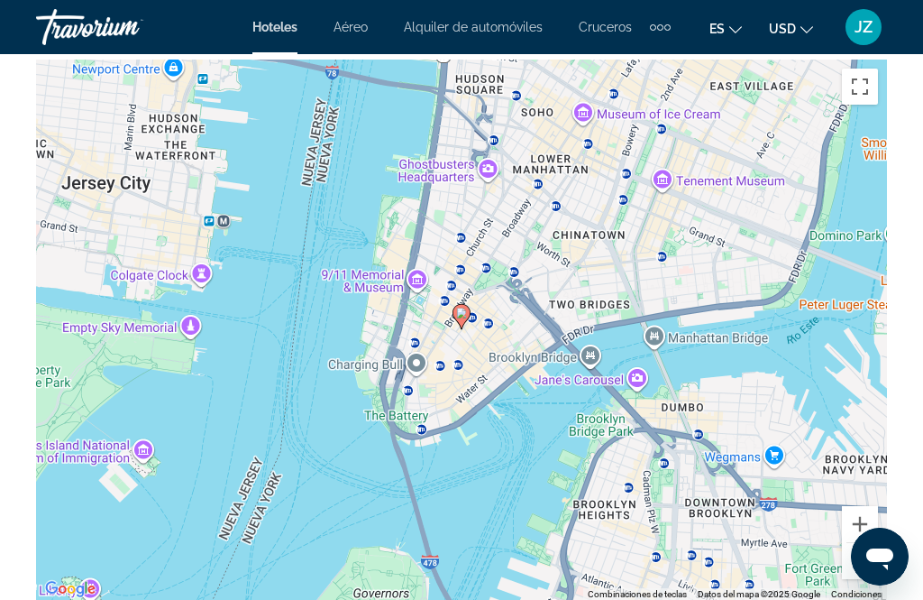
click at [839, 564] on div "Para activar la función de arrastrar con el teclado, presiona Alt + Intro. Una …" at bounding box center [461, 330] width 851 height 541
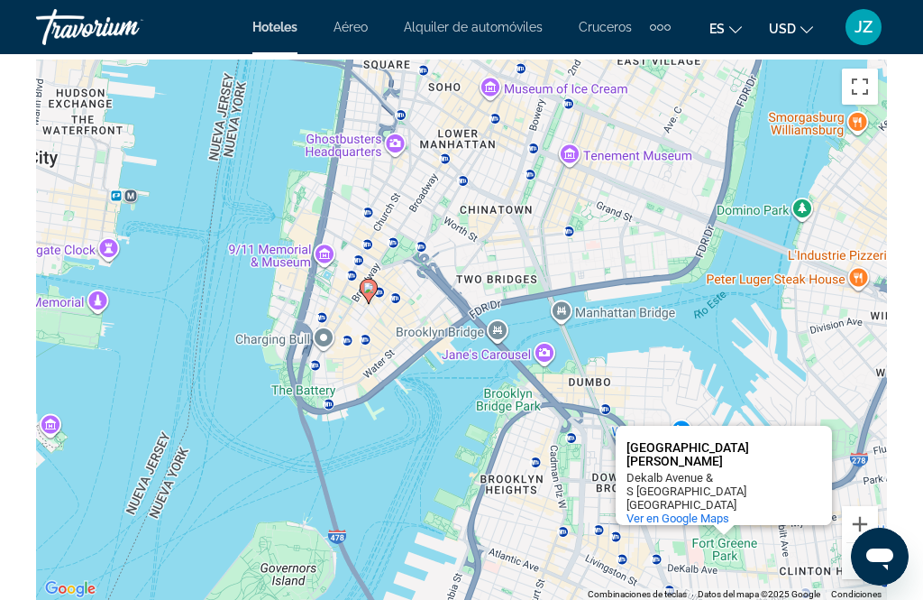
click at [846, 565] on button "Alejar" at bounding box center [860, 561] width 36 height 36
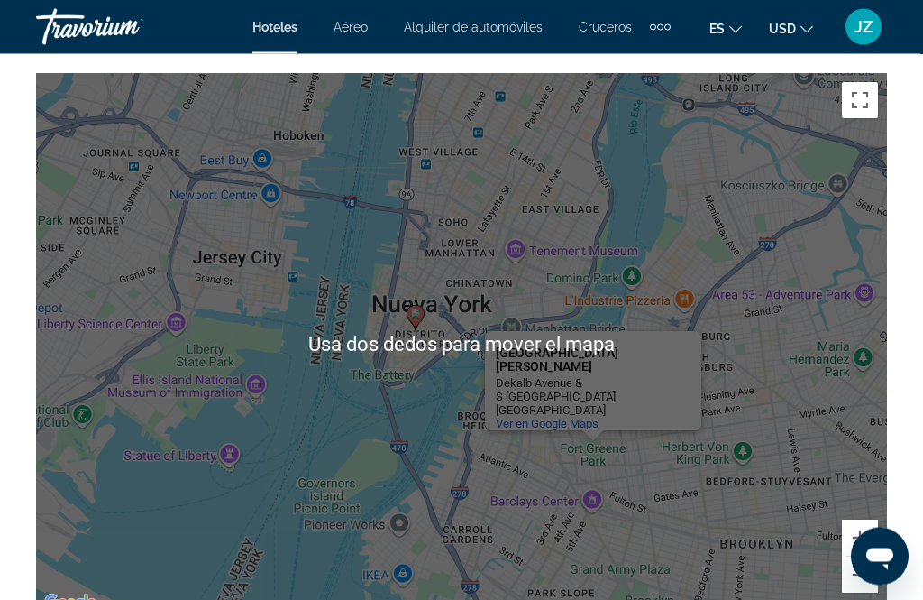
scroll to position [2296, 0]
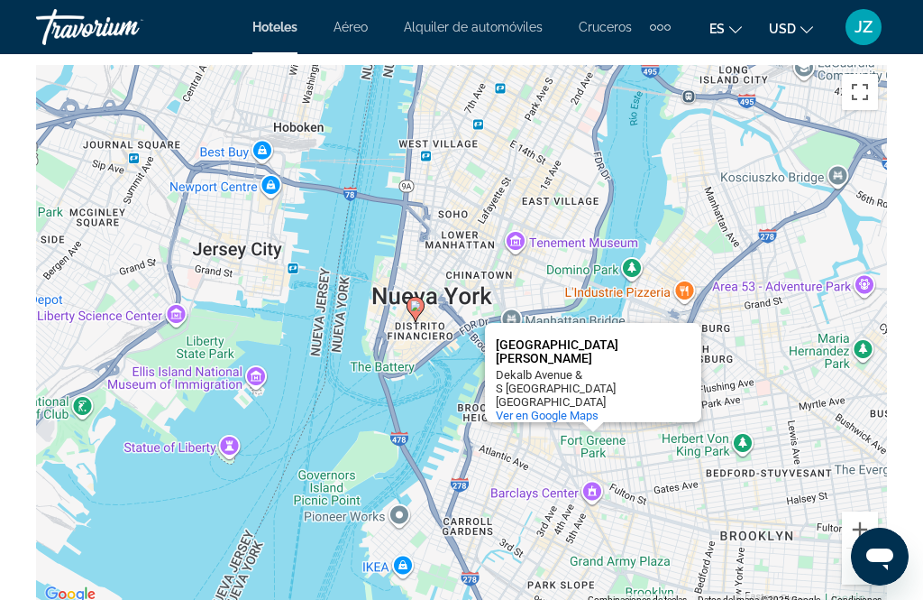
click at [848, 573] on button "Alejar" at bounding box center [860, 566] width 36 height 36
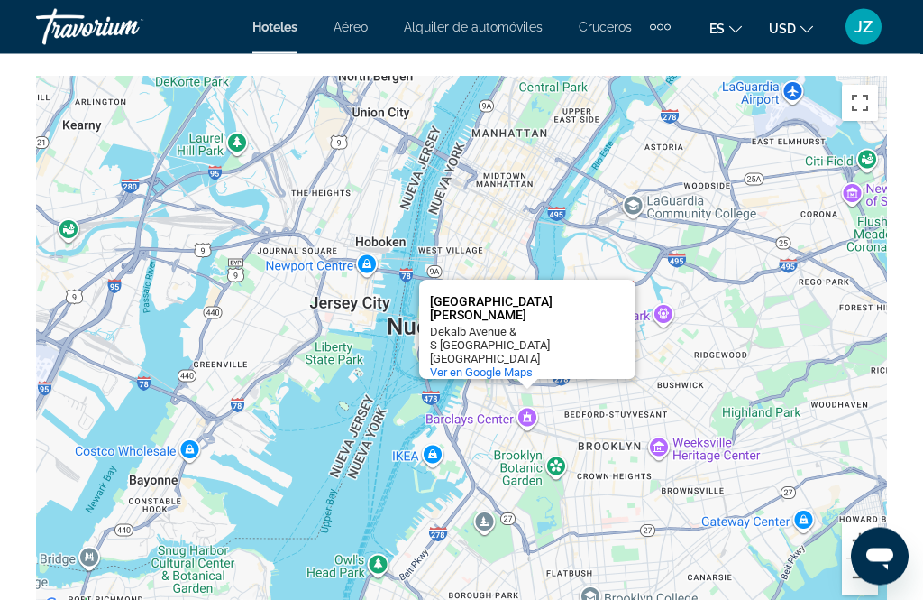
scroll to position [2359, 0]
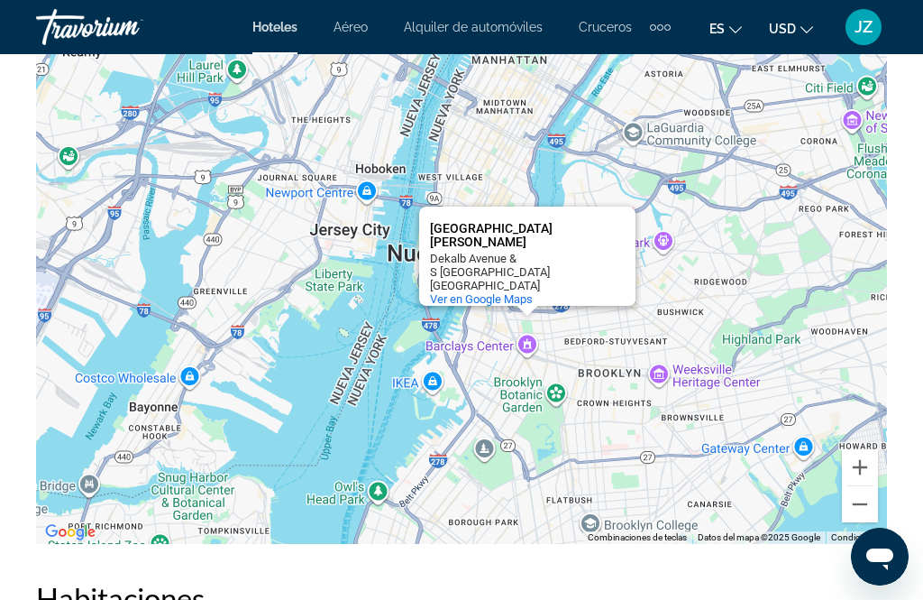
click at [859, 519] on button "Alejar" at bounding box center [860, 504] width 36 height 36
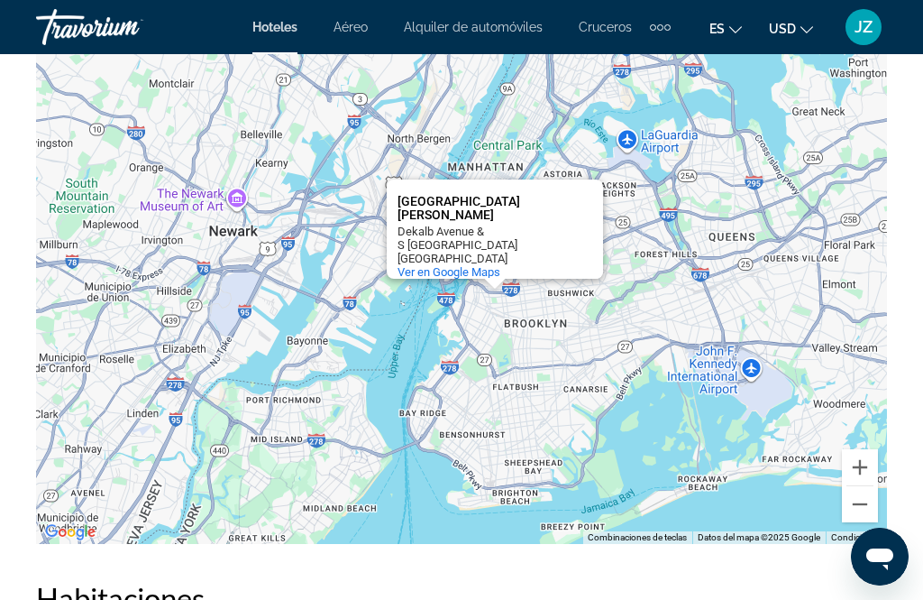
click at [860, 470] on button "Acercar" at bounding box center [860, 467] width 36 height 36
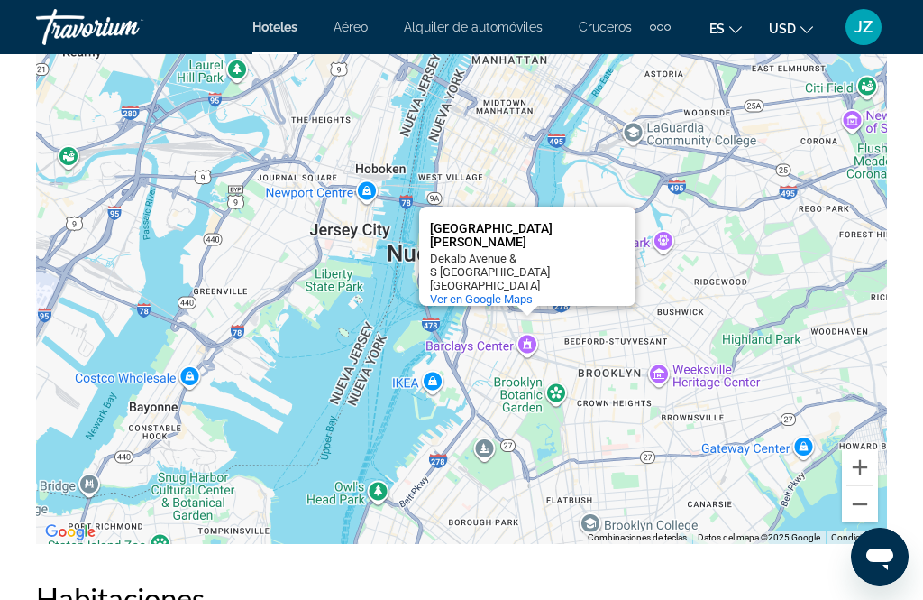
click at [854, 463] on button "Acercar" at bounding box center [860, 467] width 36 height 36
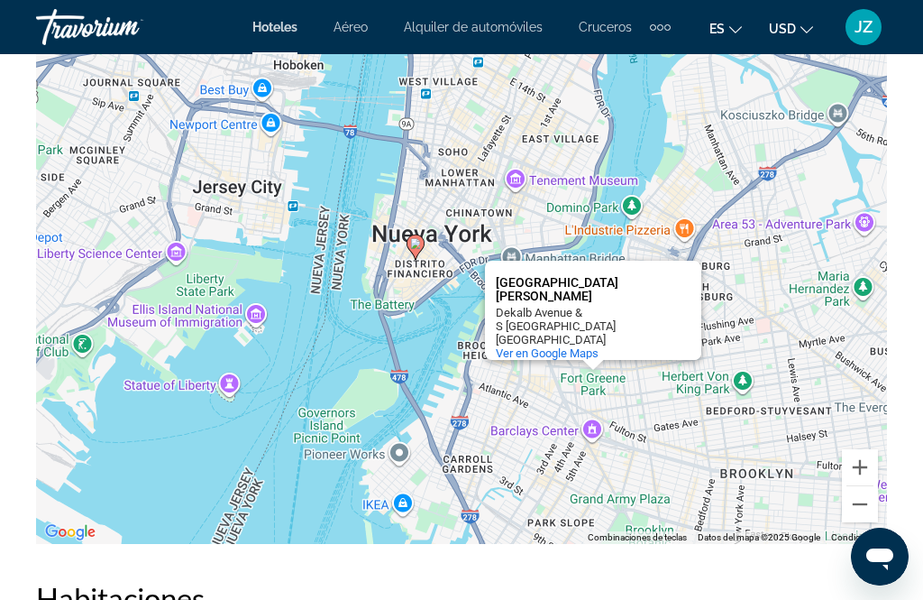
click at [863, 475] on button "Acercar" at bounding box center [860, 467] width 36 height 36
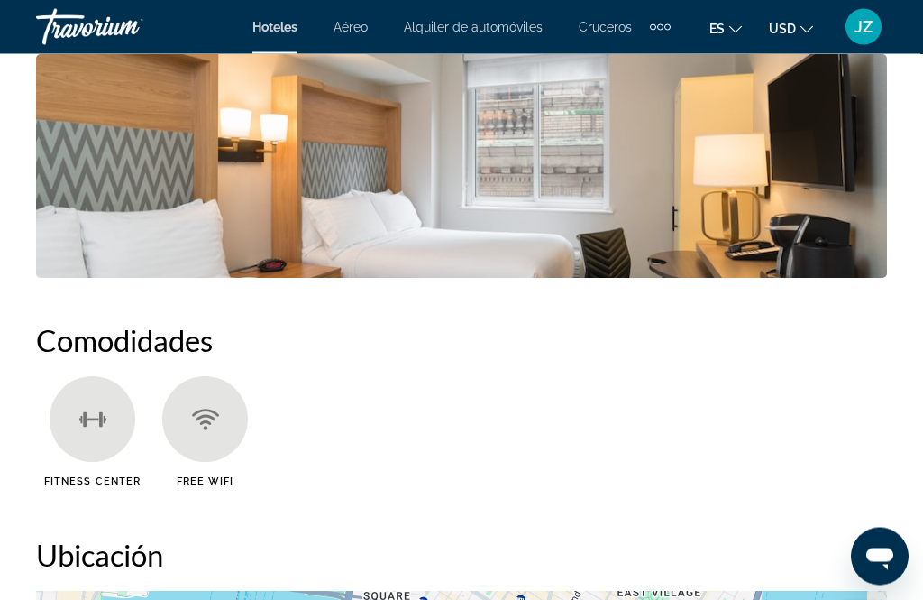
scroll to position [1753, 0]
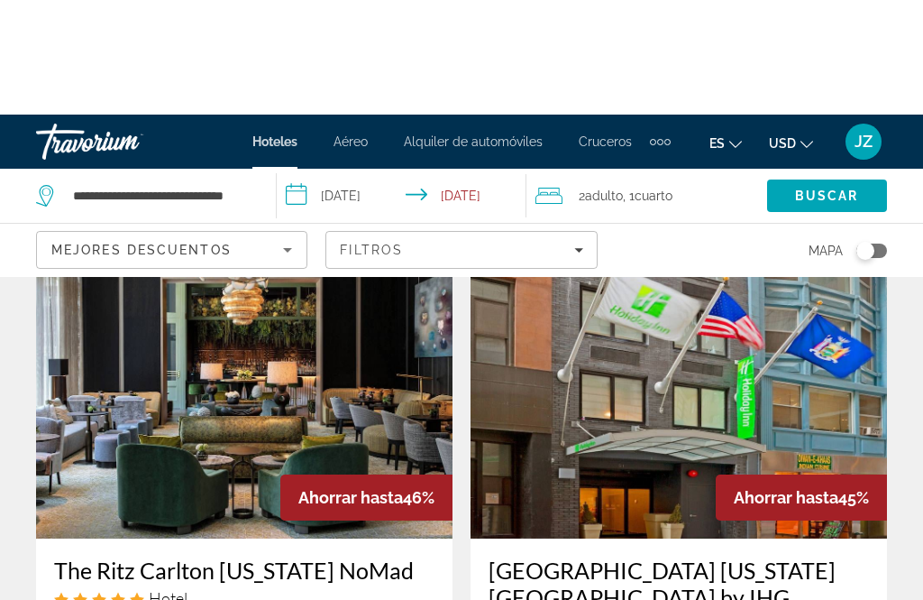
scroll to position [1196, 0]
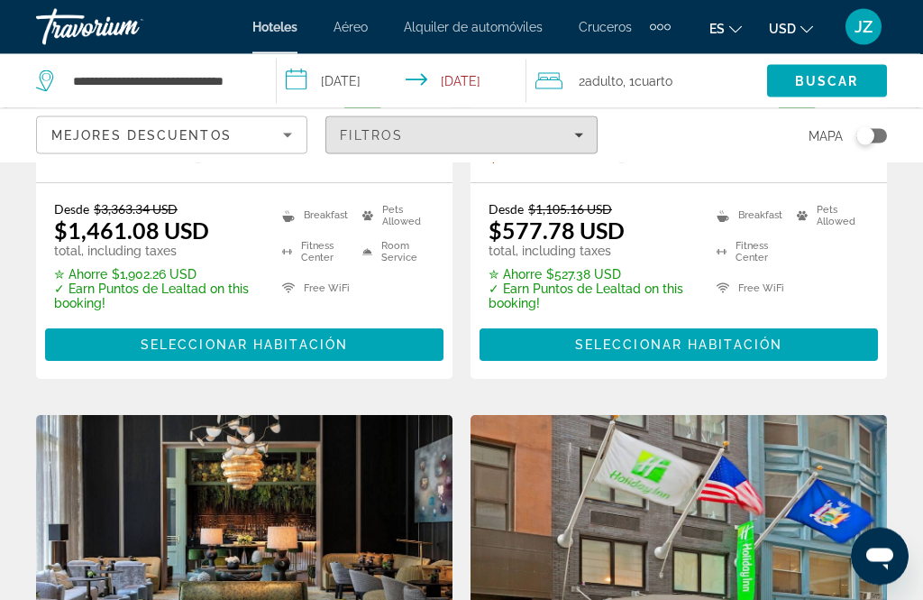
click at [442, 131] on div "Filtros" at bounding box center [461, 135] width 243 height 14
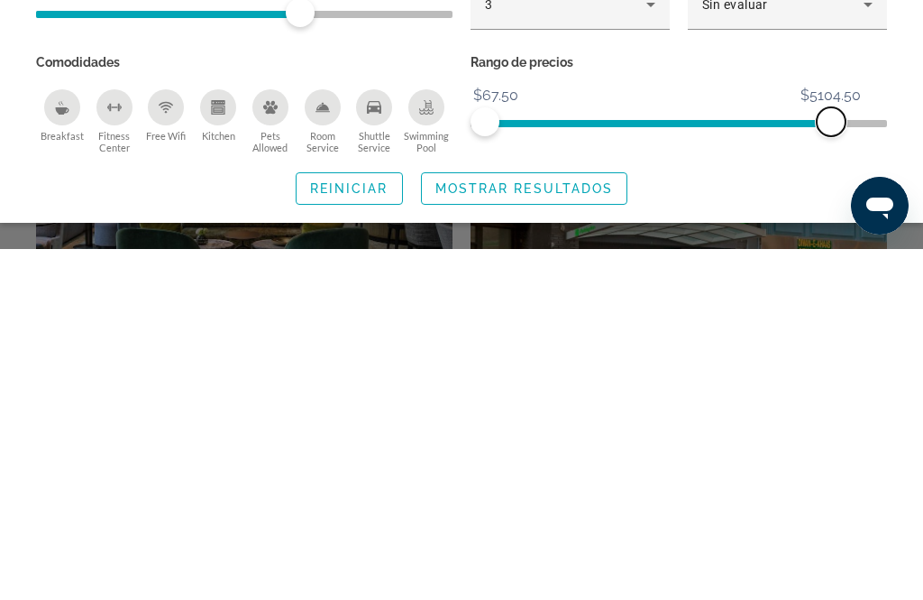
scroll to position [1579, 0]
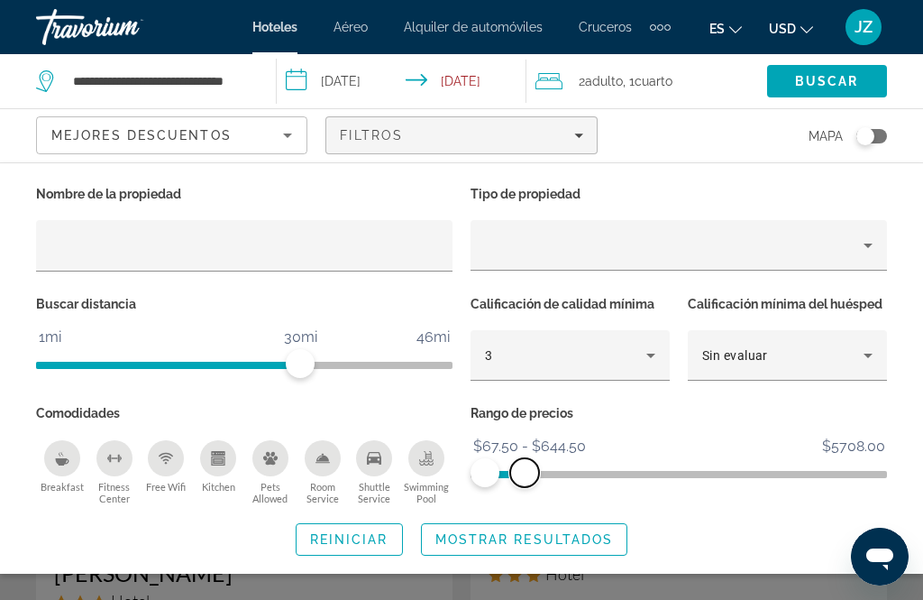
scroll to position [3, 0]
click at [317, 538] on span "Reiniciar" at bounding box center [349, 539] width 78 height 14
click at [490, 549] on span "Search widget" at bounding box center [525, 539] width 206 height 43
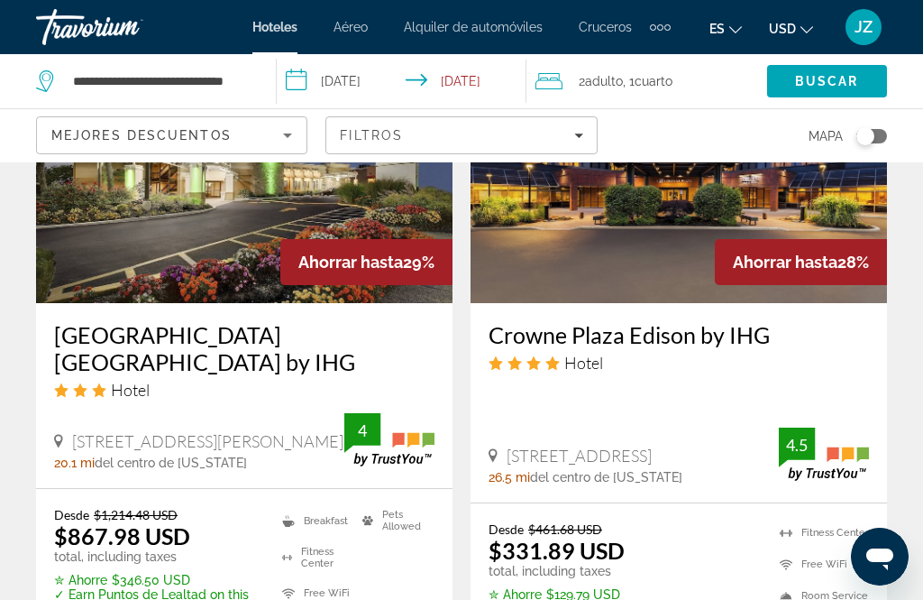
scroll to position [3845, 0]
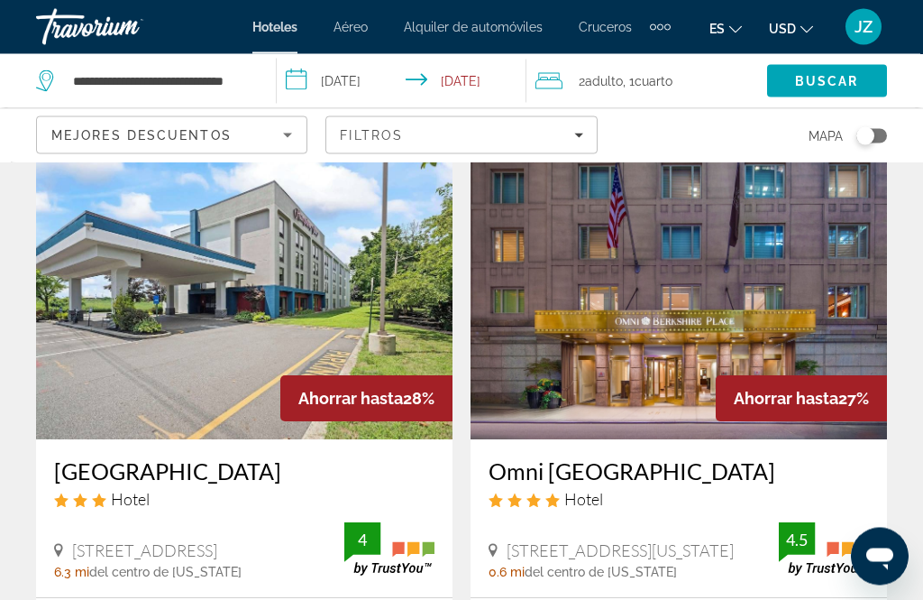
scroll to position [65, 0]
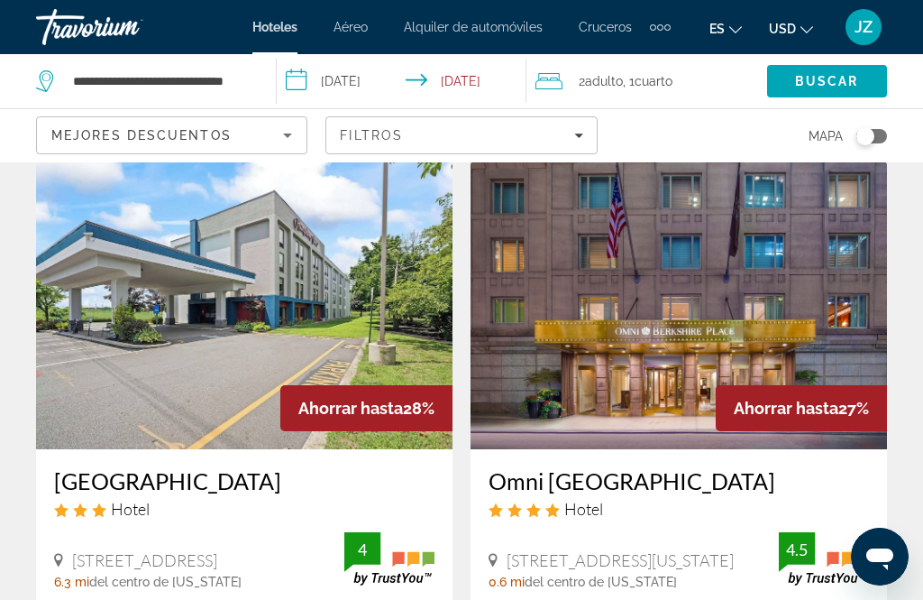
click at [65, 382] on img "Main content" at bounding box center [244, 304] width 417 height 289
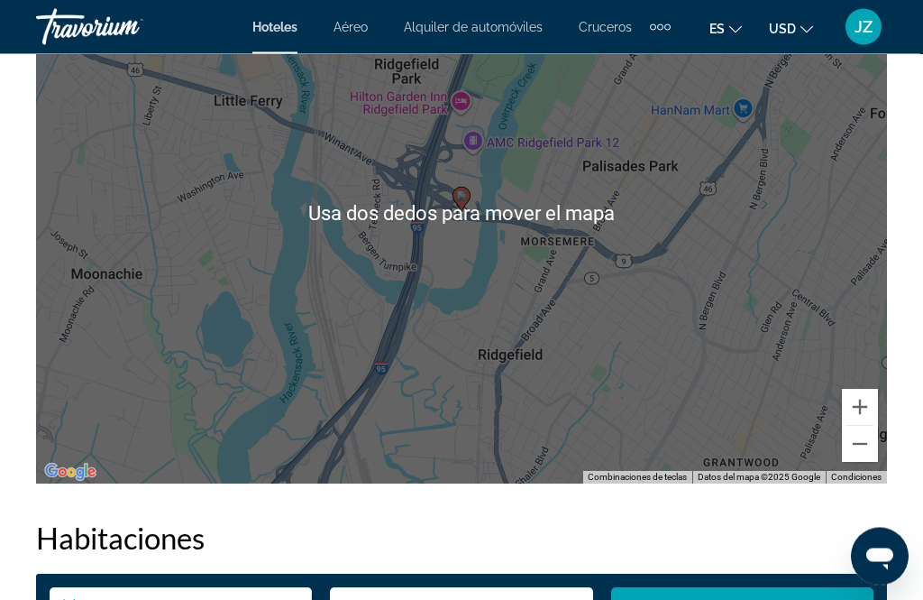
scroll to position [2419, 0]
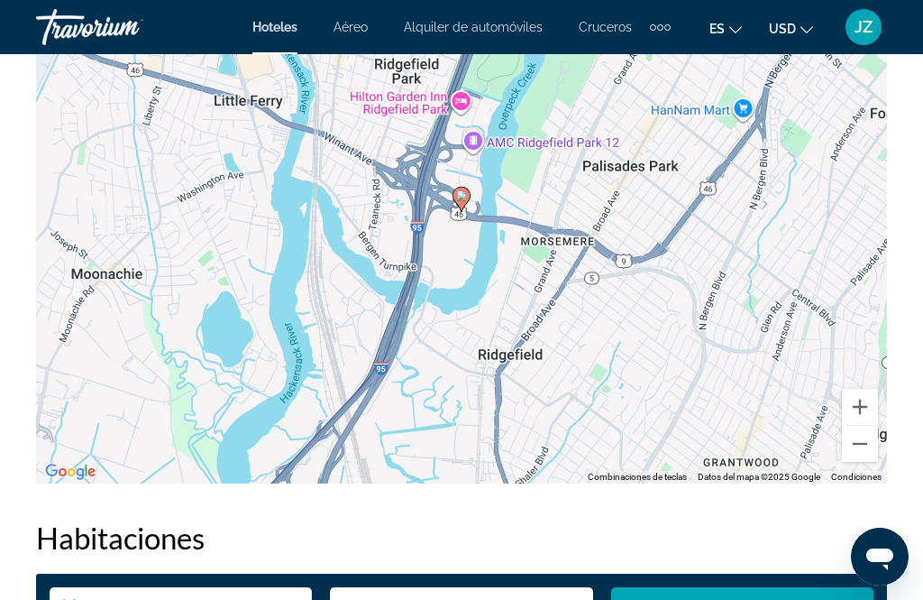
click at [871, 438] on button "Alejar" at bounding box center [860, 444] width 36 height 36
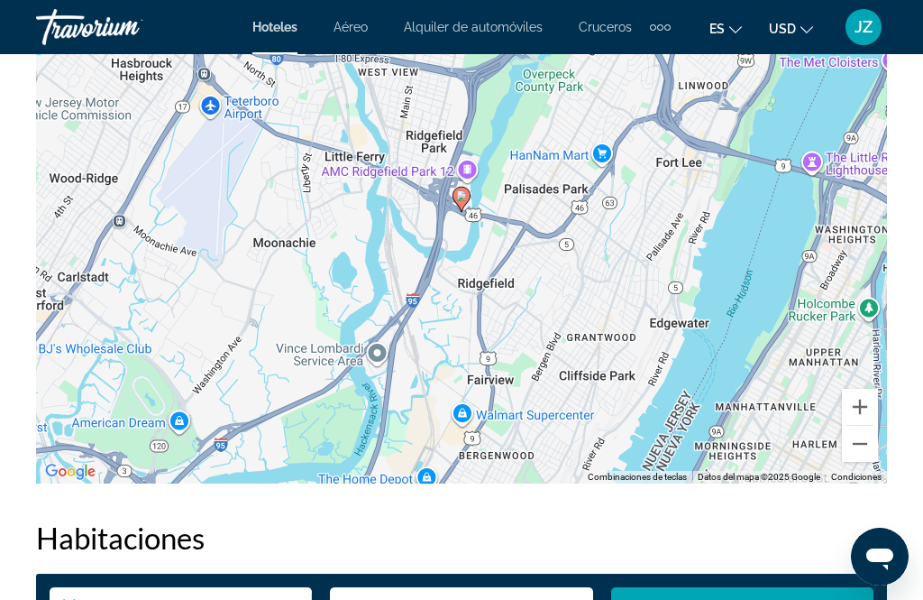
click at [872, 450] on button "Alejar" at bounding box center [860, 444] width 36 height 36
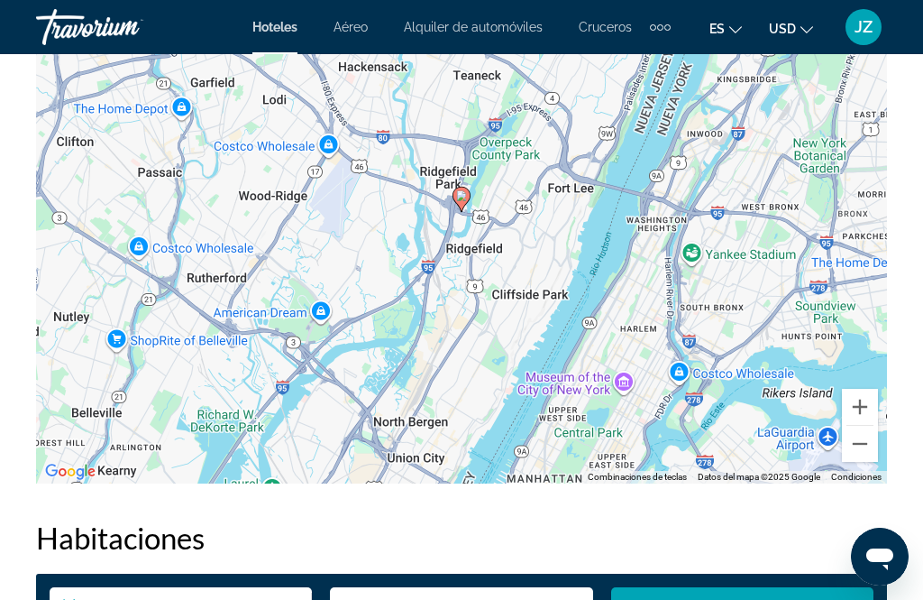
click at [880, 448] on div "Para activar la función de arrastrar con el teclado, presiona Alt + Intro. Una …" at bounding box center [461, 212] width 851 height 541
click at [861, 454] on button "Alejar" at bounding box center [860, 444] width 36 height 36
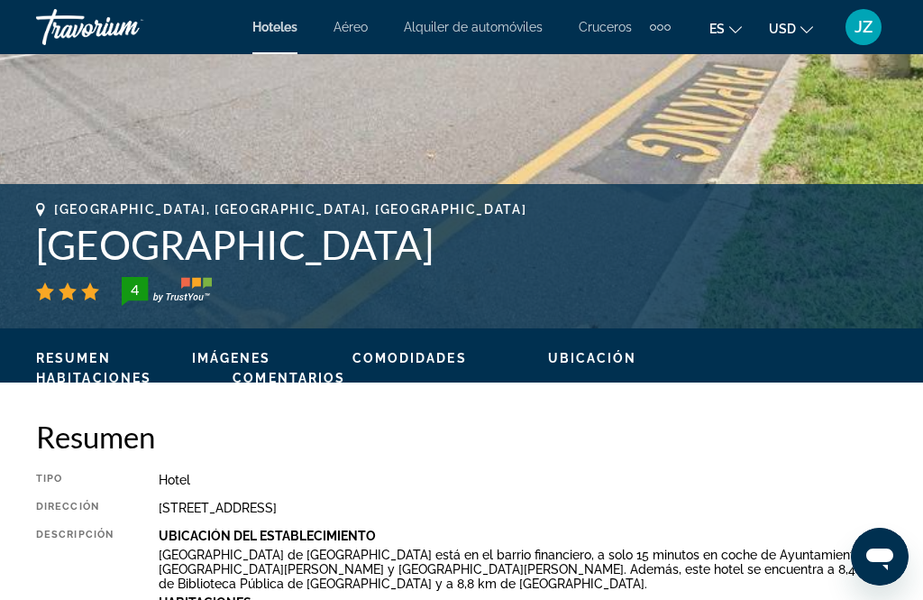
scroll to position [0, 0]
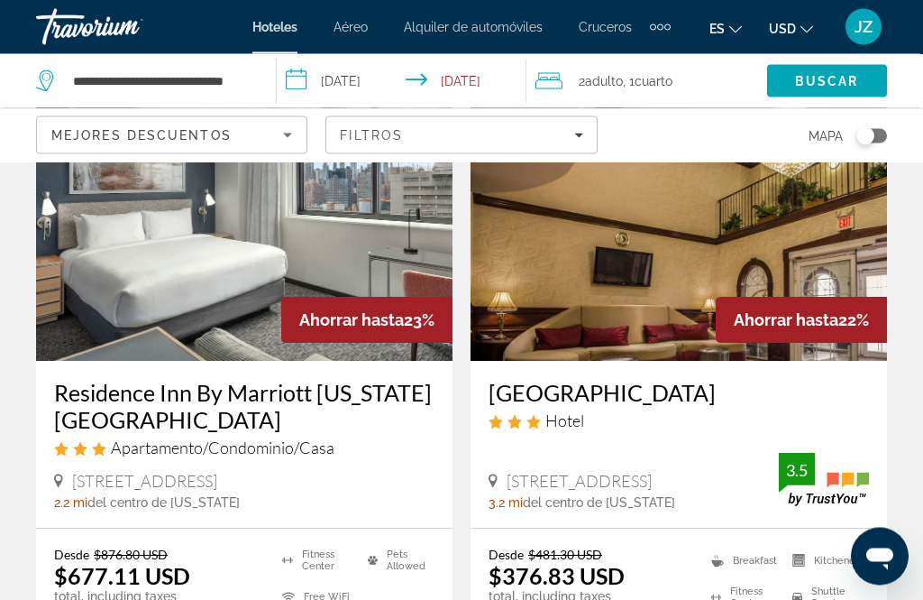
scroll to position [3629, 0]
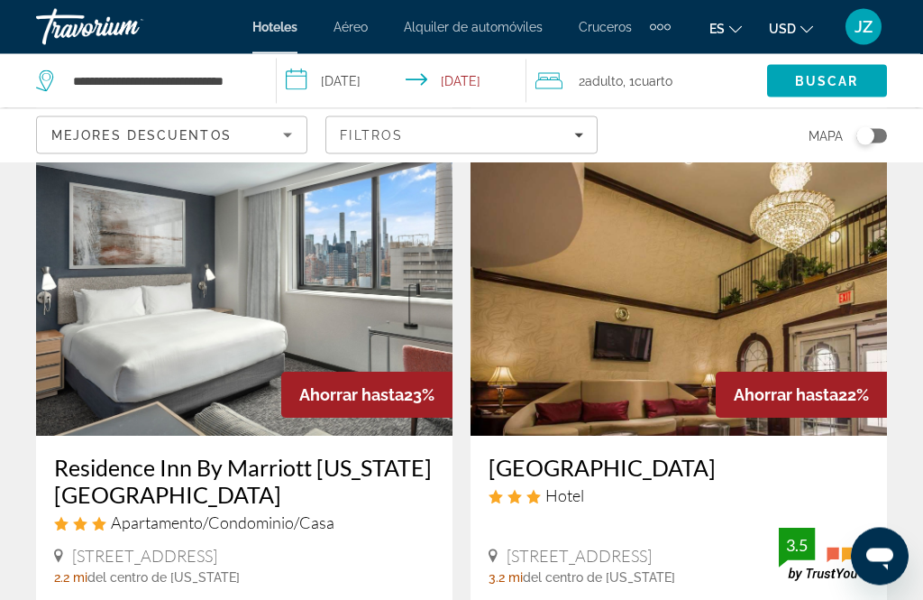
click at [550, 342] on img "Main content" at bounding box center [679, 292] width 417 height 289
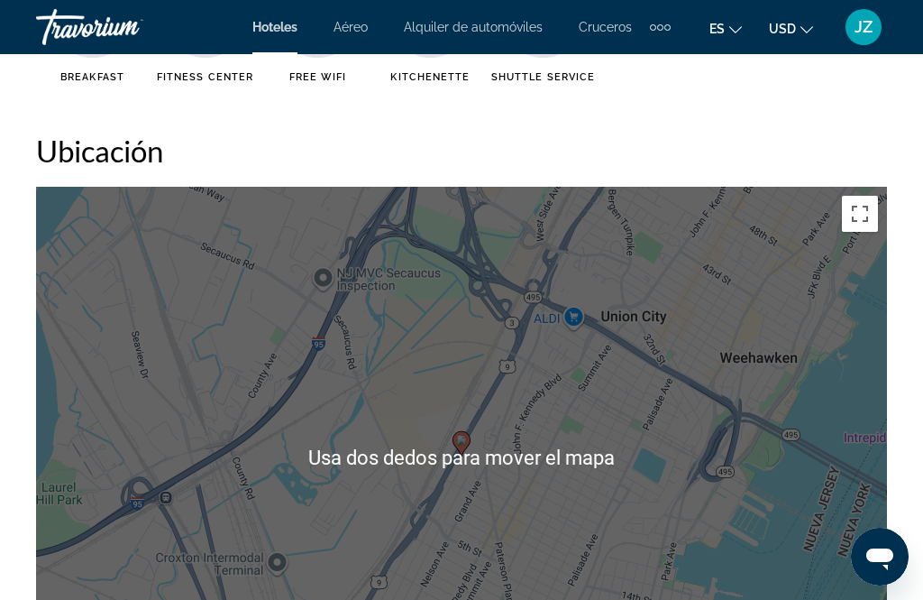
scroll to position [2336, 0]
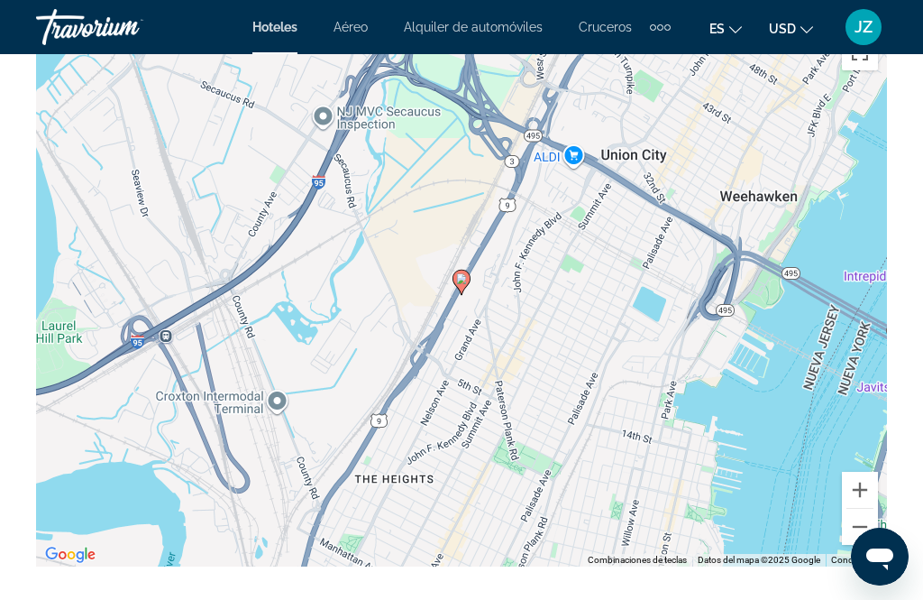
click at [857, 530] on button "Alejar" at bounding box center [860, 527] width 36 height 36
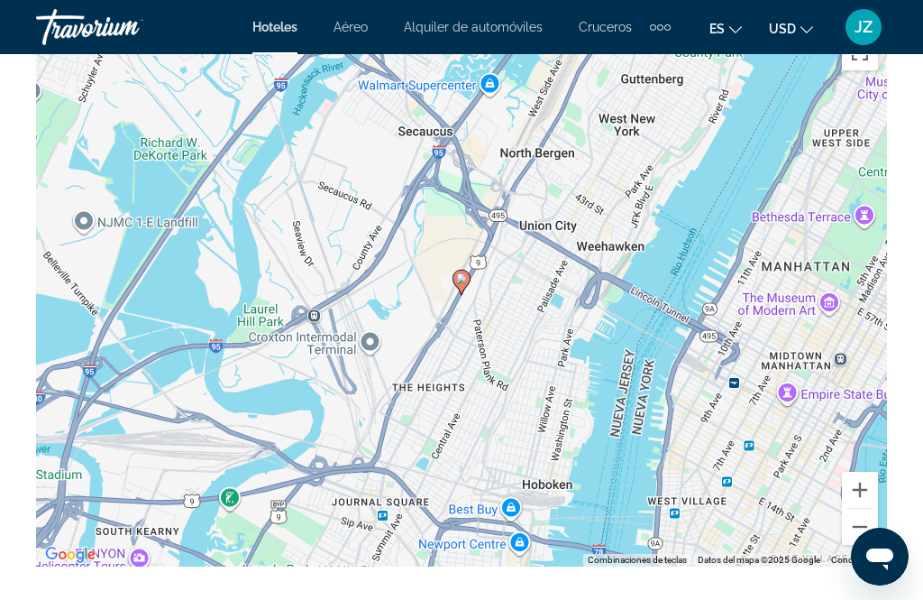
click at [868, 539] on button "Alejar" at bounding box center [860, 527] width 36 height 36
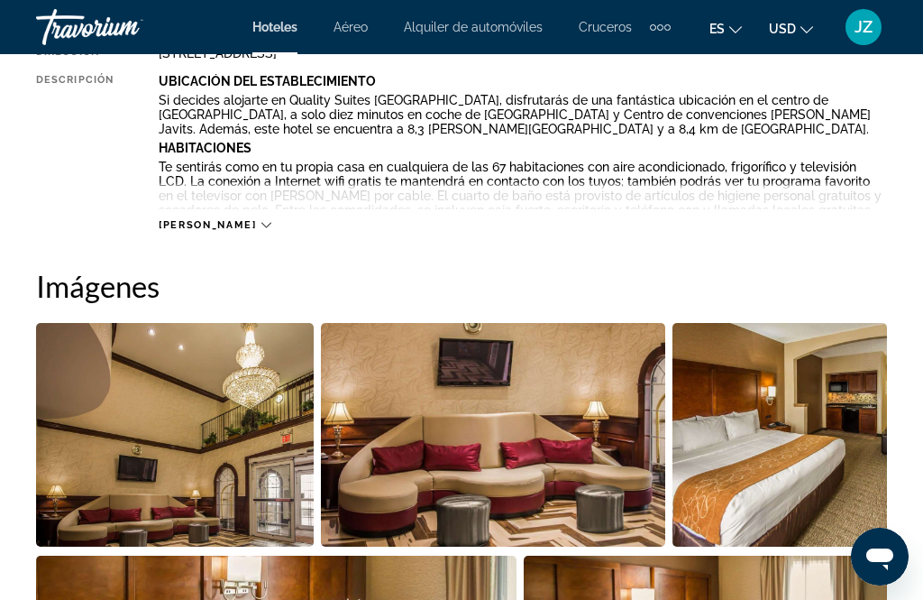
scroll to position [979, 0]
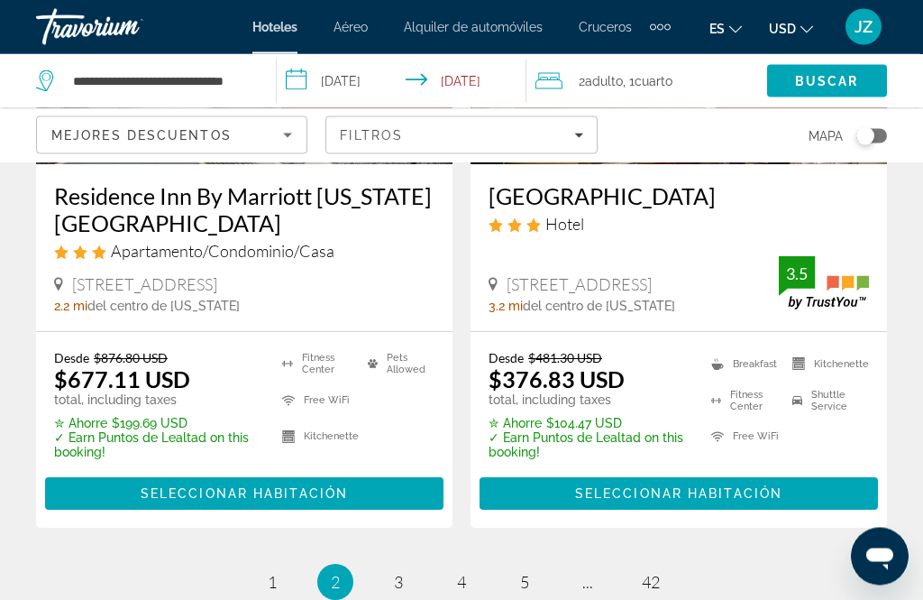
scroll to position [3845, 0]
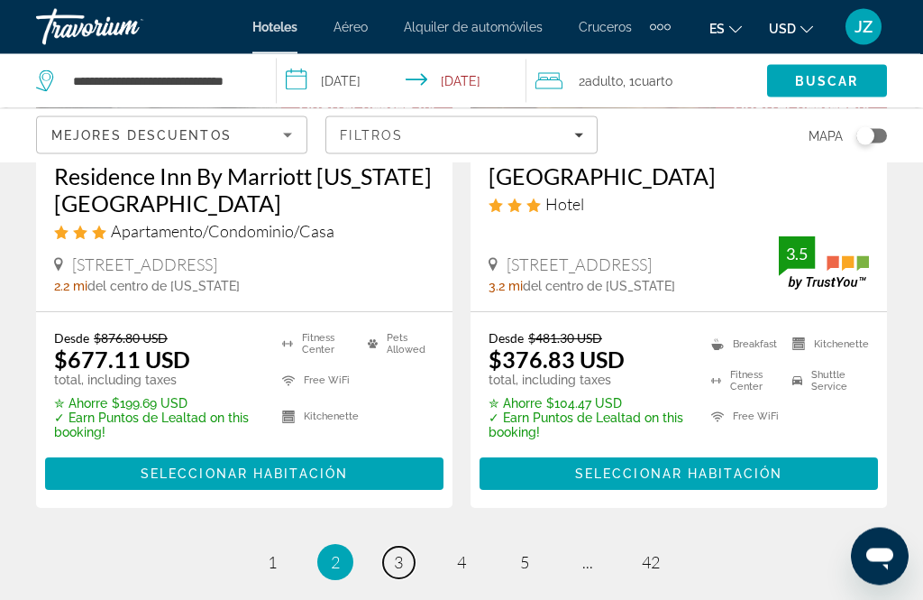
click at [399, 557] on link "page 3" at bounding box center [399, 563] width 32 height 32
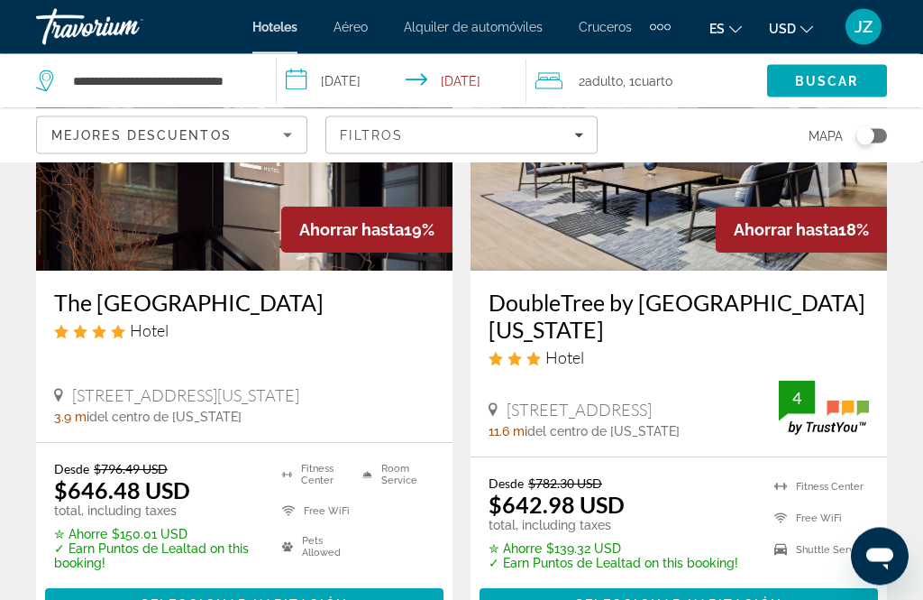
scroll to position [3774, 0]
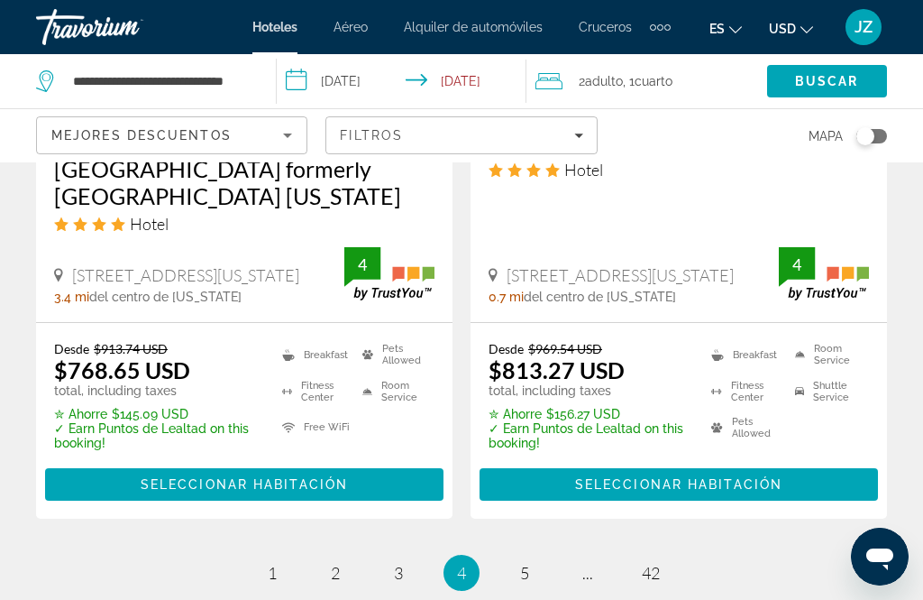
scroll to position [3886, 0]
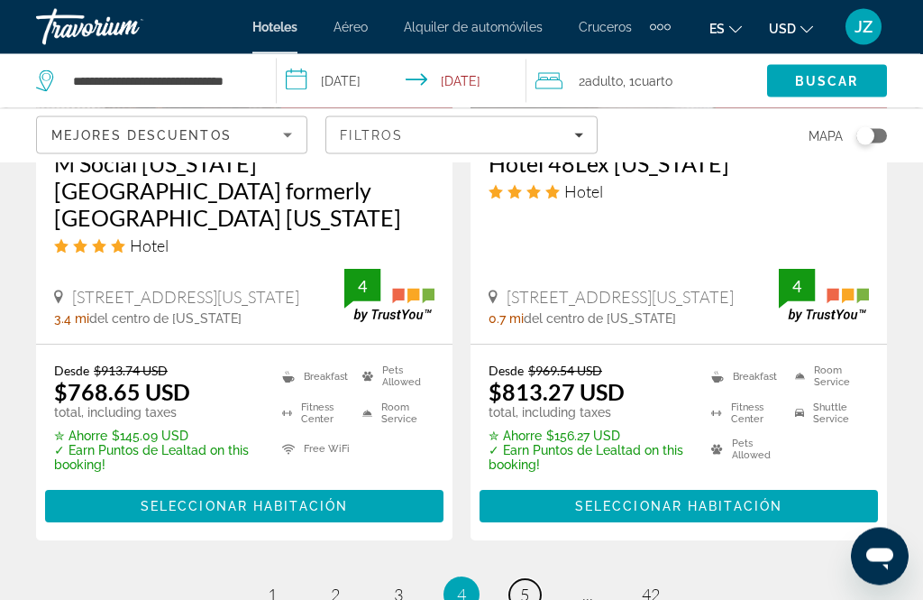
click at [539, 580] on link "page 5" at bounding box center [525, 596] width 32 height 32
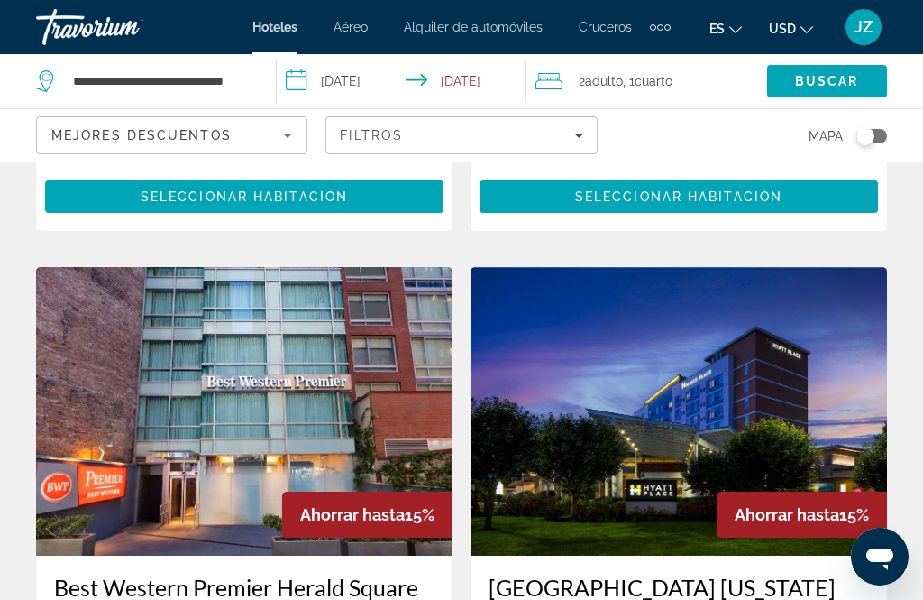
scroll to position [3394, 0]
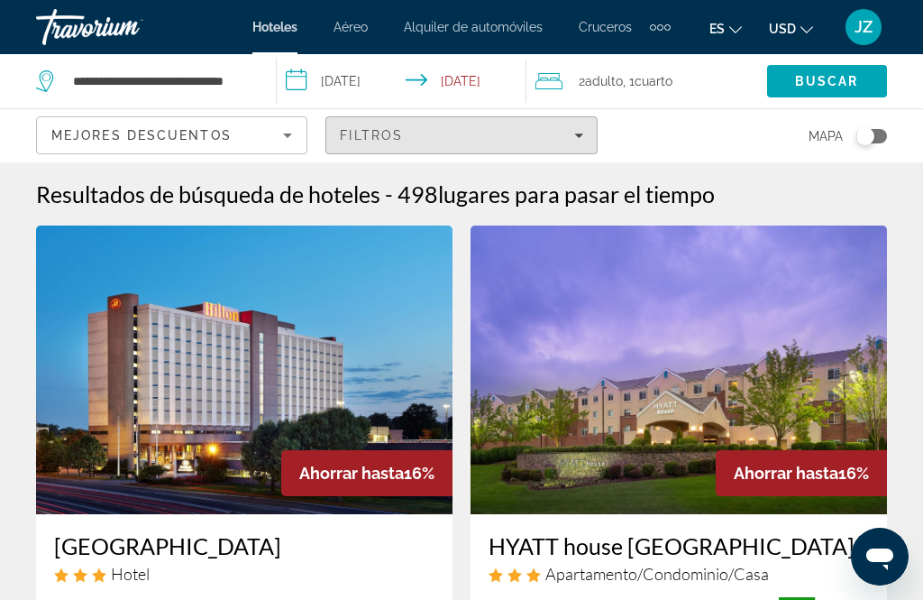
click at [361, 137] on span "Filtros" at bounding box center [371, 135] width 63 height 14
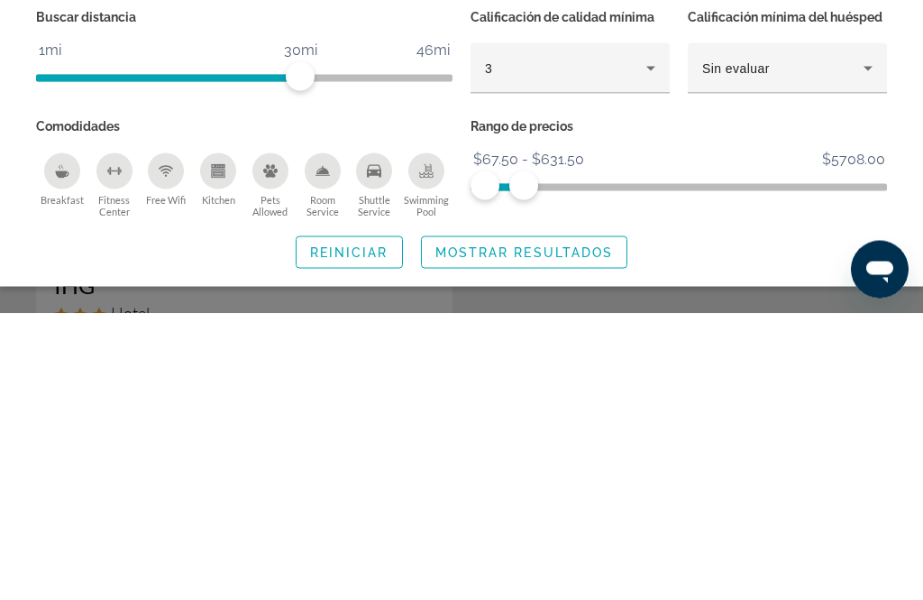
type input "**********"
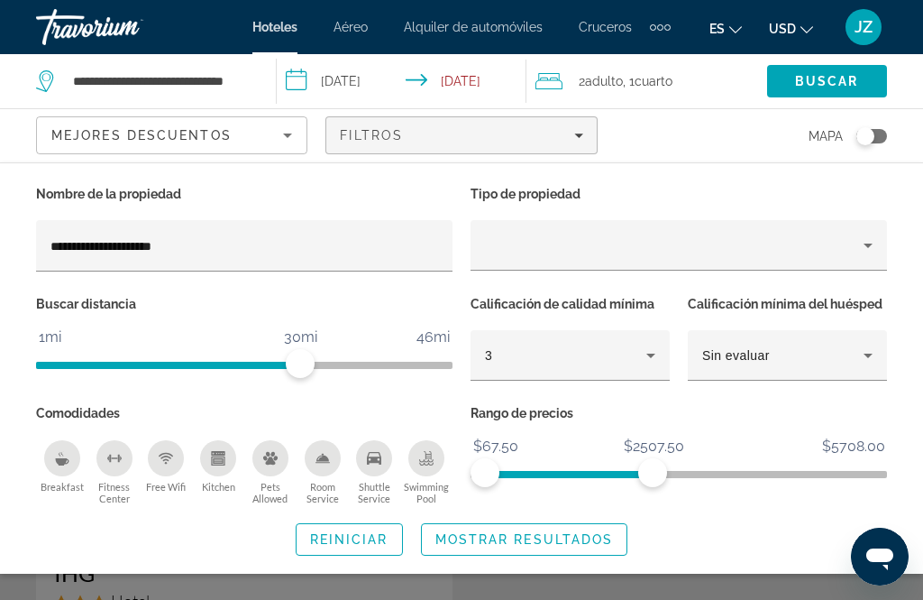
click at [551, 548] on span "Search widget" at bounding box center [525, 539] width 206 height 43
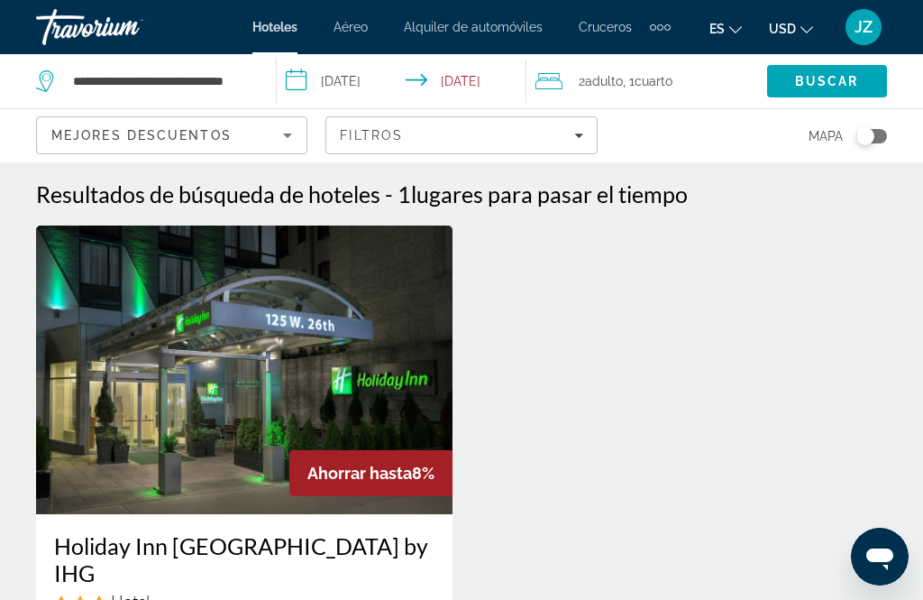
click at [594, 138] on span "Filters" at bounding box center [461, 135] width 270 height 43
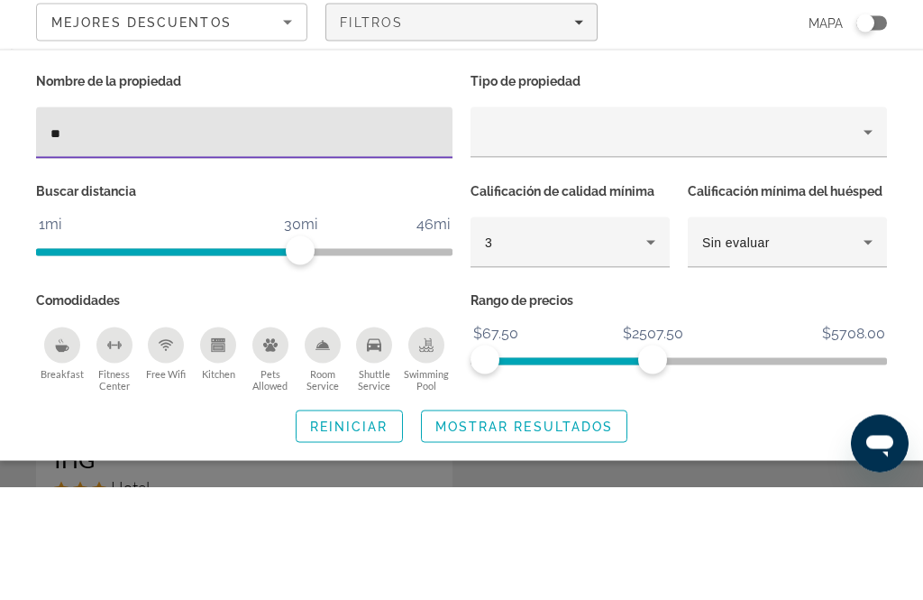
type input "*"
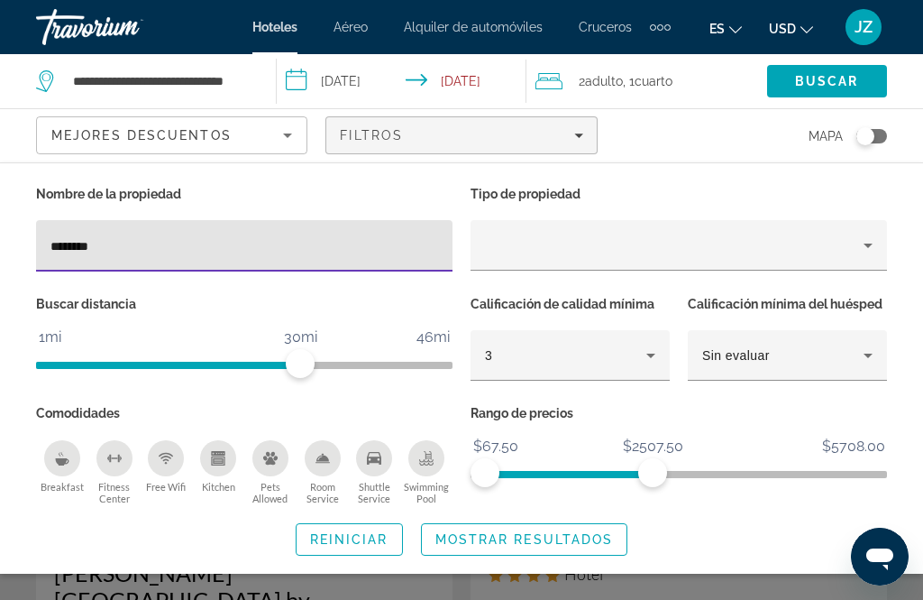
type input "*********"
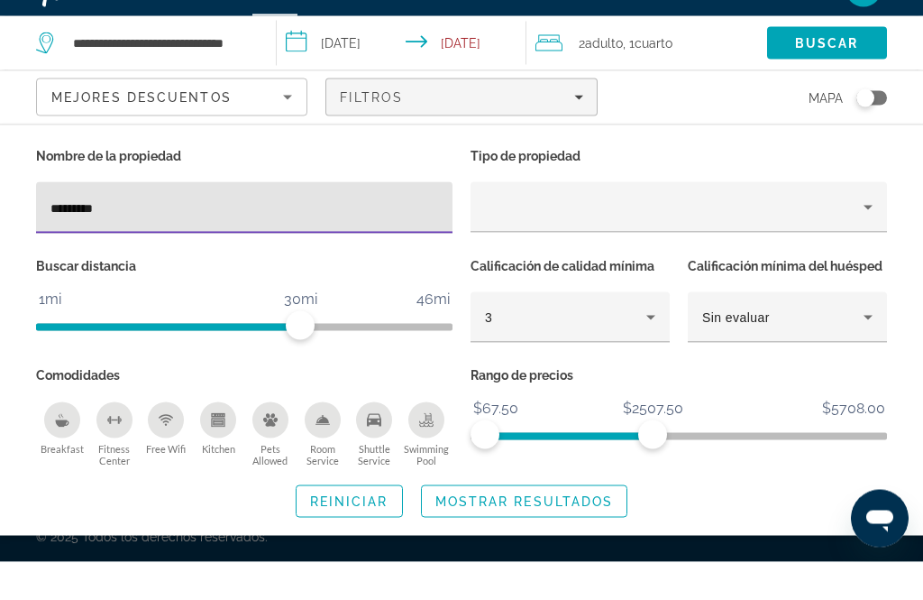
scroll to position [33, 0]
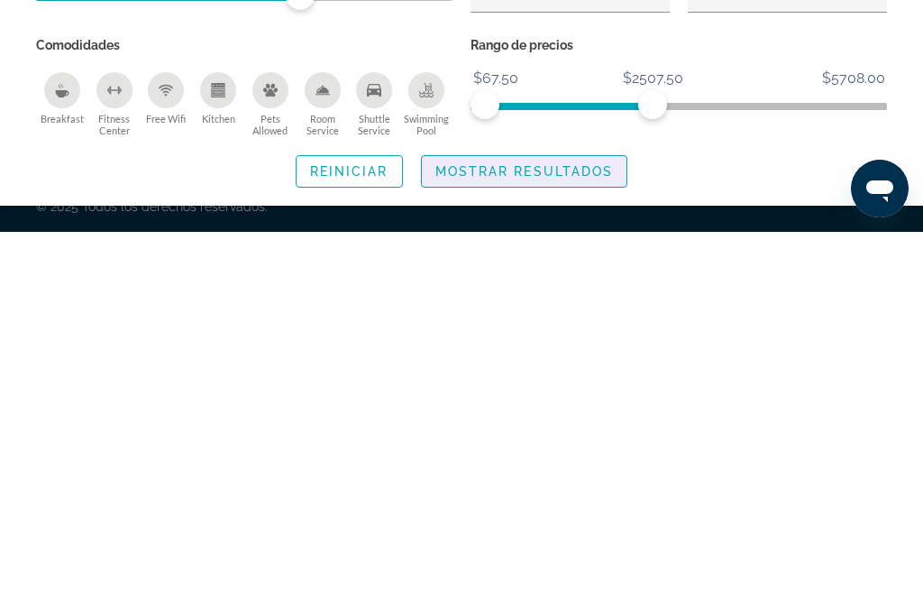
click at [604, 532] on span "Mostrar resultados" at bounding box center [524, 539] width 179 height 14
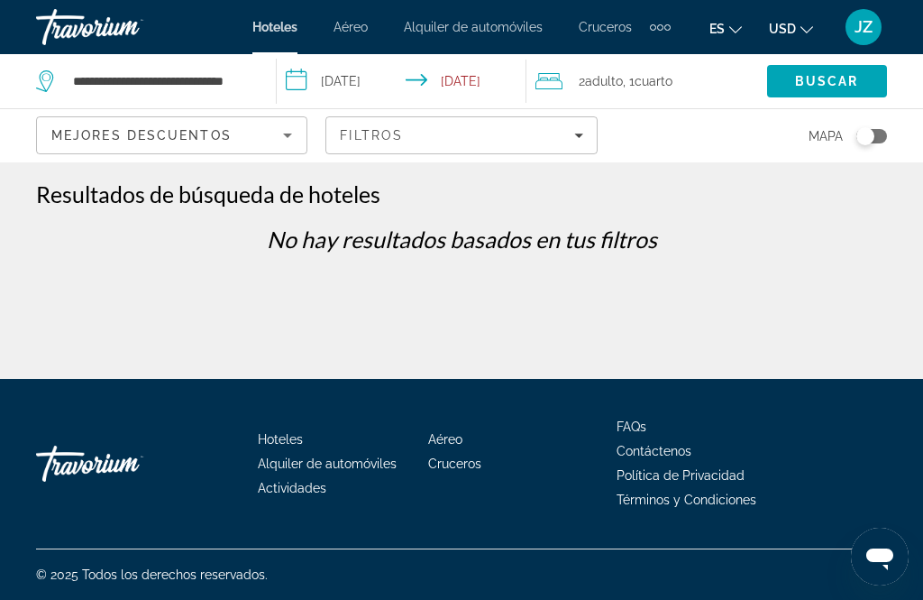
scroll to position [0, 0]
click at [392, 141] on span "Filtros" at bounding box center [371, 135] width 63 height 14
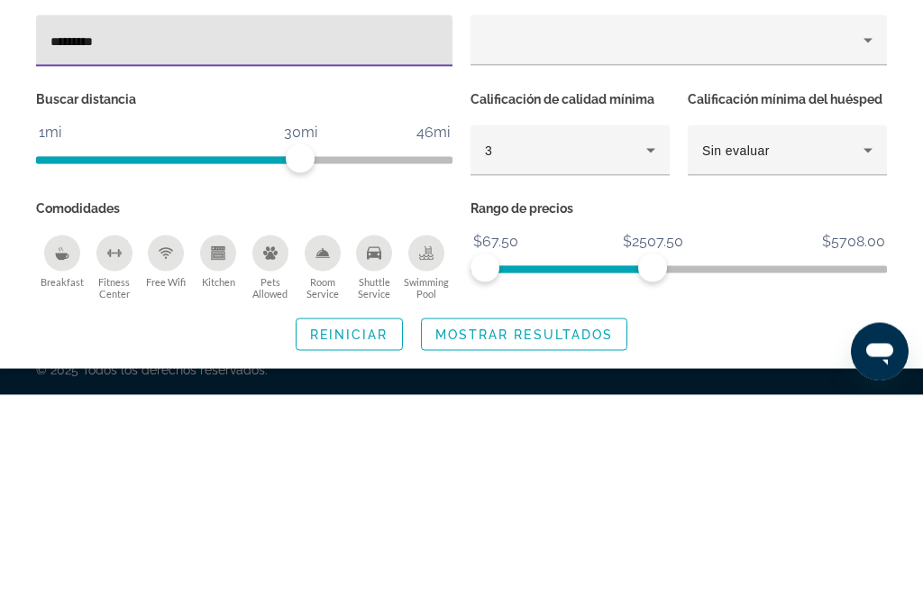
scroll to position [58, 0]
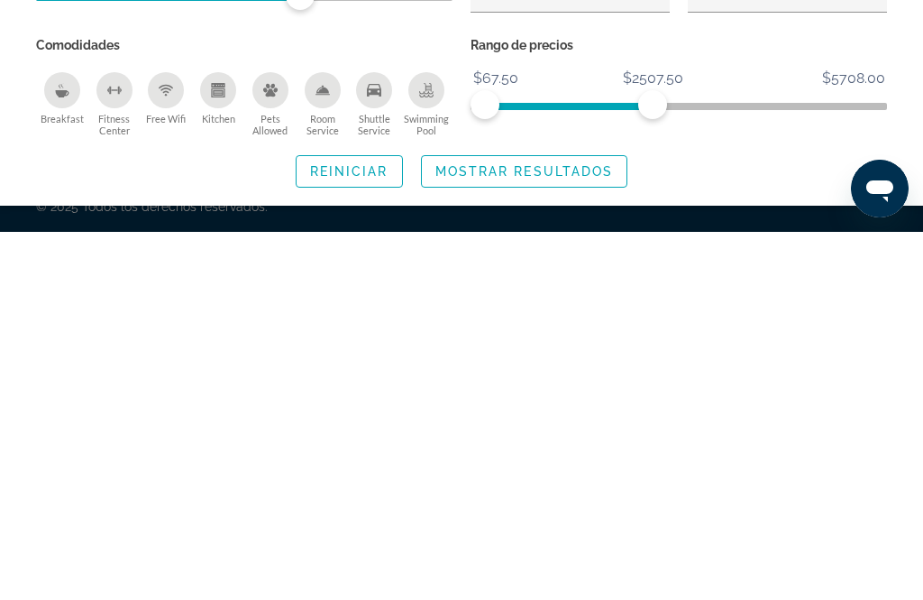
click at [458, 532] on span "Mostrar resultados" at bounding box center [524, 539] width 179 height 14
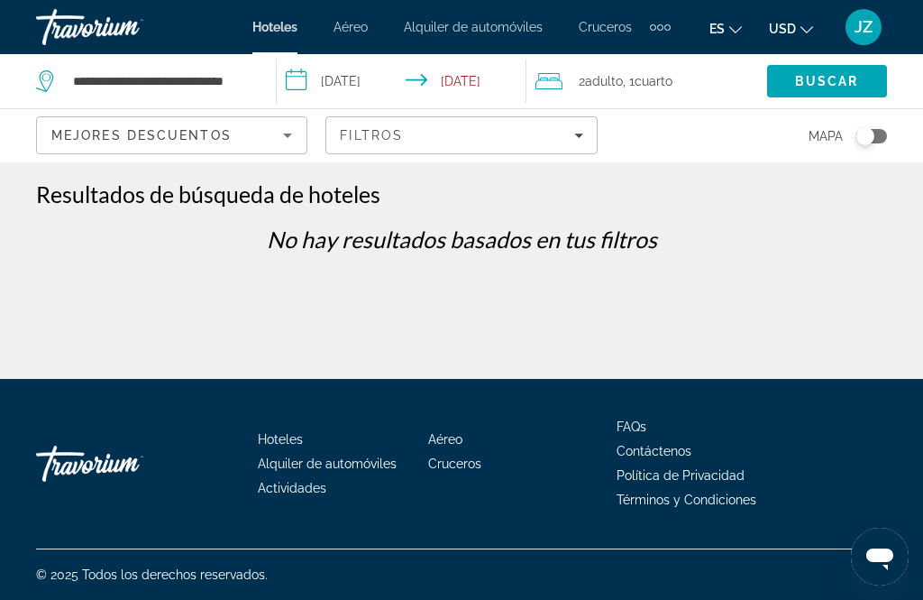
scroll to position [0, 0]
click at [359, 135] on span "Filtros" at bounding box center [371, 135] width 63 height 14
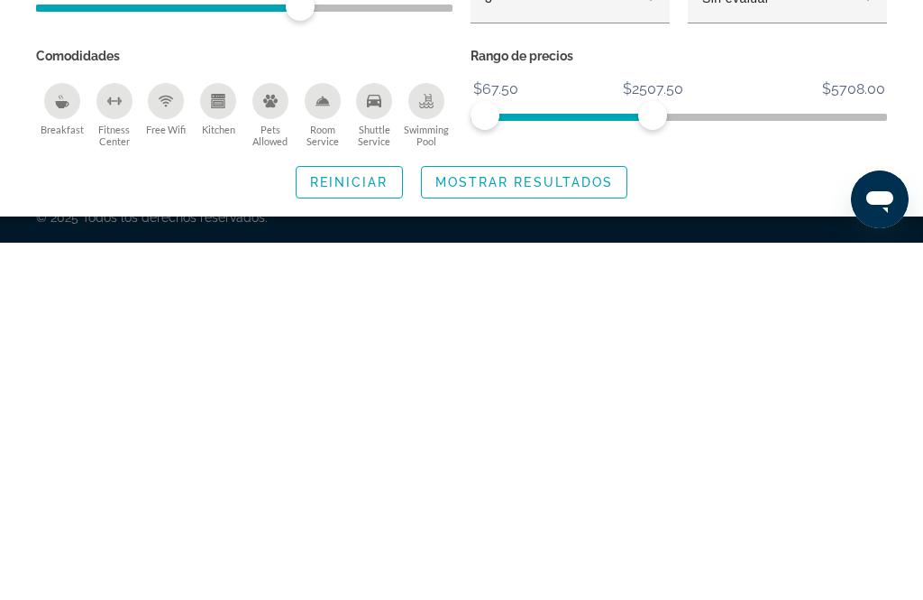
scroll to position [58, 0]
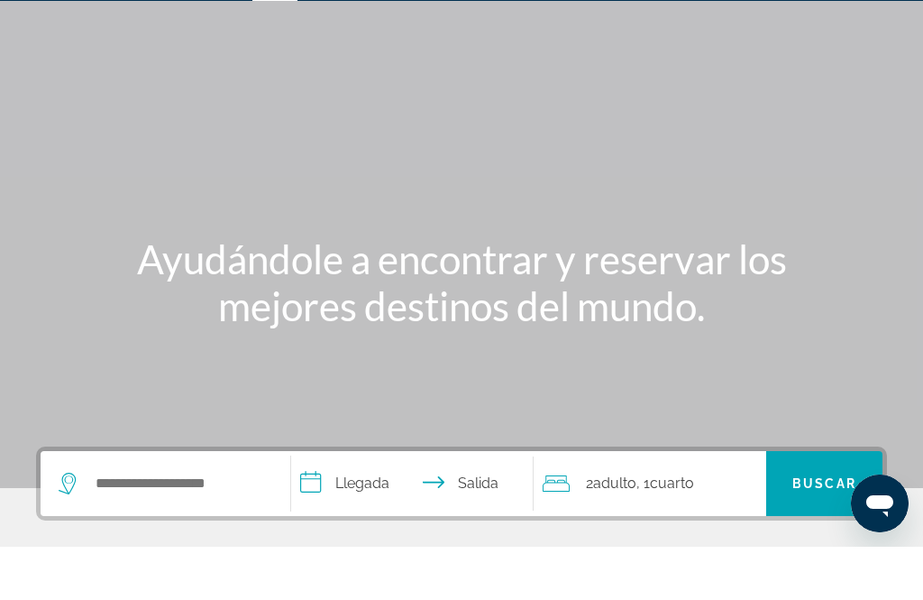
scroll to position [147, 0]
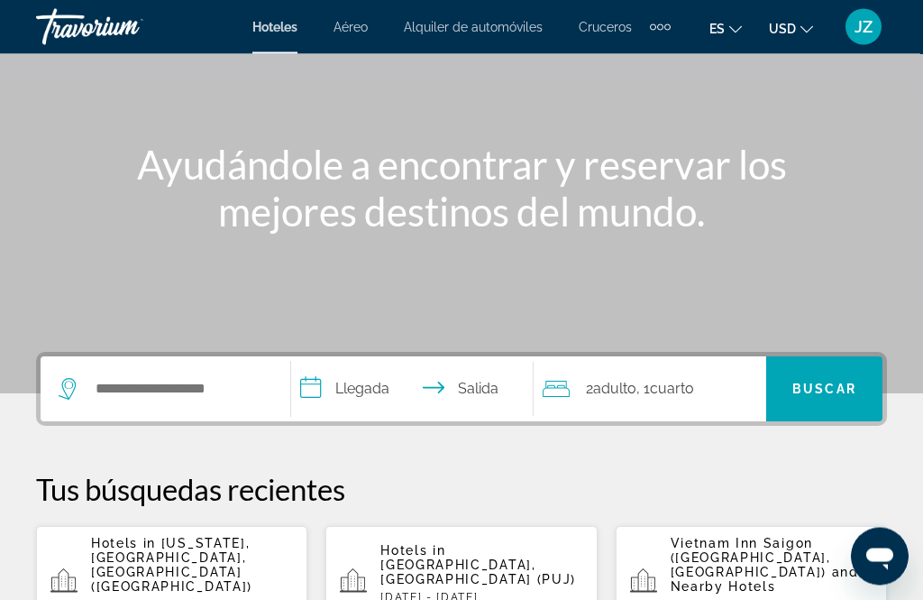
click at [109, 564] on span "[US_STATE], [GEOGRAPHIC_DATA], [GEOGRAPHIC_DATA] ([GEOGRAPHIC_DATA])" at bounding box center [171, 565] width 161 height 58
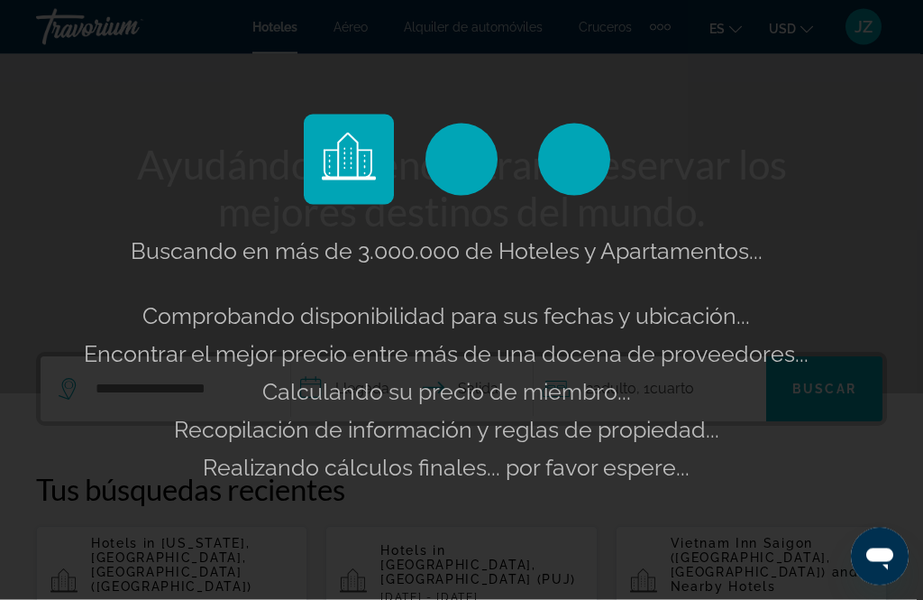
scroll to position [148, 0]
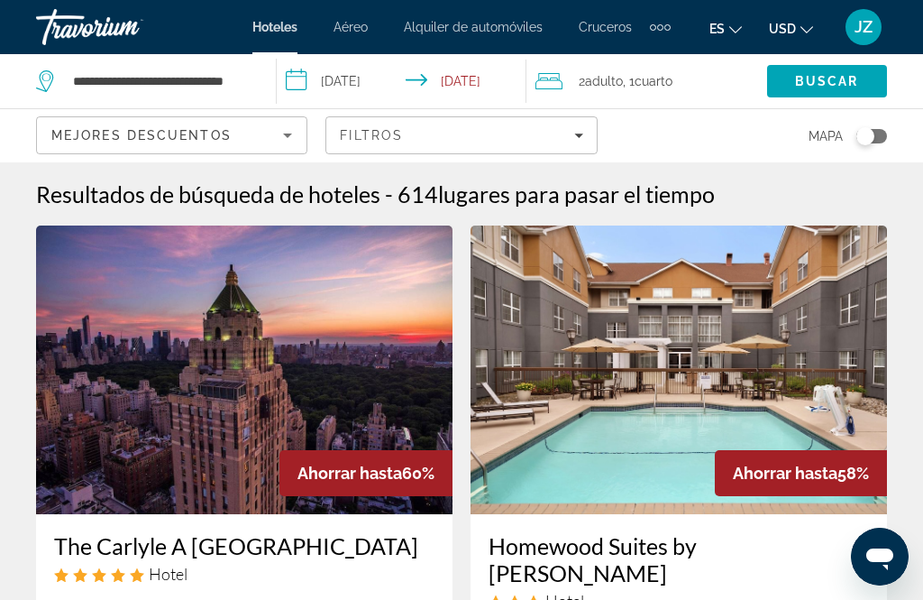
click at [329, 142] on span "Filters" at bounding box center [461, 135] width 270 height 43
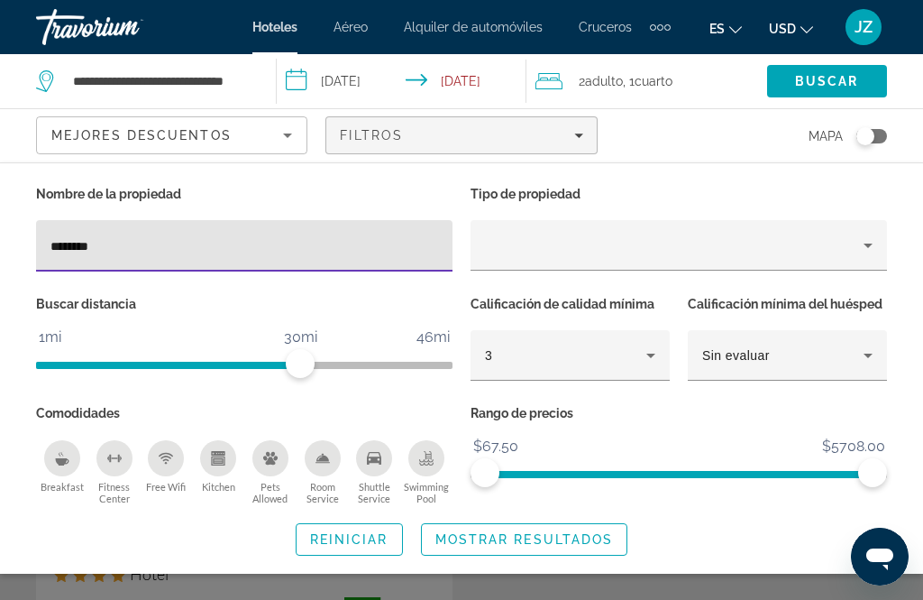
type input "*********"
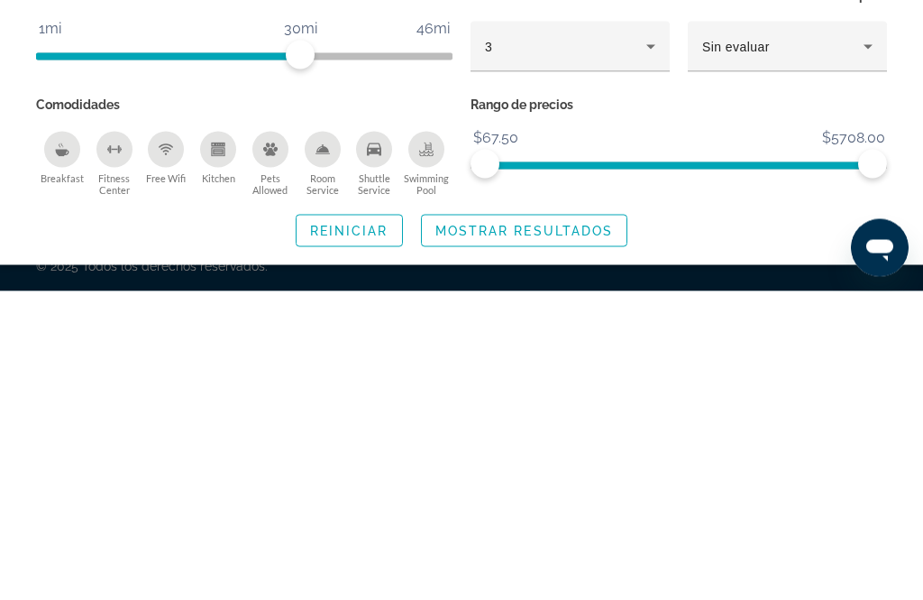
click at [492, 532] on span "Mostrar resultados" at bounding box center [524, 539] width 179 height 14
